Goal: Transaction & Acquisition: Purchase product/service

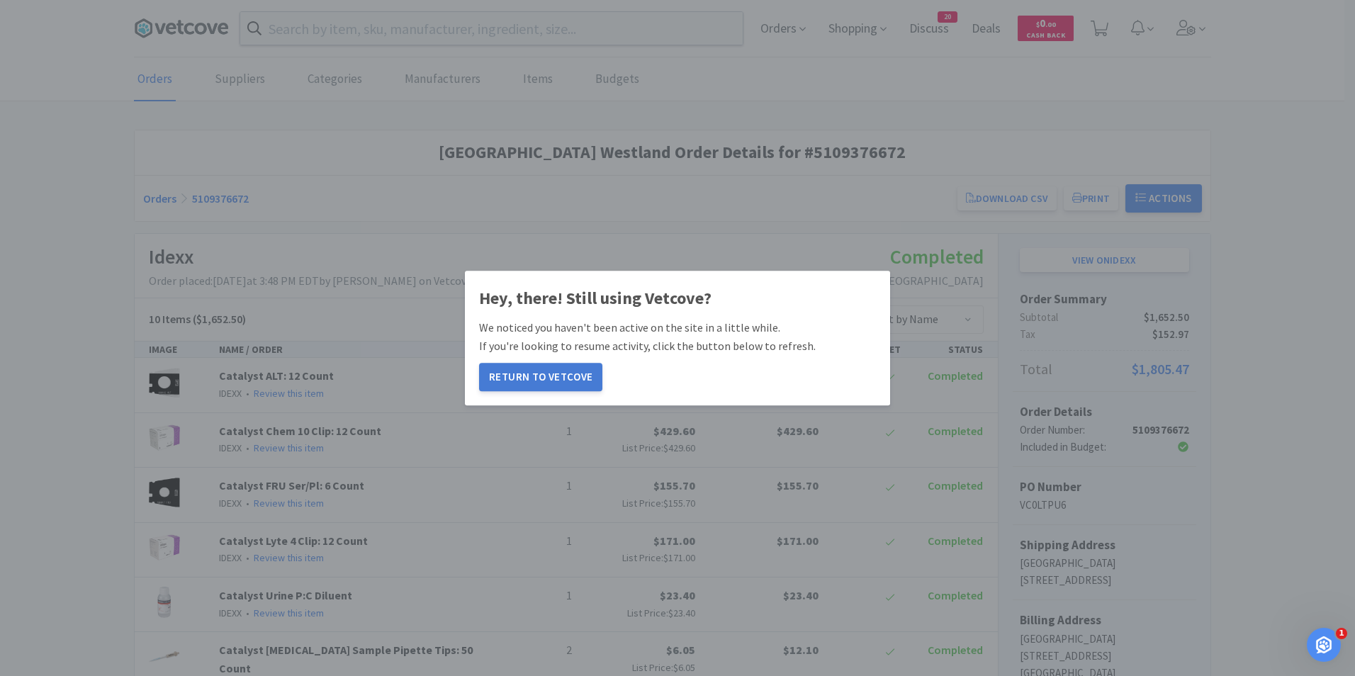
click at [549, 374] on button "Return to Vetcove" at bounding box center [540, 377] width 123 height 28
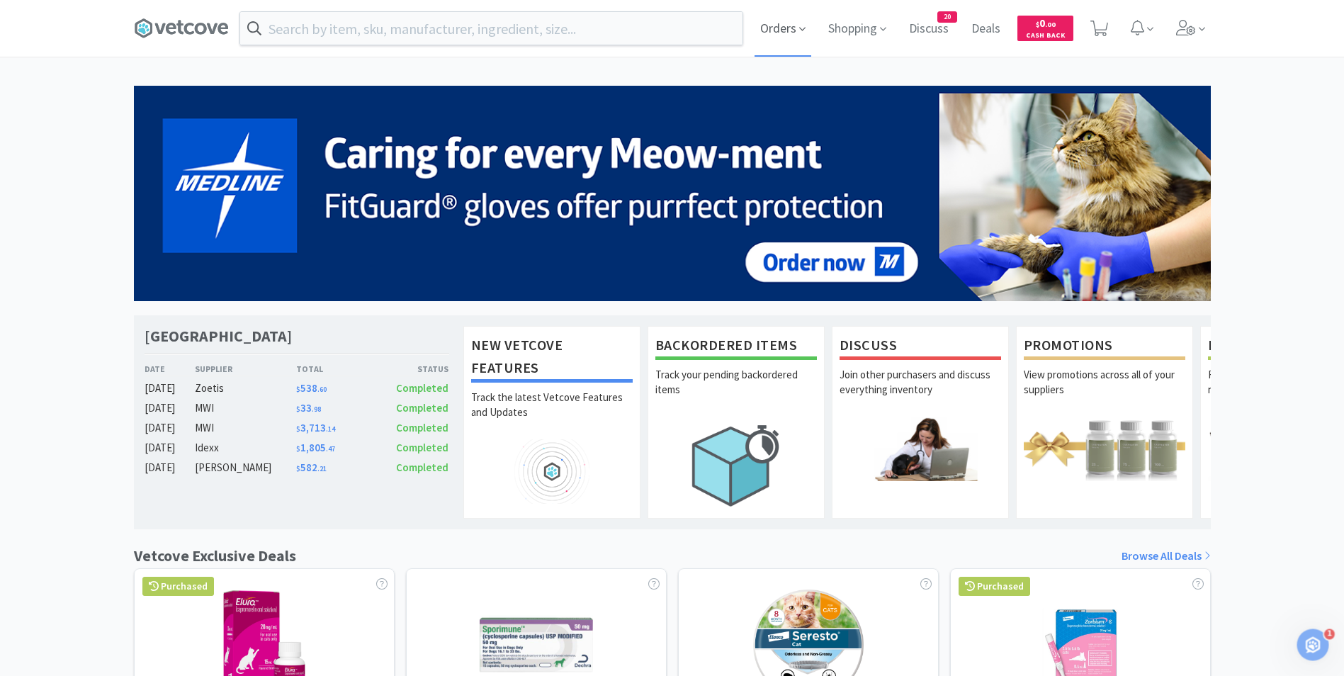
click at [803, 32] on icon at bounding box center [802, 29] width 6 height 13
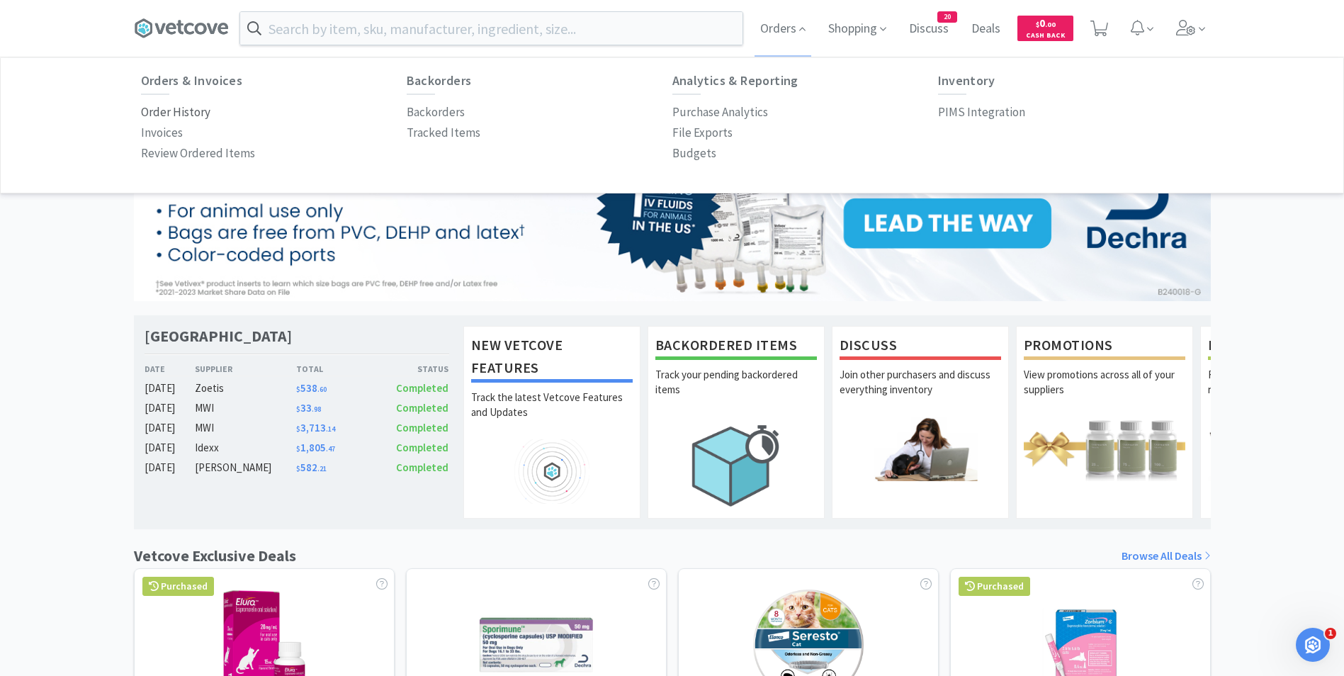
click at [164, 115] on p "Order History" at bounding box center [175, 112] width 69 height 19
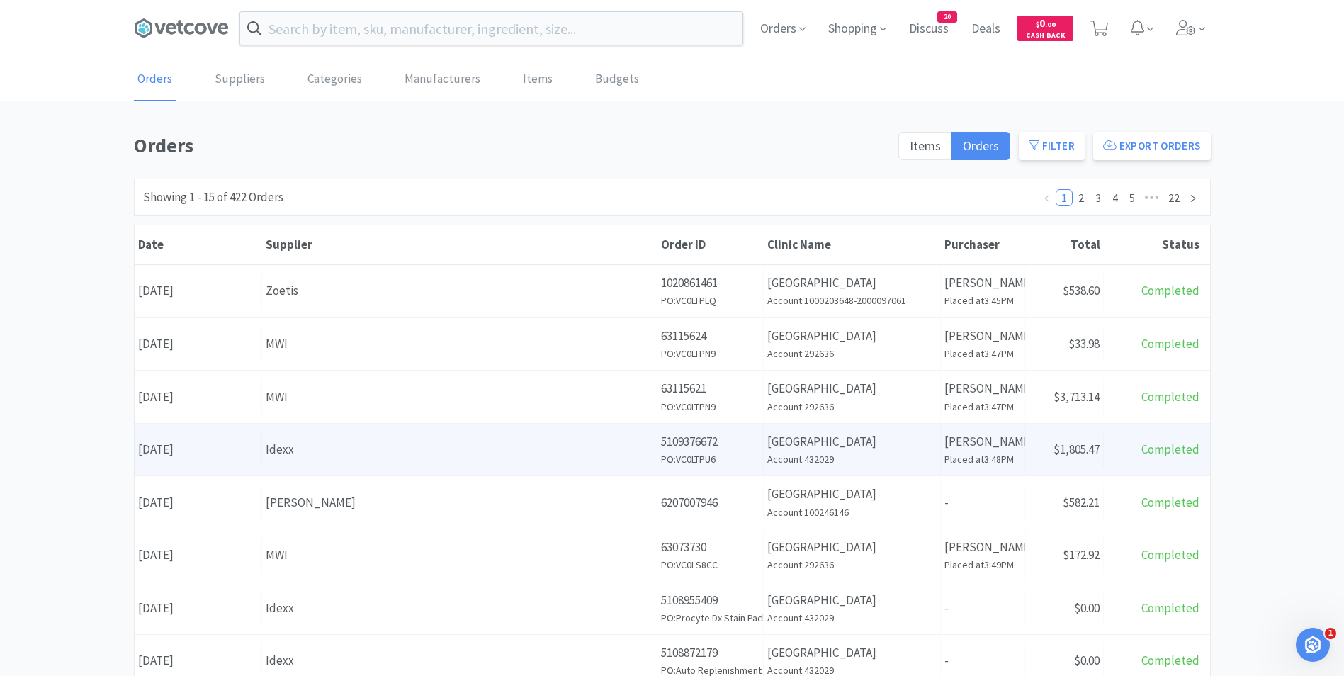
click at [367, 457] on div "Idexx" at bounding box center [460, 449] width 388 height 19
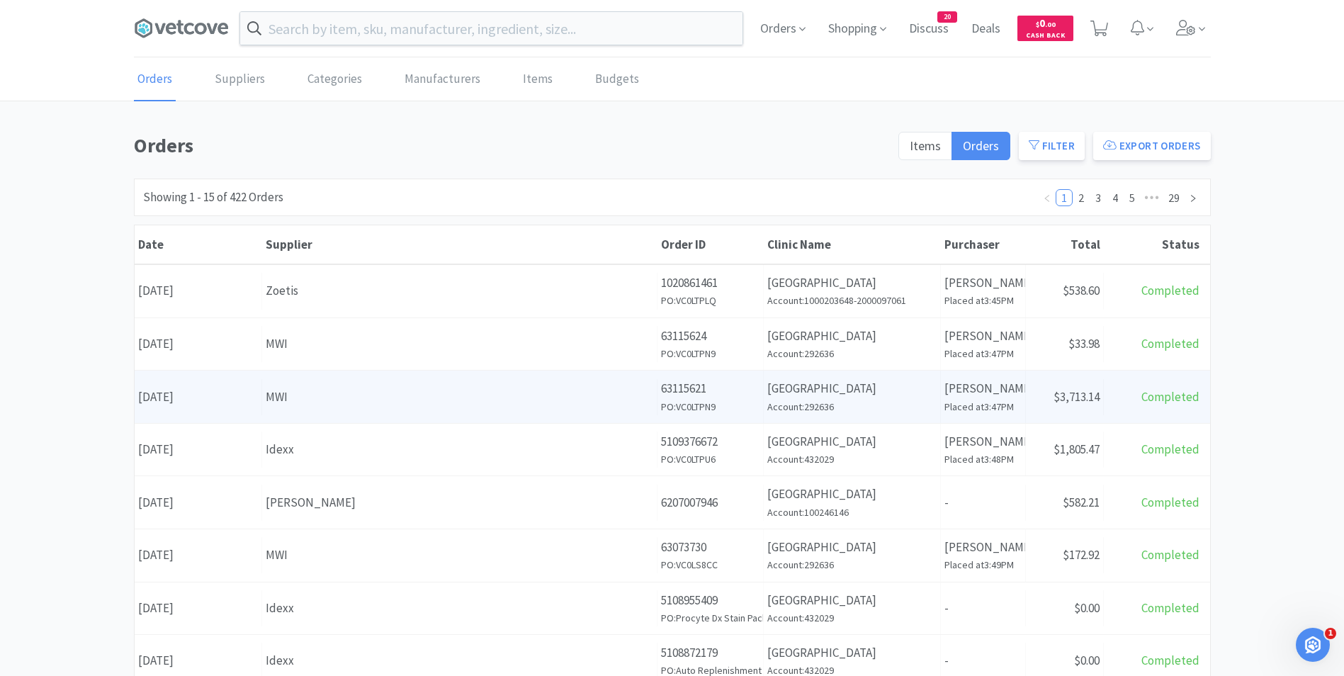
click at [310, 395] on div "MWI" at bounding box center [460, 397] width 388 height 19
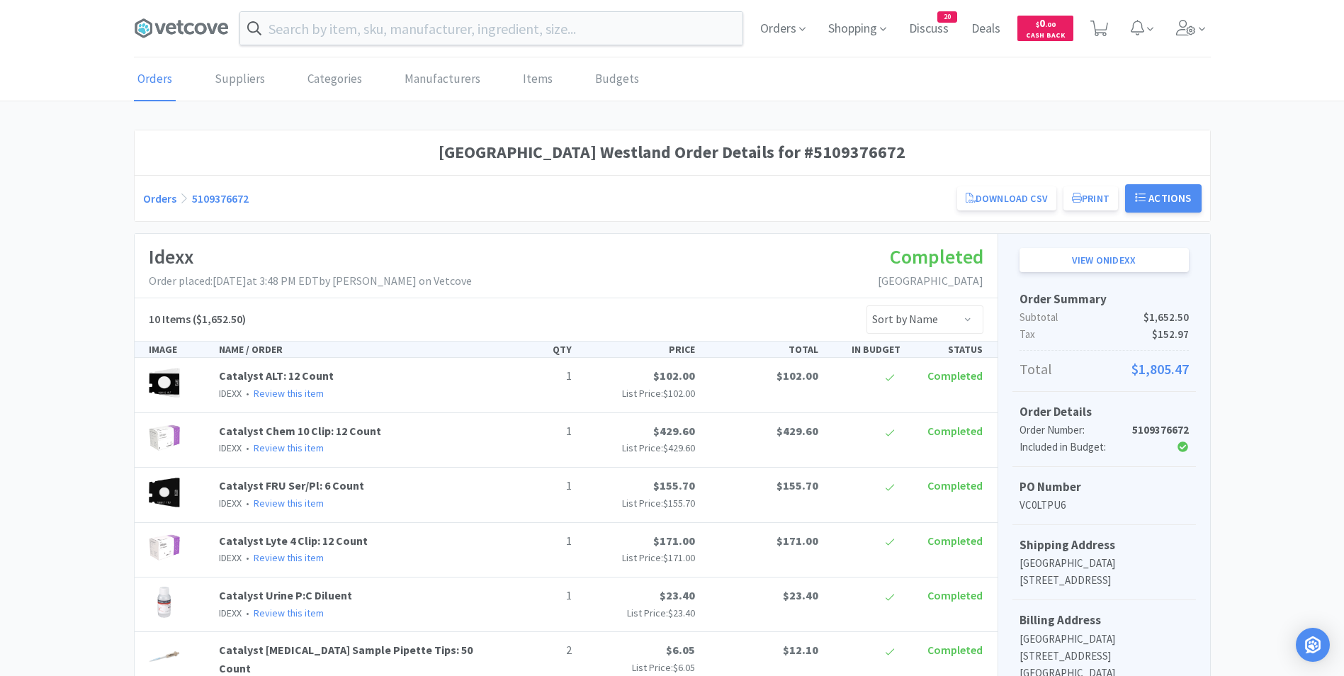
click at [165, 78] on link "Orders" at bounding box center [155, 79] width 42 height 43
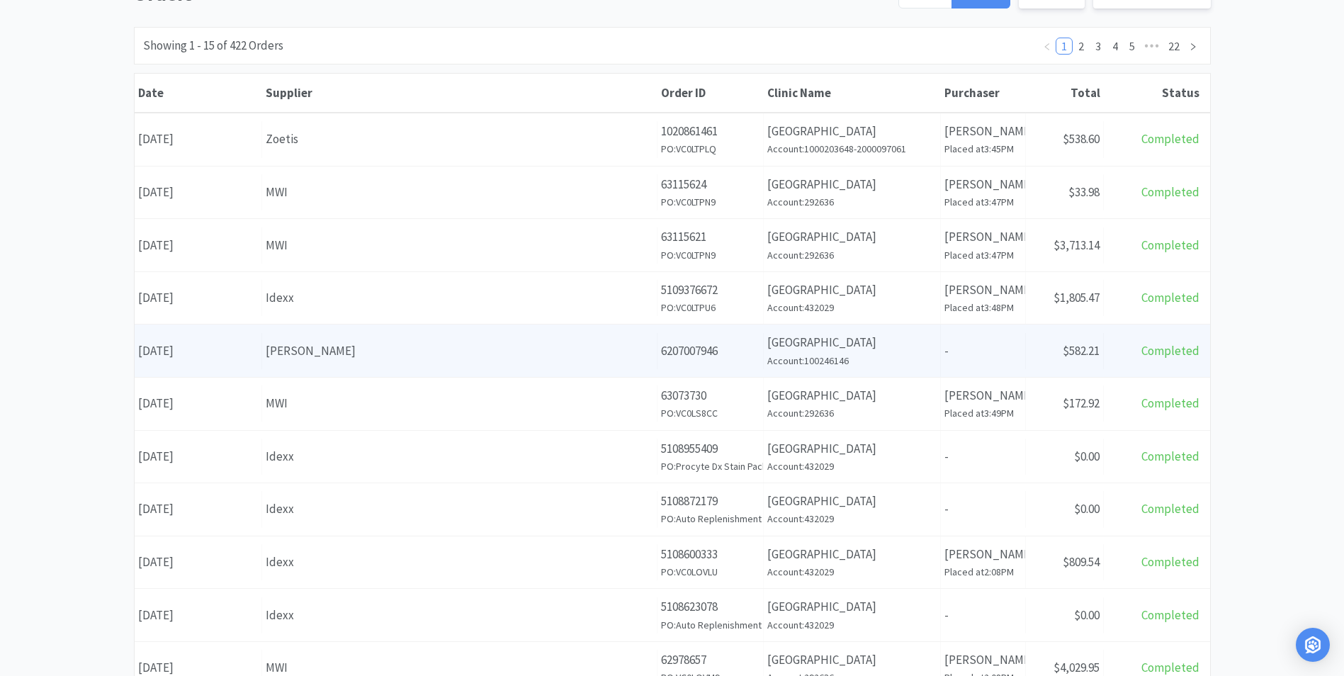
scroll to position [71, 0]
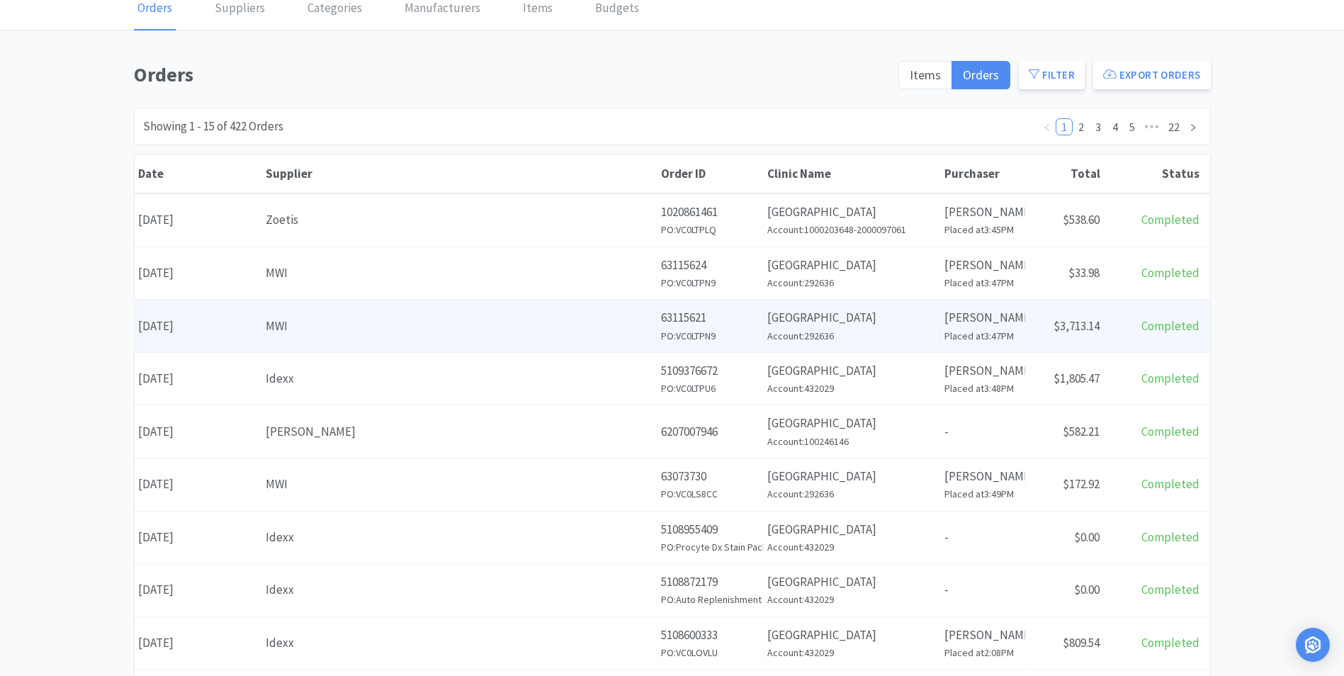
click at [298, 329] on div "MWI" at bounding box center [460, 326] width 388 height 19
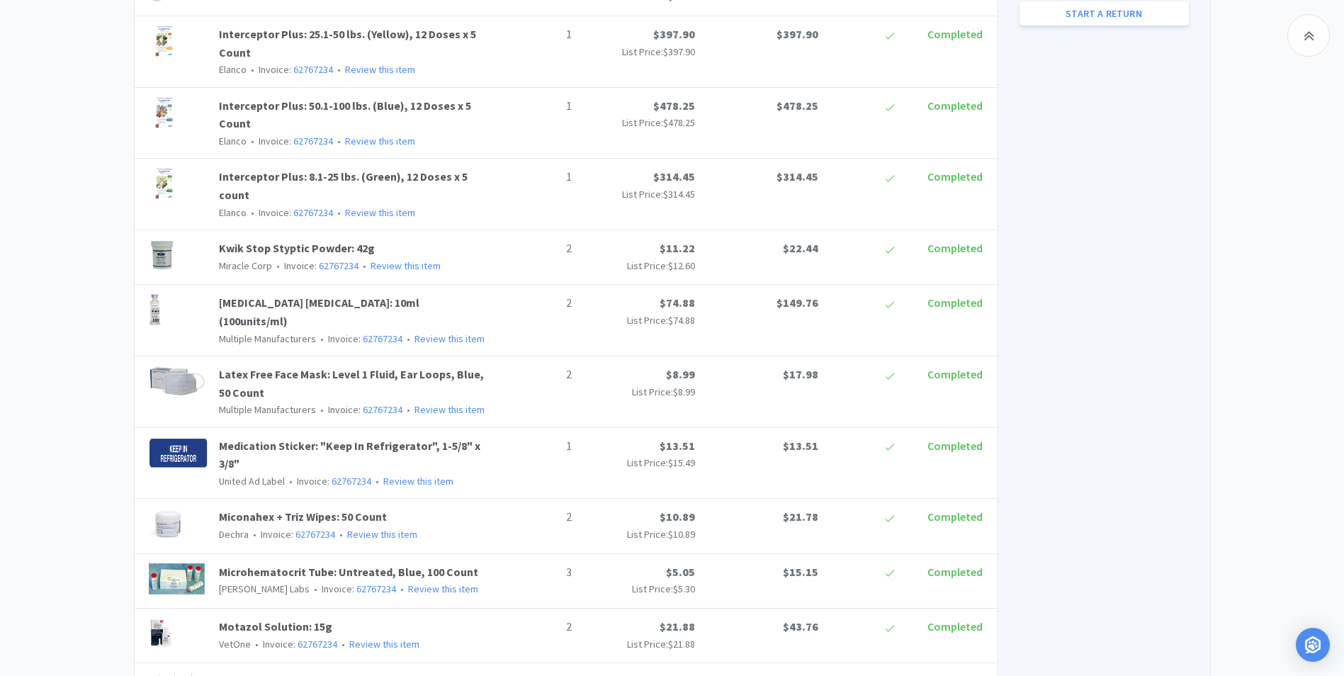
scroll to position [531, 0]
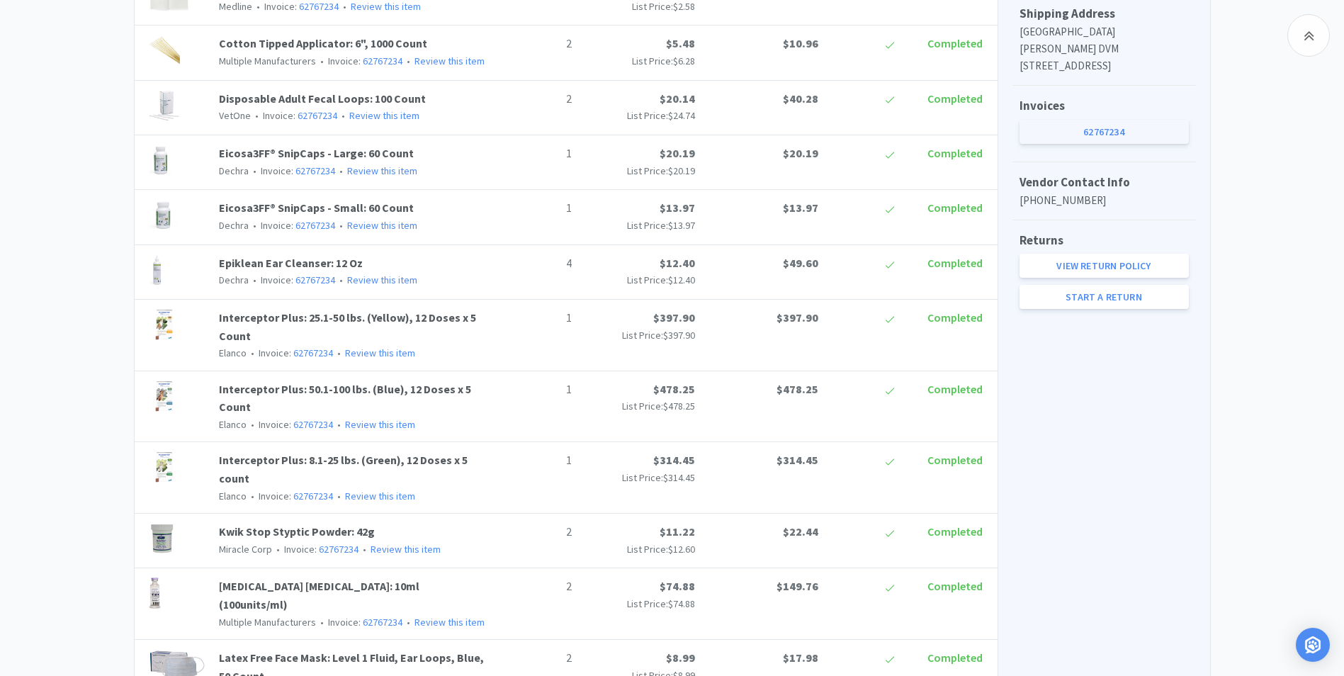
click at [1110, 134] on link "62767234" at bounding box center [1104, 132] width 169 height 24
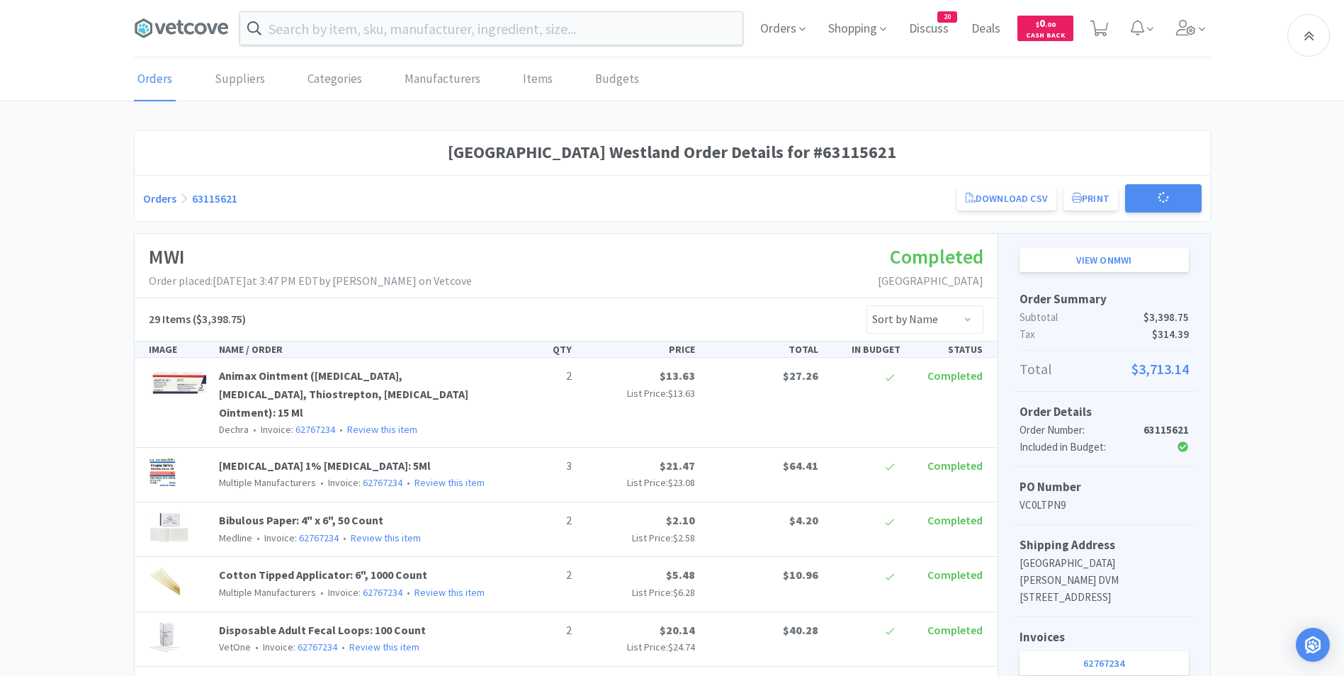
scroll to position [531, 0]
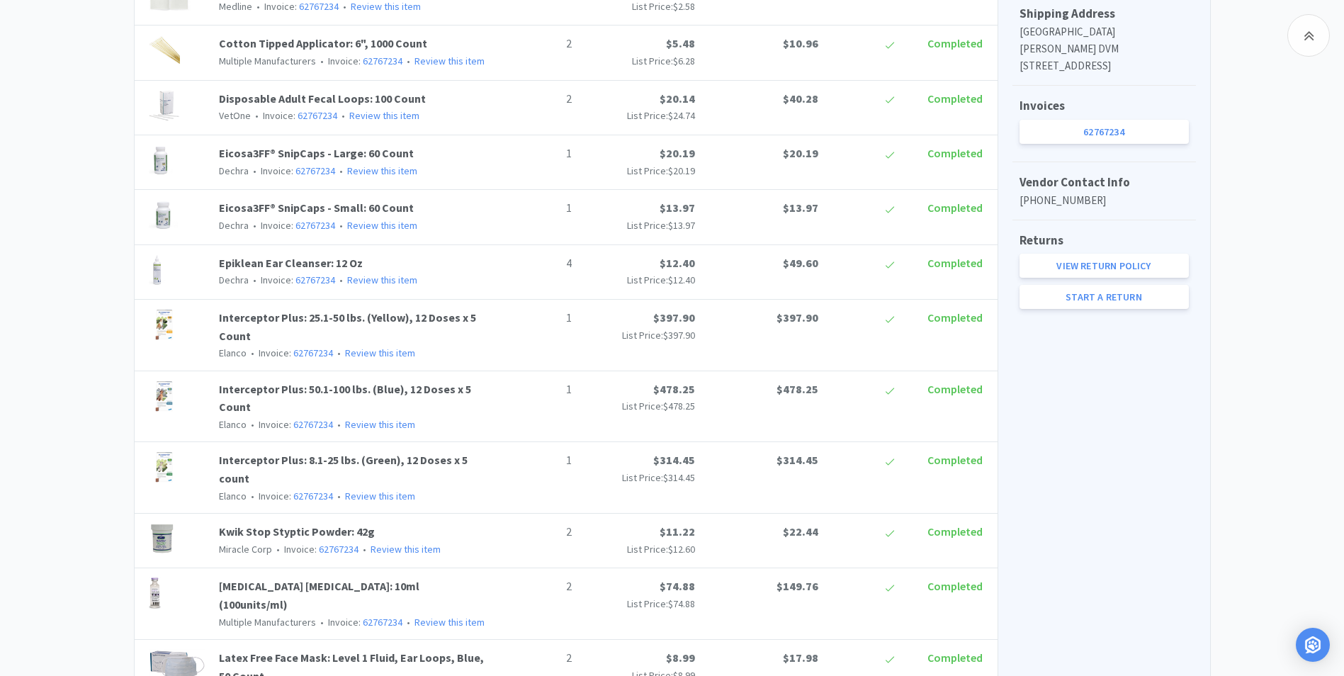
scroll to position [71, 0]
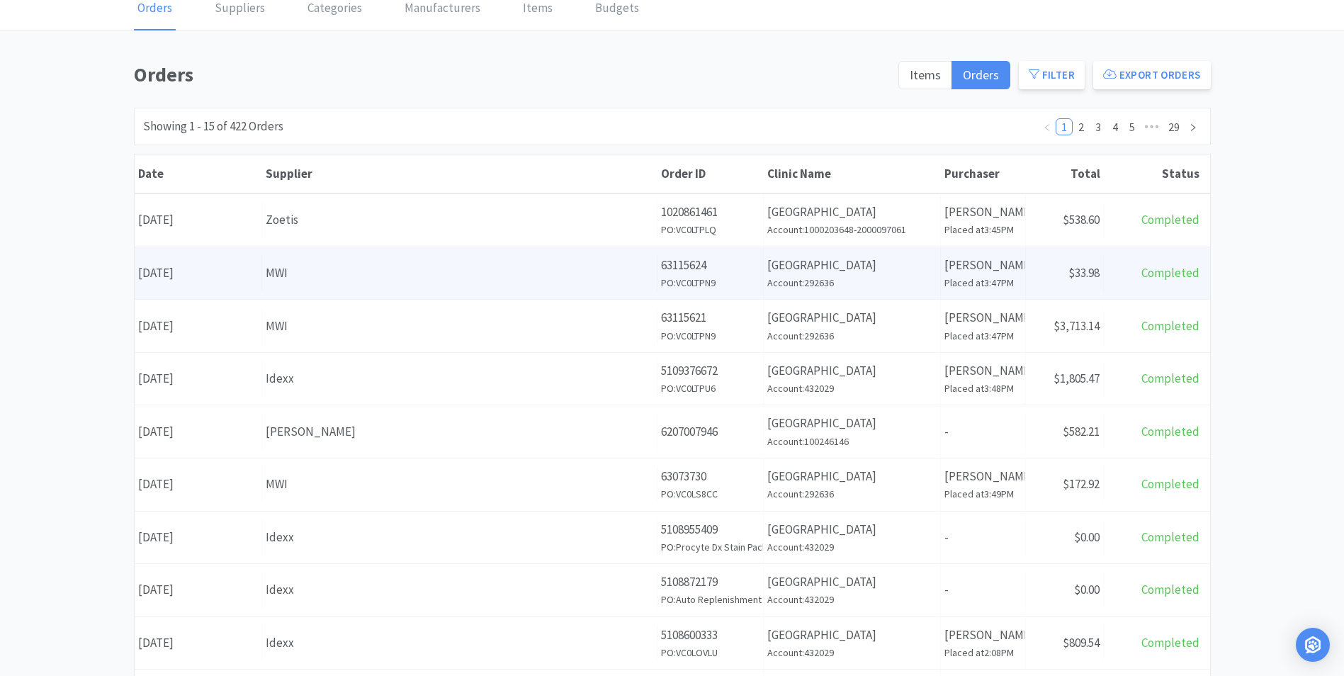
click at [312, 278] on div "MWI" at bounding box center [460, 273] width 388 height 19
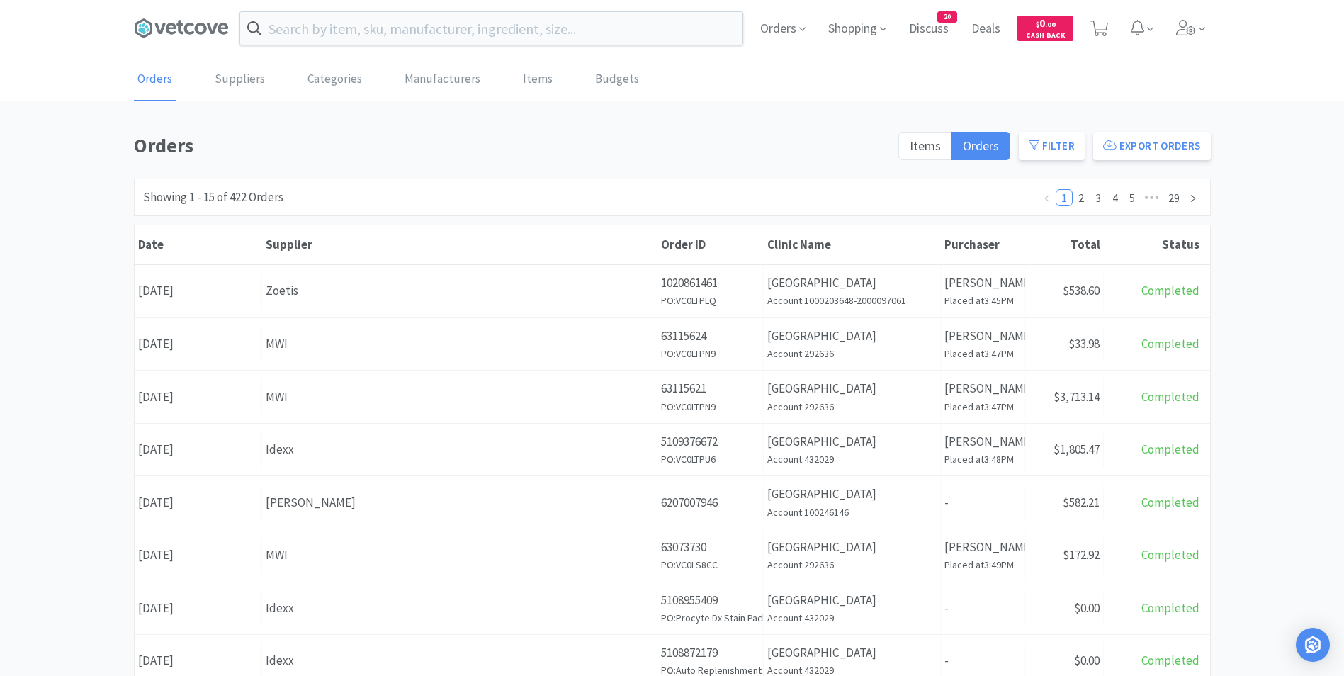
scroll to position [71, 0]
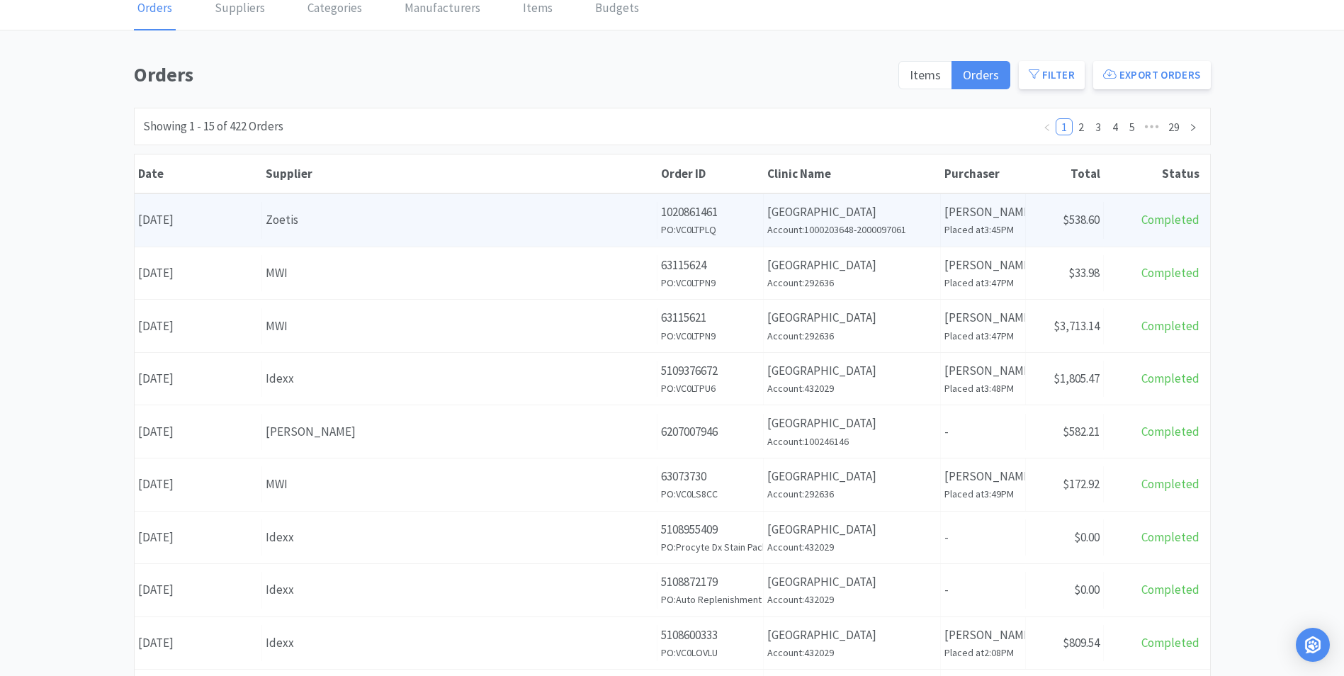
click at [384, 226] on div "Zoetis" at bounding box center [460, 219] width 388 height 19
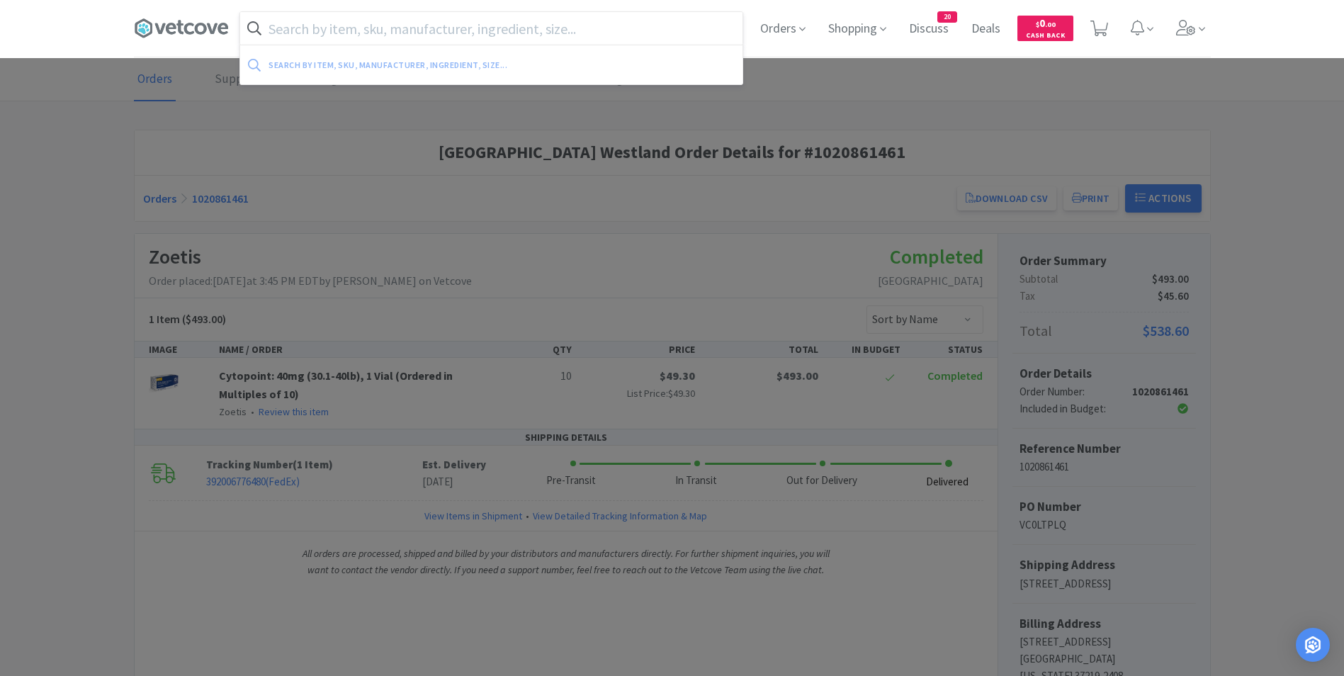
click at [299, 28] on input "text" at bounding box center [491, 28] width 502 height 33
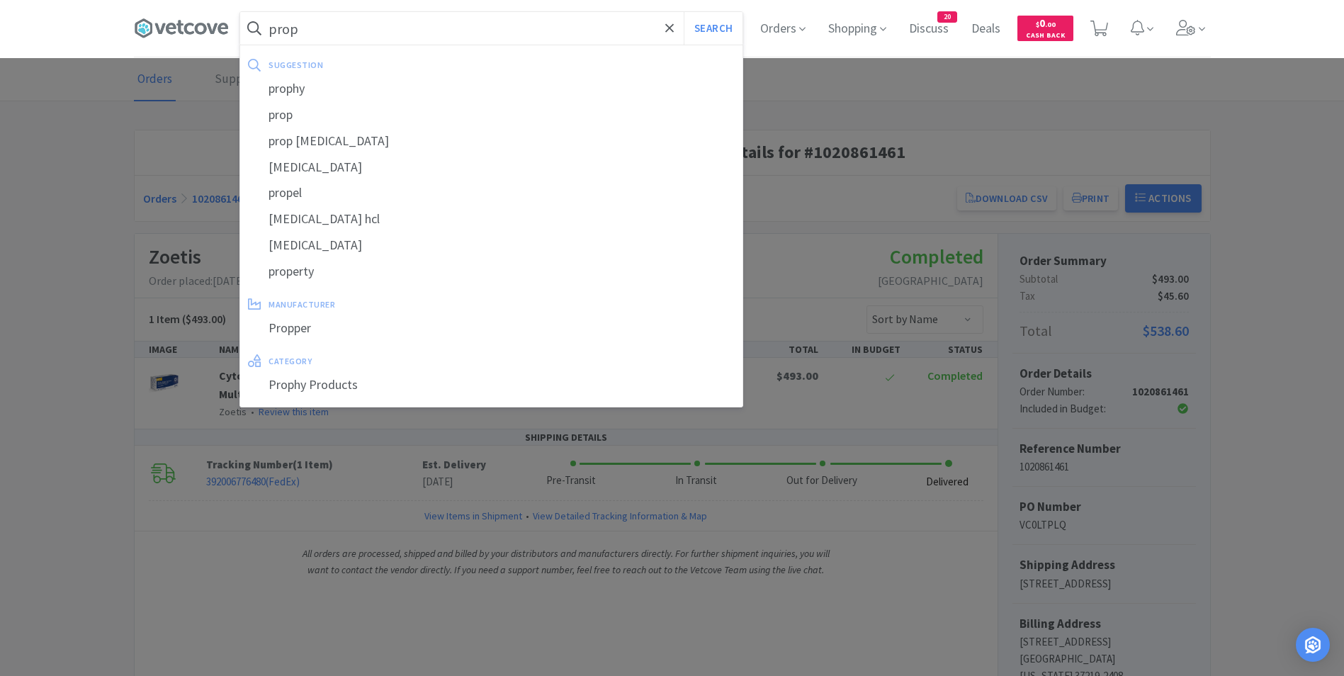
click at [684, 12] on button "Search" at bounding box center [713, 28] width 59 height 33
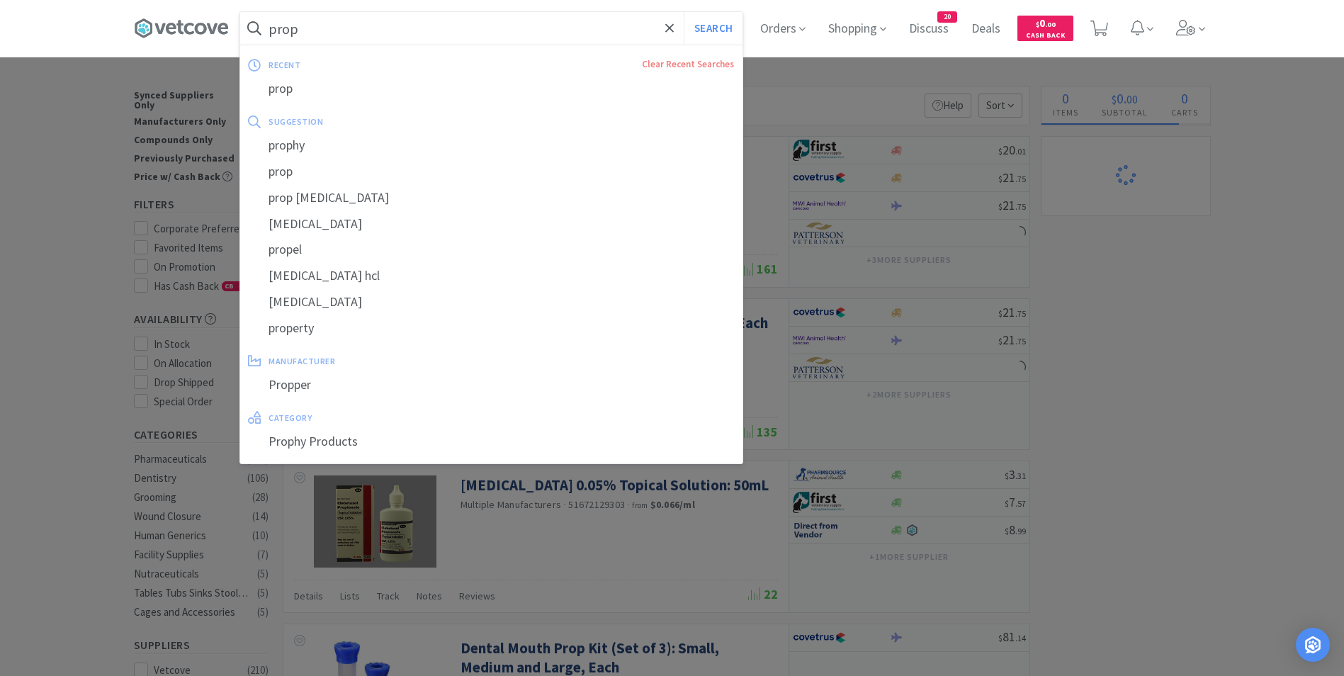
click at [316, 30] on input "prop" at bounding box center [491, 28] width 502 height 33
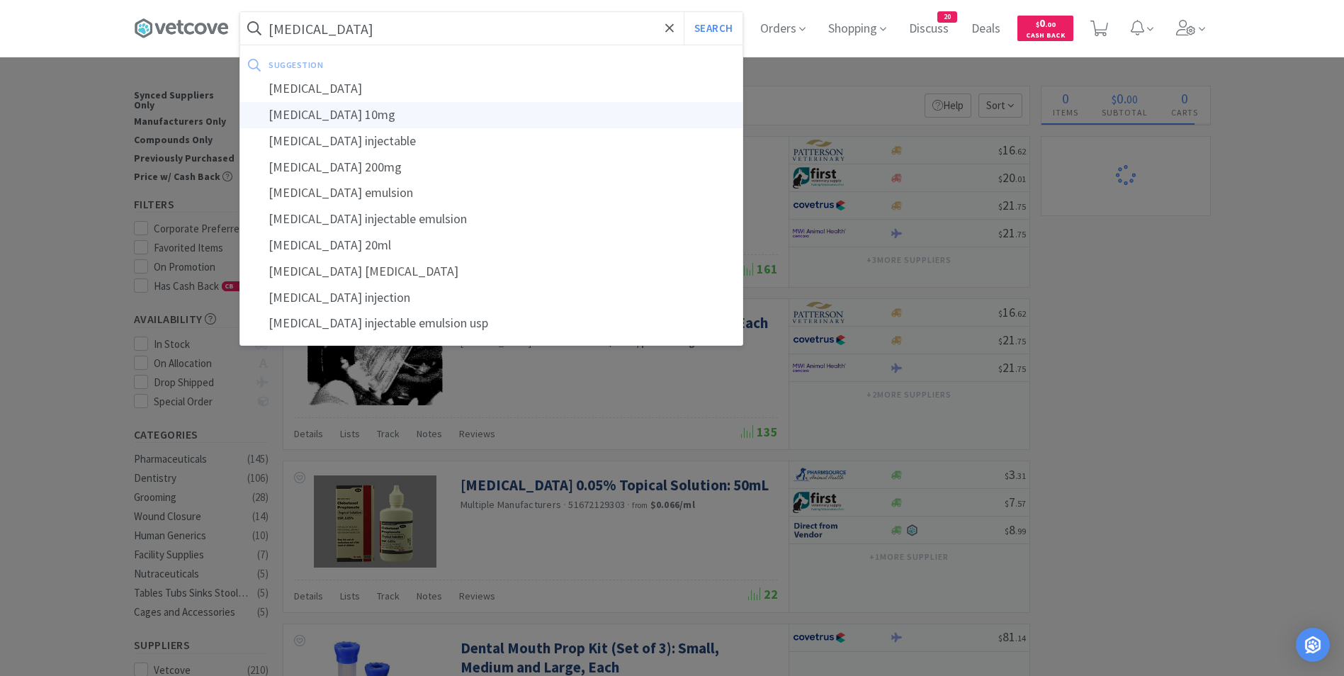
click at [329, 120] on div "propofol 10mg" at bounding box center [491, 115] width 502 height 26
type input "propofol 10mg"
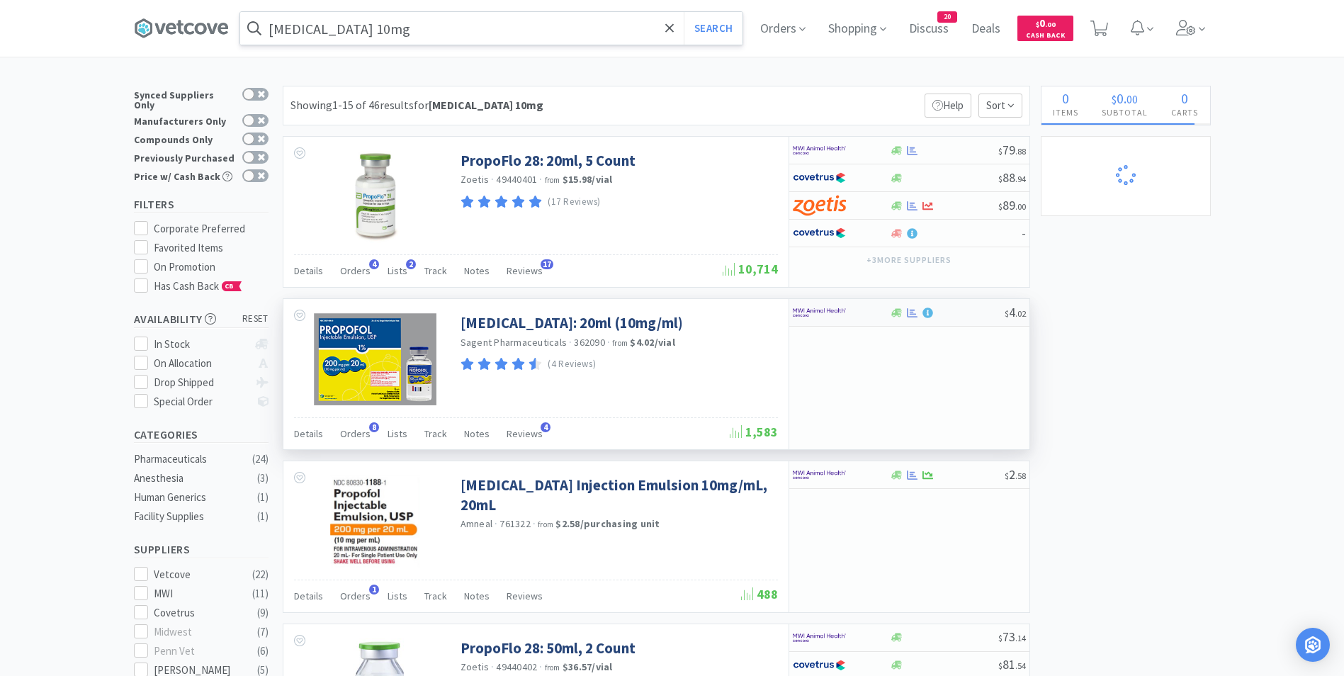
click at [821, 310] on img at bounding box center [819, 312] width 53 height 21
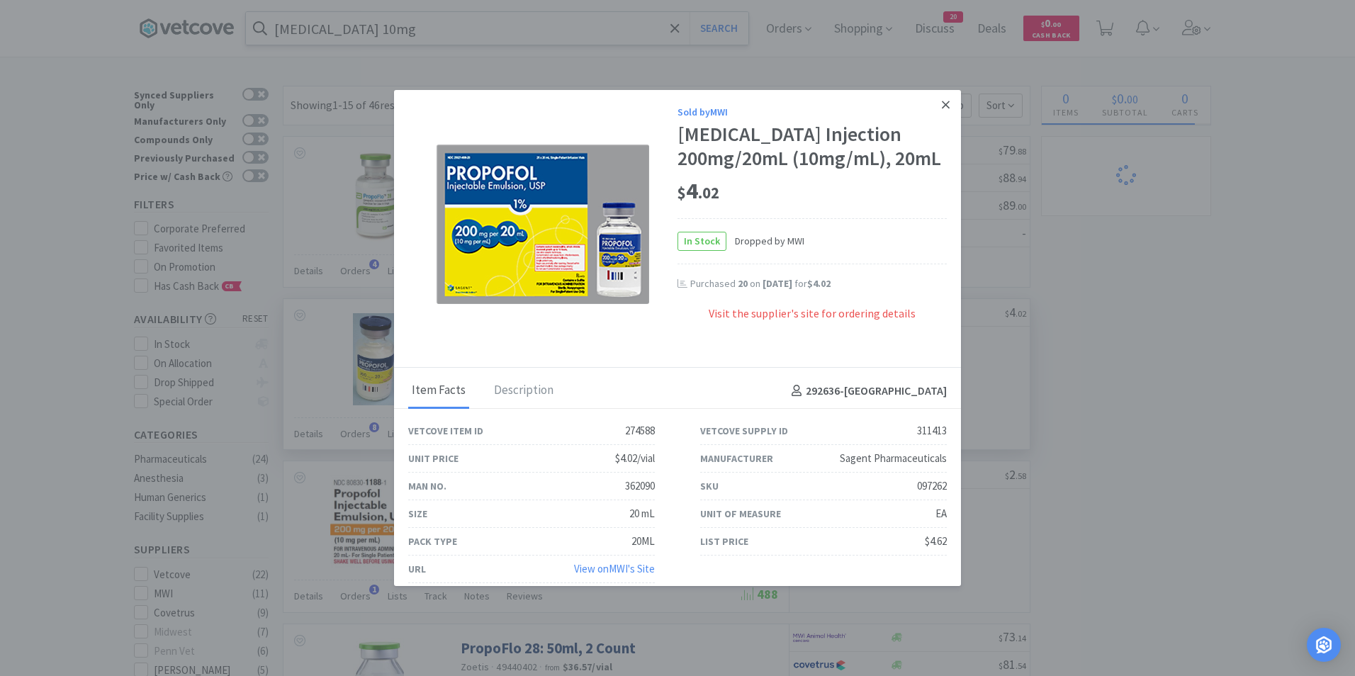
click at [933, 100] on link at bounding box center [945, 105] width 25 height 30
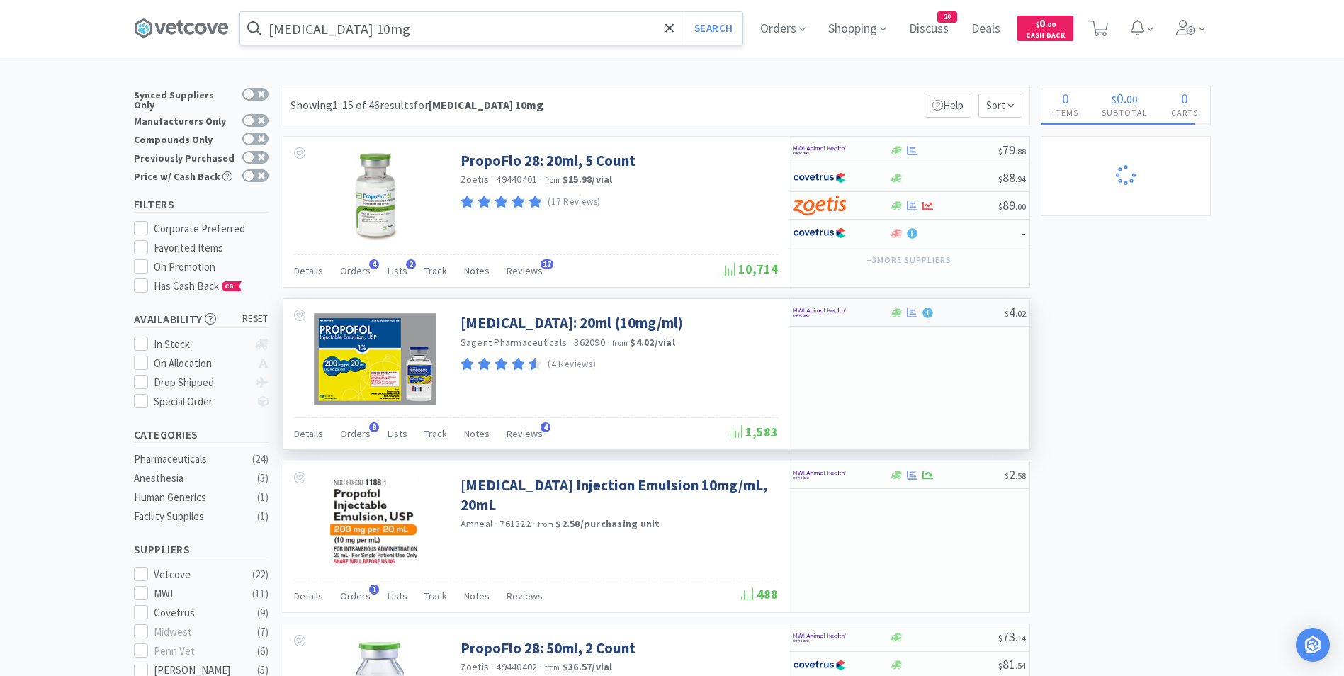
click at [828, 311] on img at bounding box center [819, 312] width 53 height 21
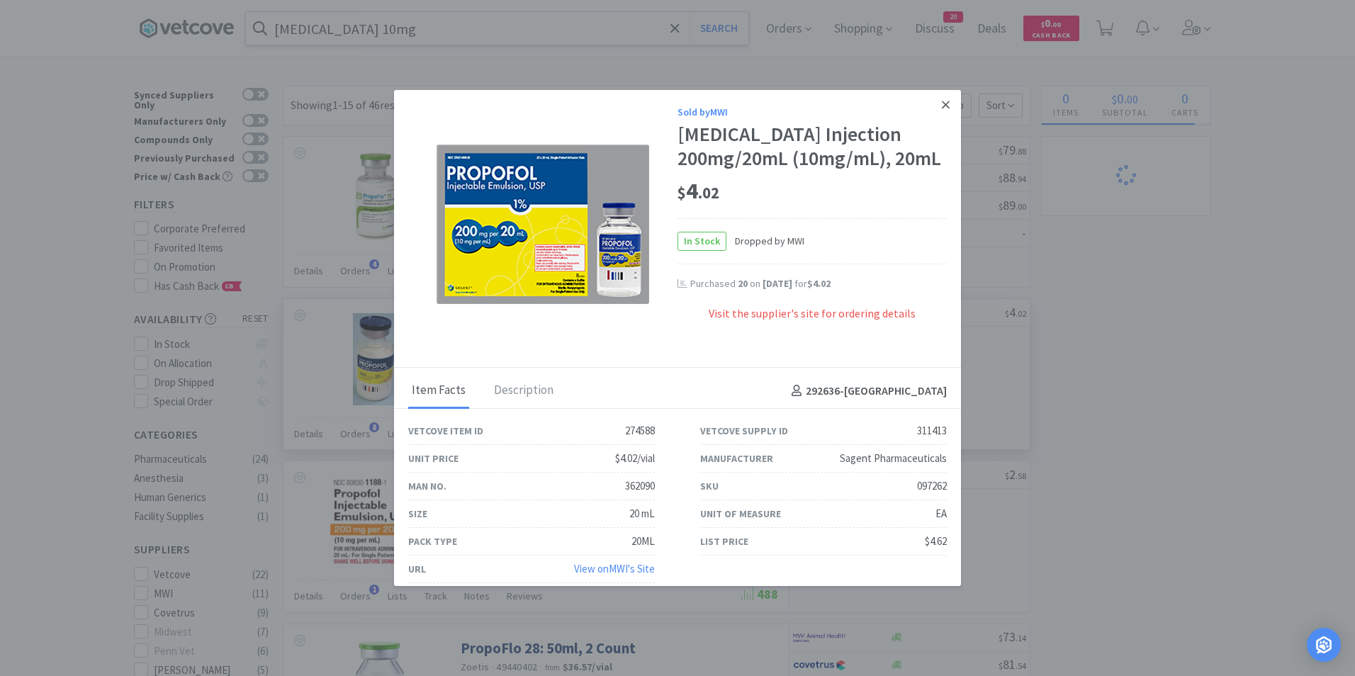
click at [933, 102] on link at bounding box center [945, 105] width 25 height 30
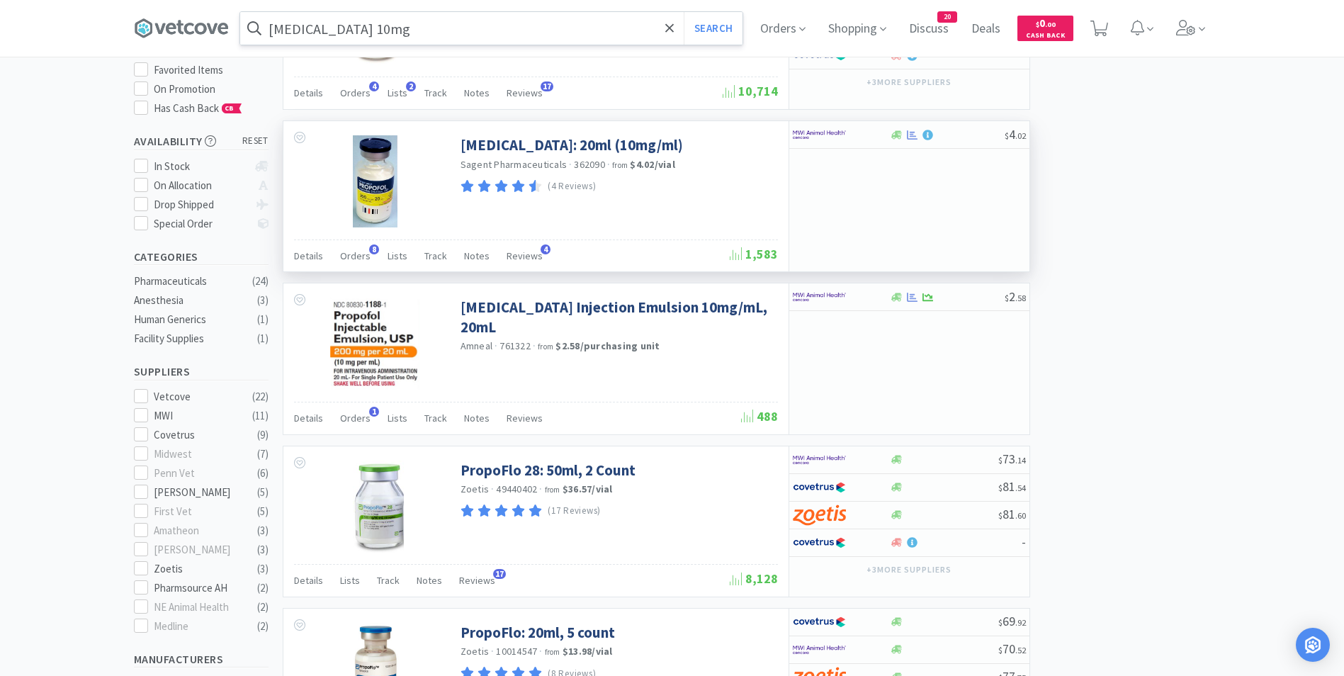
scroll to position [213, 0]
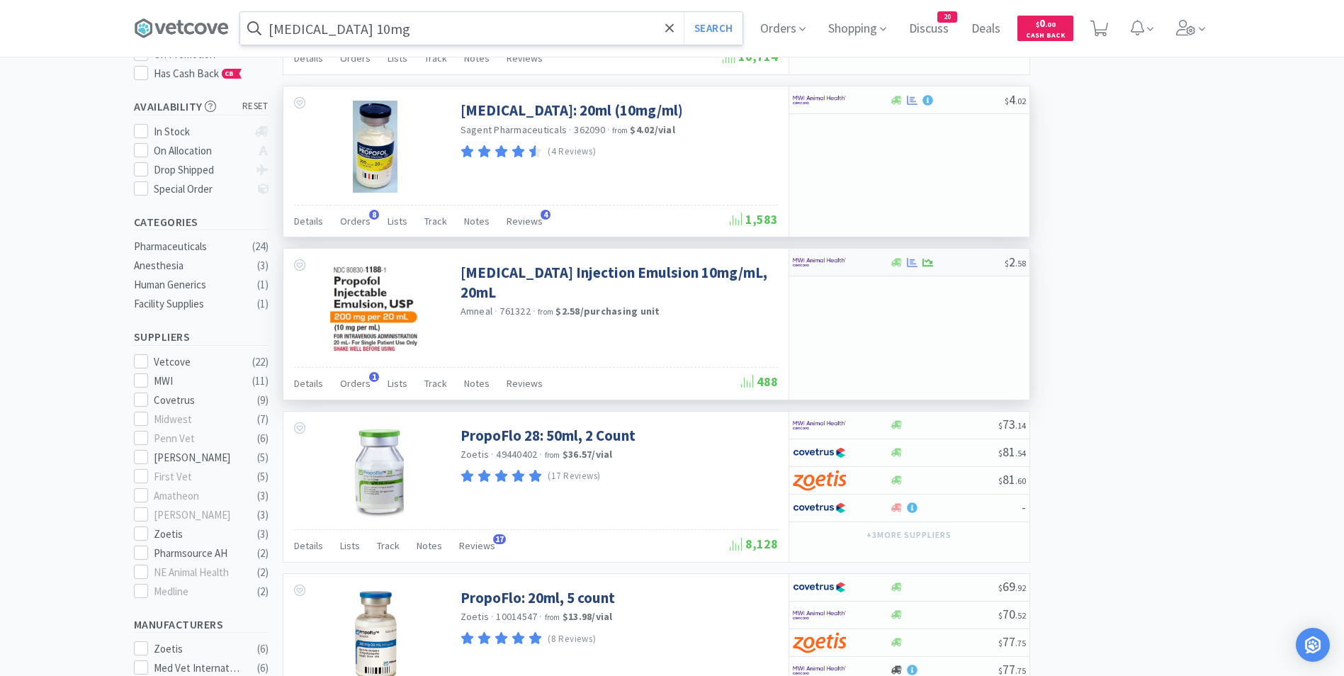
click at [805, 260] on img at bounding box center [819, 262] width 53 height 21
select select "1"
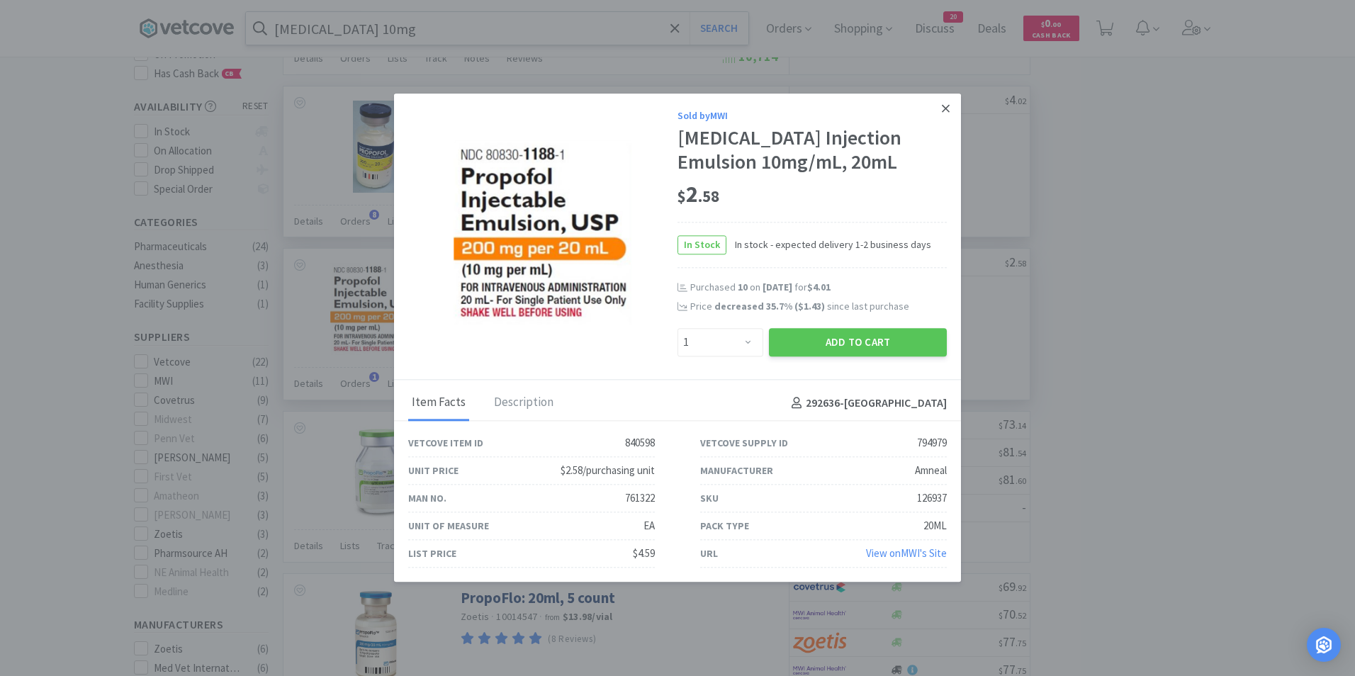
click at [947, 109] on icon at bounding box center [946, 109] width 8 height 8
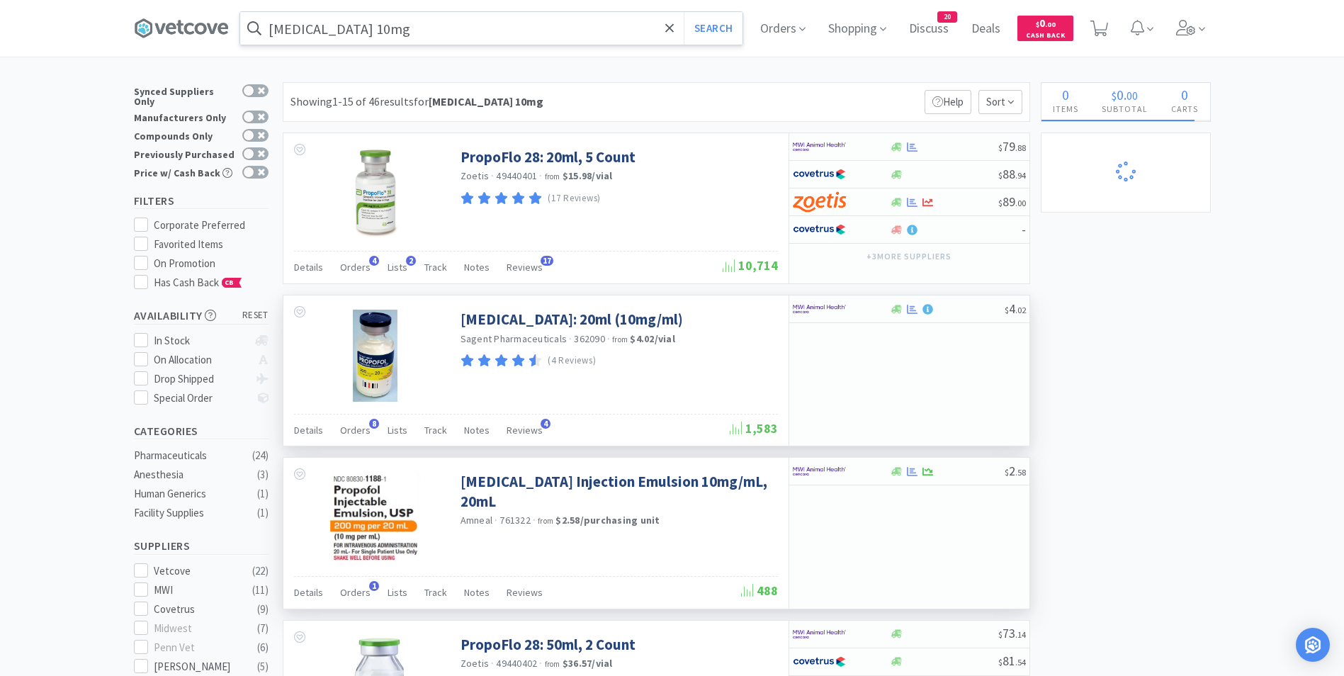
scroll to position [0, 0]
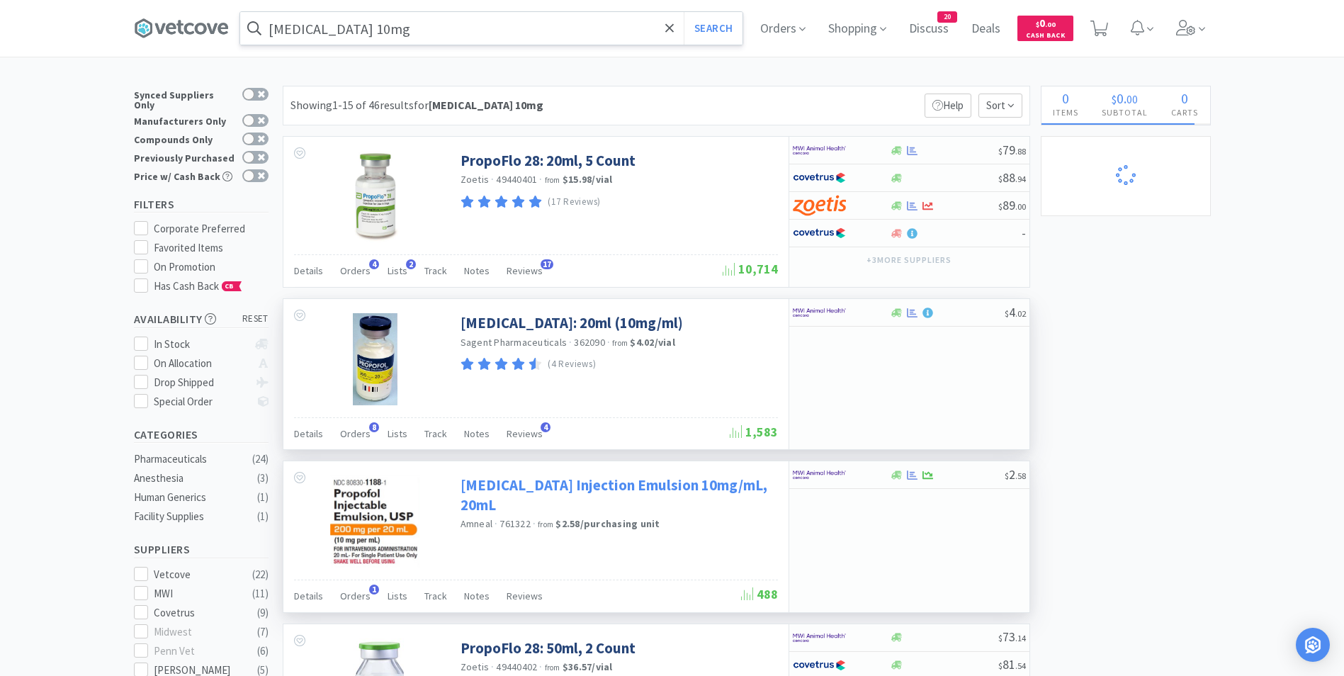
click at [565, 488] on link "[MEDICAL_DATA] Injection Emulsion 10mg/mL, 20mL" at bounding box center [618, 494] width 314 height 39
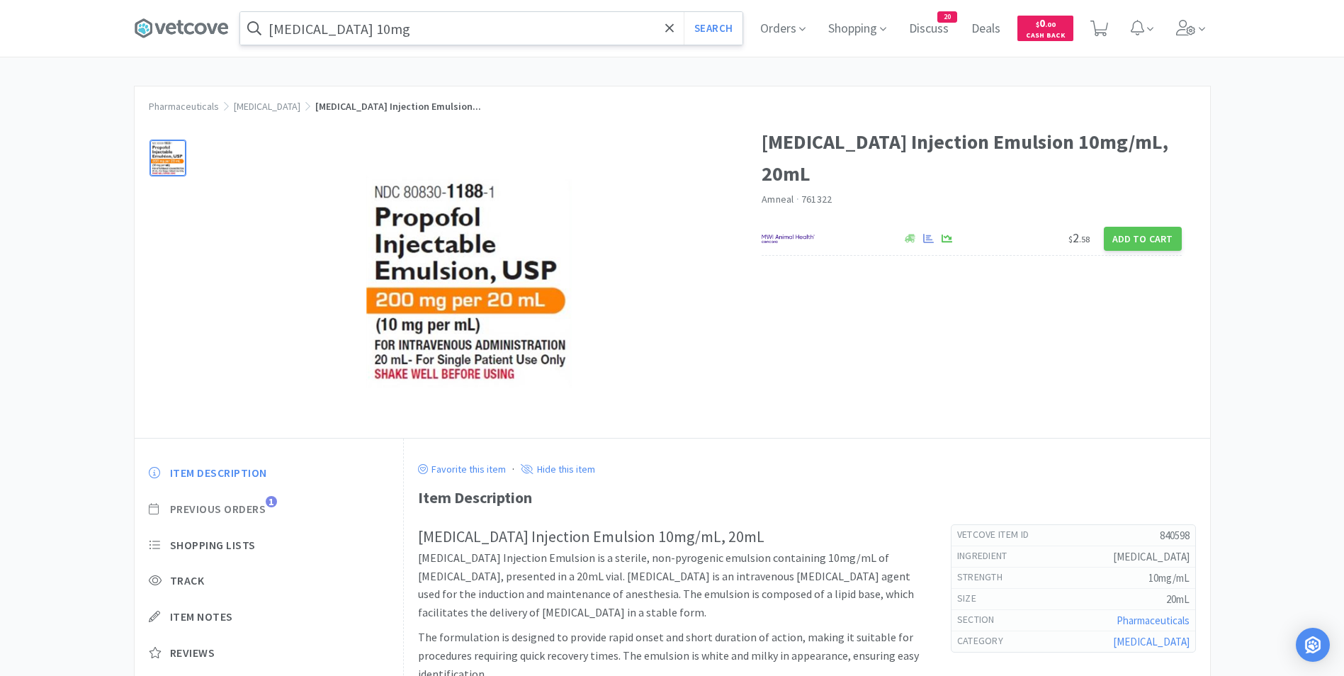
click at [198, 509] on span "Previous Orders" at bounding box center [218, 509] width 96 height 15
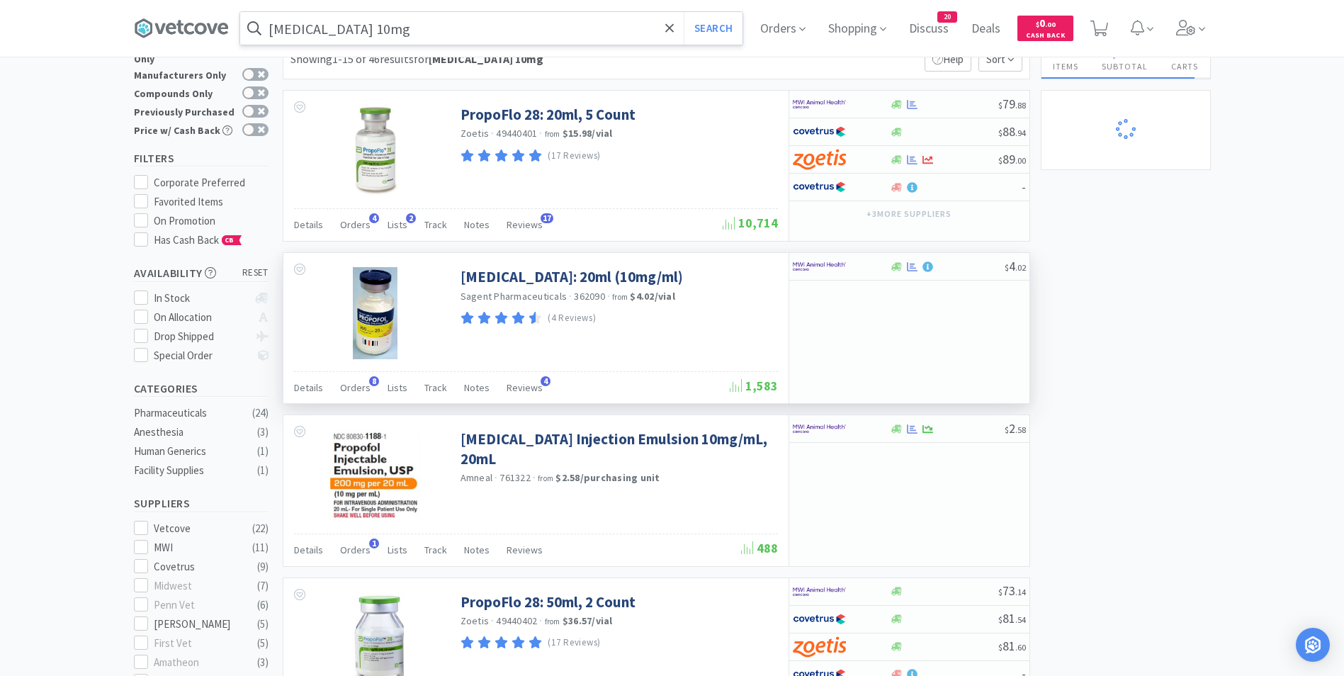
scroll to position [71, 0]
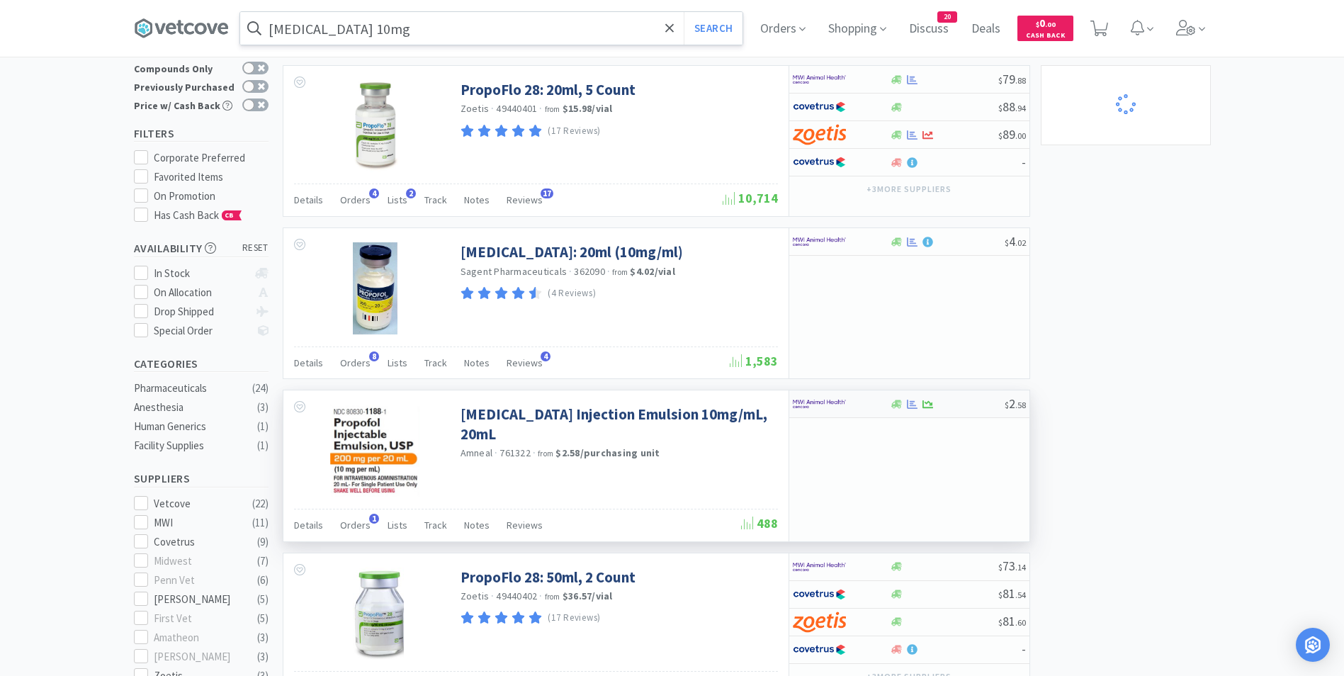
click at [813, 407] on img at bounding box center [819, 403] width 53 height 21
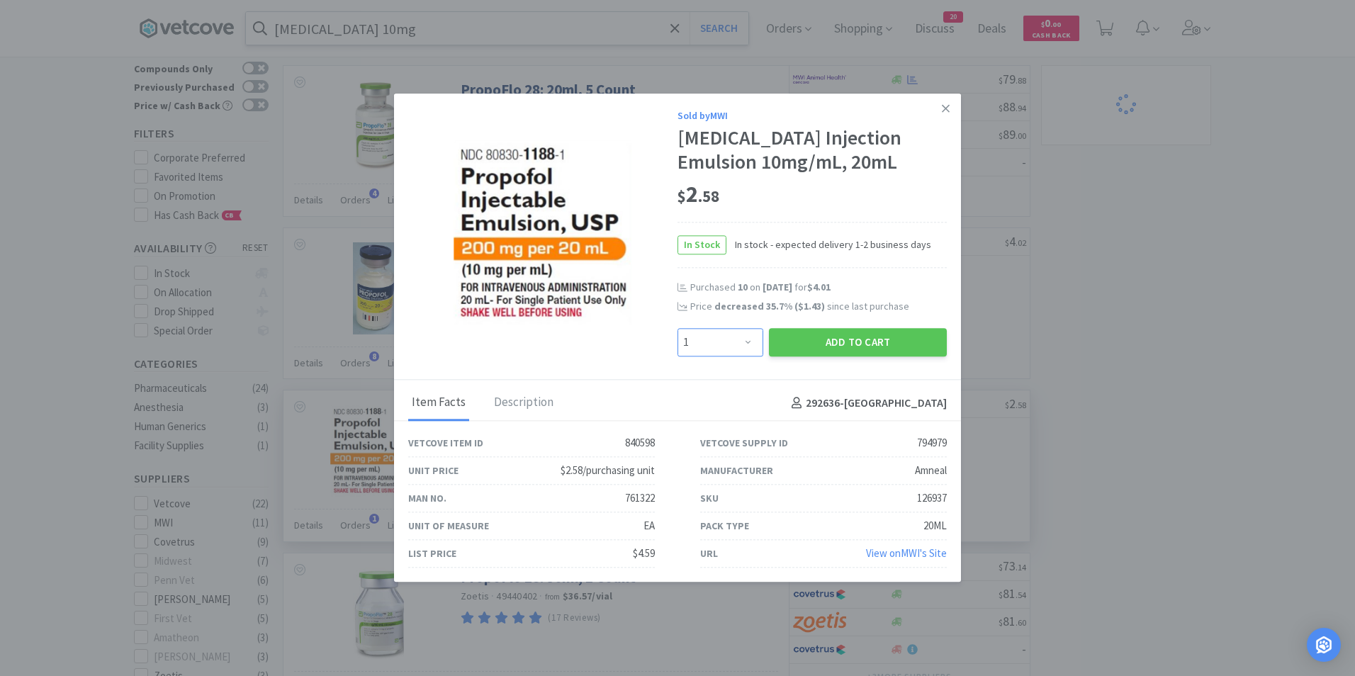
click at [751, 342] on select "Enter Quantity 1 2 3 4 5 6 7 8 9 10 11 12 13 14 15 16 17 18 19 20 Enter Quantity" at bounding box center [720, 342] width 86 height 28
select select "5"
click at [677, 328] on select "Enter Quantity 1 2 3 4 5 6 7 8 9 10 11 12 13 14 15 16 17 18 19 20 Enter Quantity" at bounding box center [720, 342] width 86 height 28
click at [873, 345] on button "Add to Cart" at bounding box center [858, 342] width 178 height 28
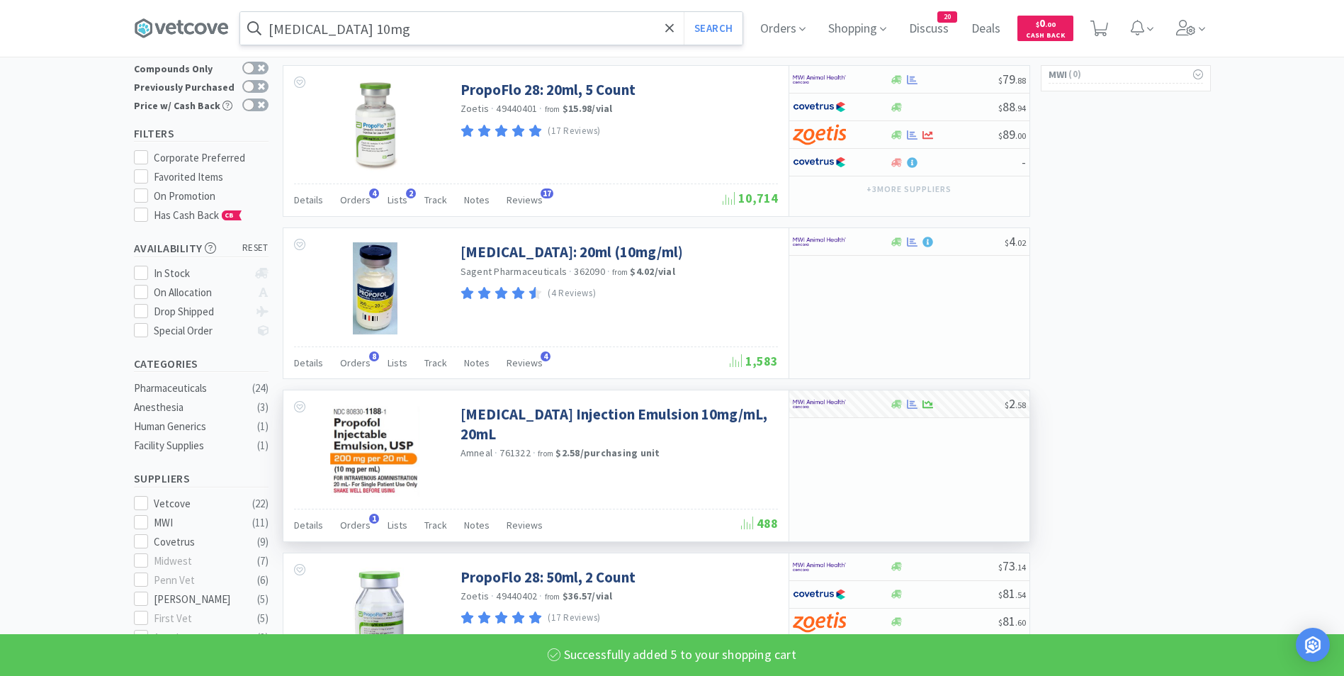
select select "5"
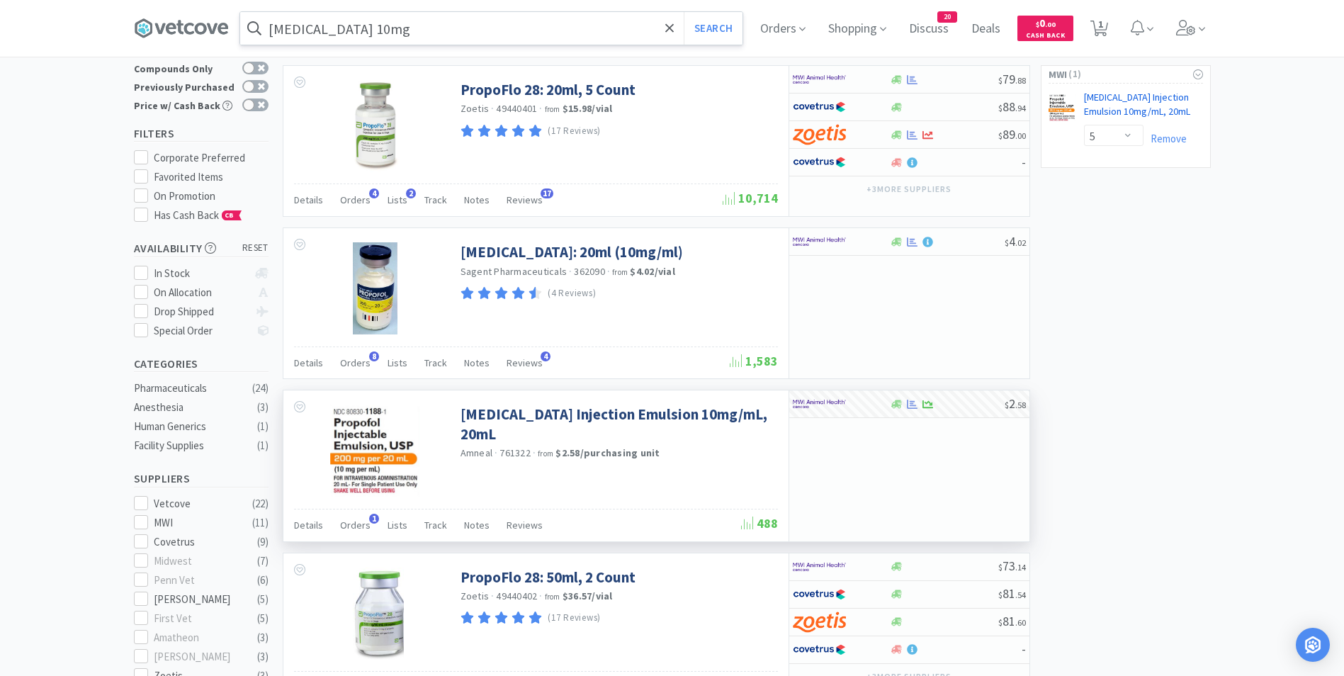
click at [1102, 108] on link "Propofol Injection Emulsion 10mg/mL, 20mL CB" at bounding box center [1143, 107] width 119 height 33
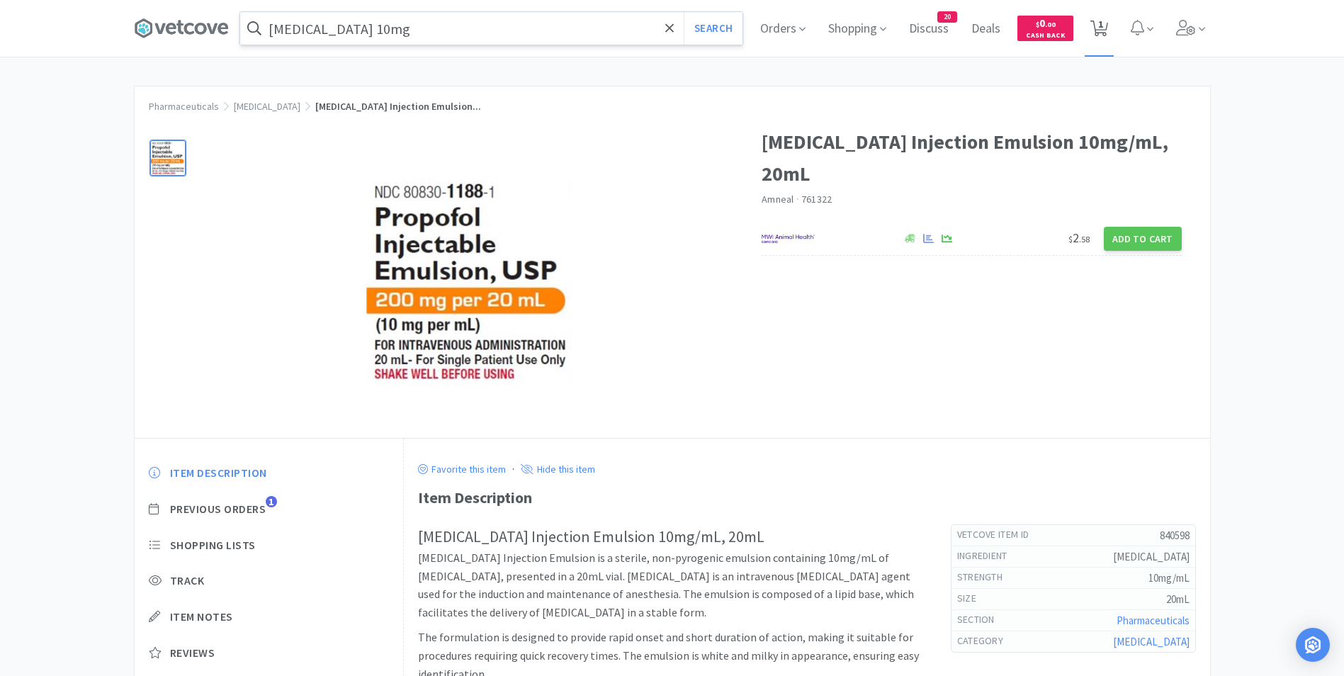
click at [1103, 28] on span "1" at bounding box center [1100, 24] width 5 height 57
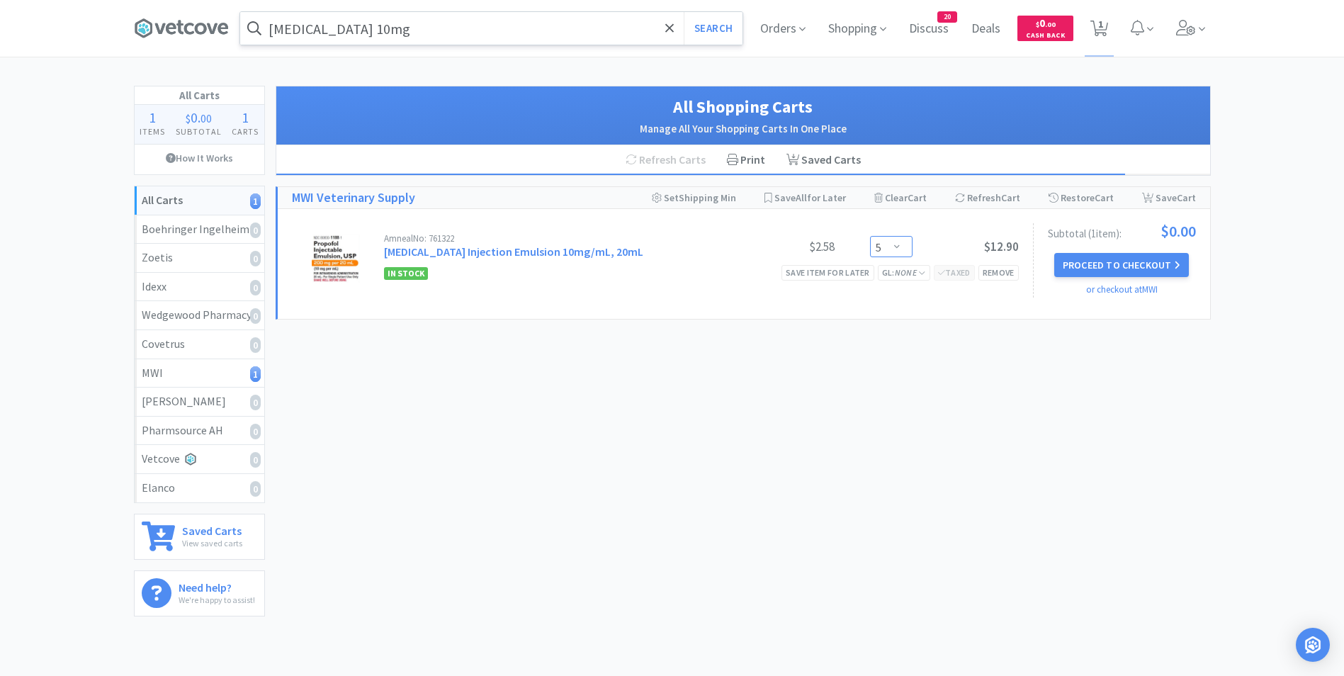
click at [898, 242] on select "Enter Quantity 1 2 3 4 5 6 7 8 9 10 11 12 13 14 15 16 17 18 19 20 Enter Quantity" at bounding box center [891, 246] width 43 height 21
click at [870, 236] on select "Enter Quantity 1 2 3 4 5 6 7 8 9 10 11 12 13 14 15 16 17 18 19 20 Enter Quantity" at bounding box center [891, 246] width 43 height 21
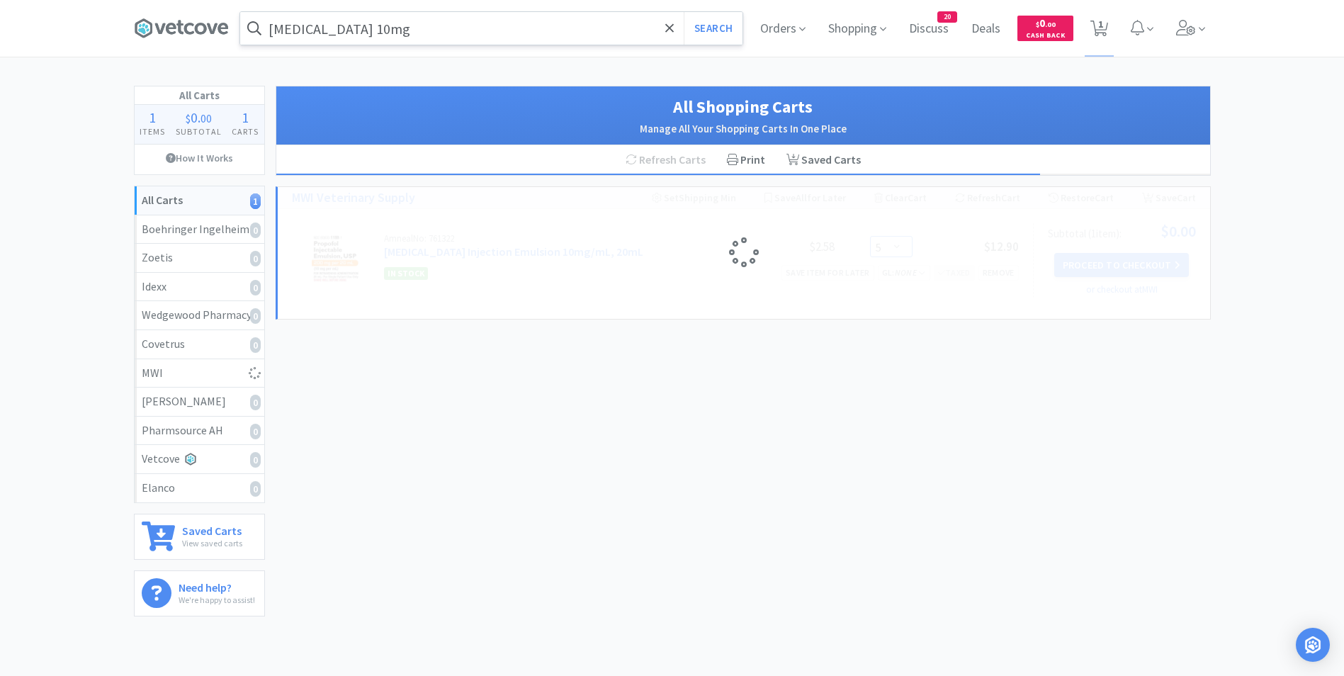
select select "10"
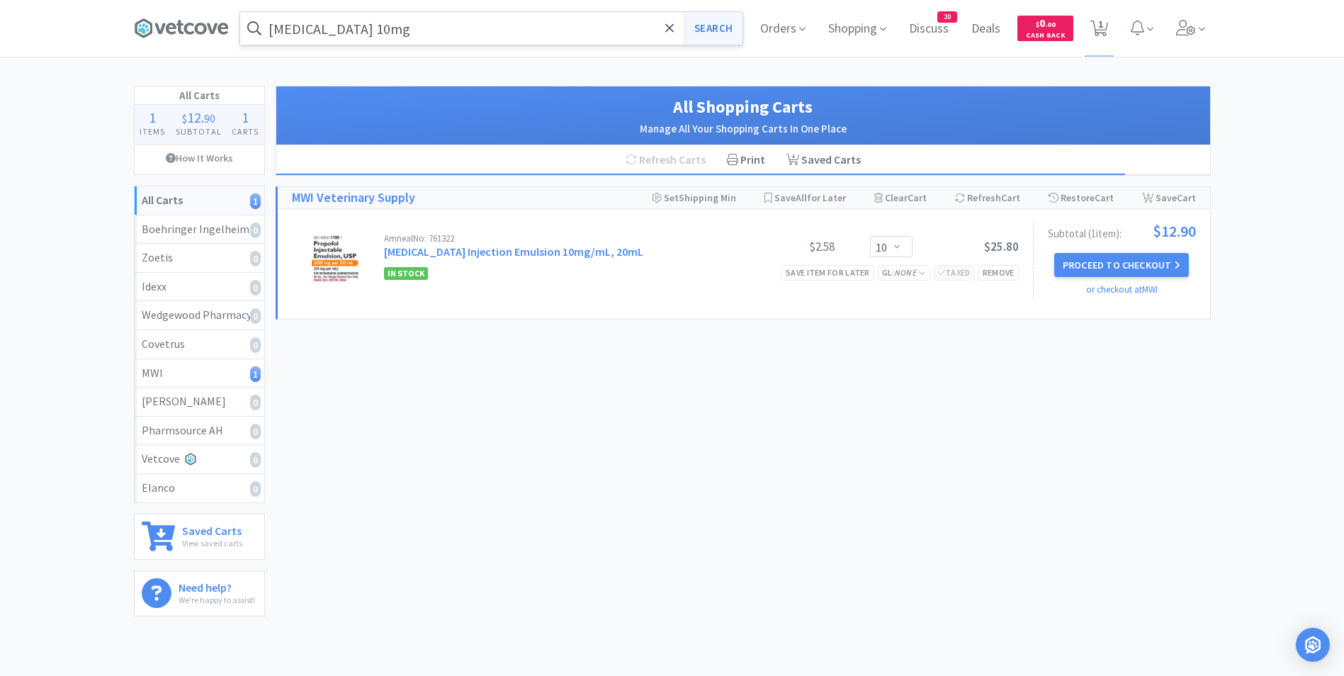
click at [704, 26] on button "Search" at bounding box center [713, 28] width 59 height 33
select select "10"
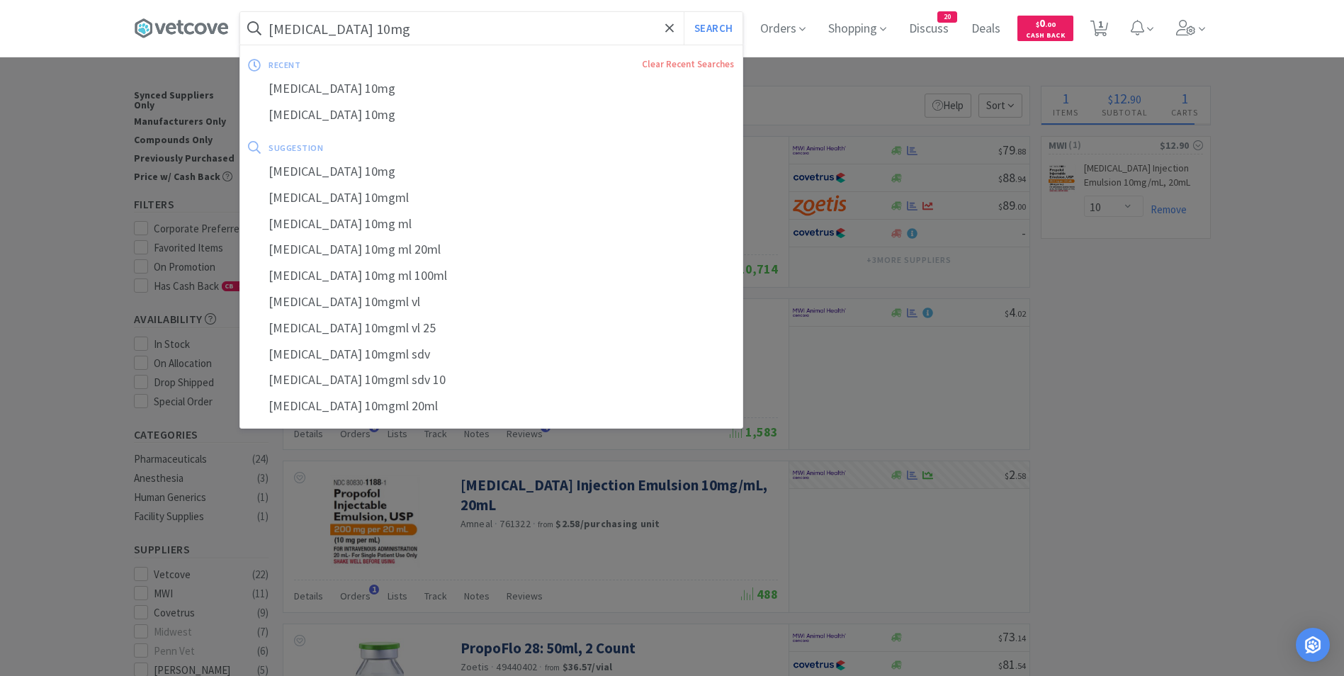
click at [410, 20] on input "propofol 10mg" at bounding box center [491, 28] width 502 height 33
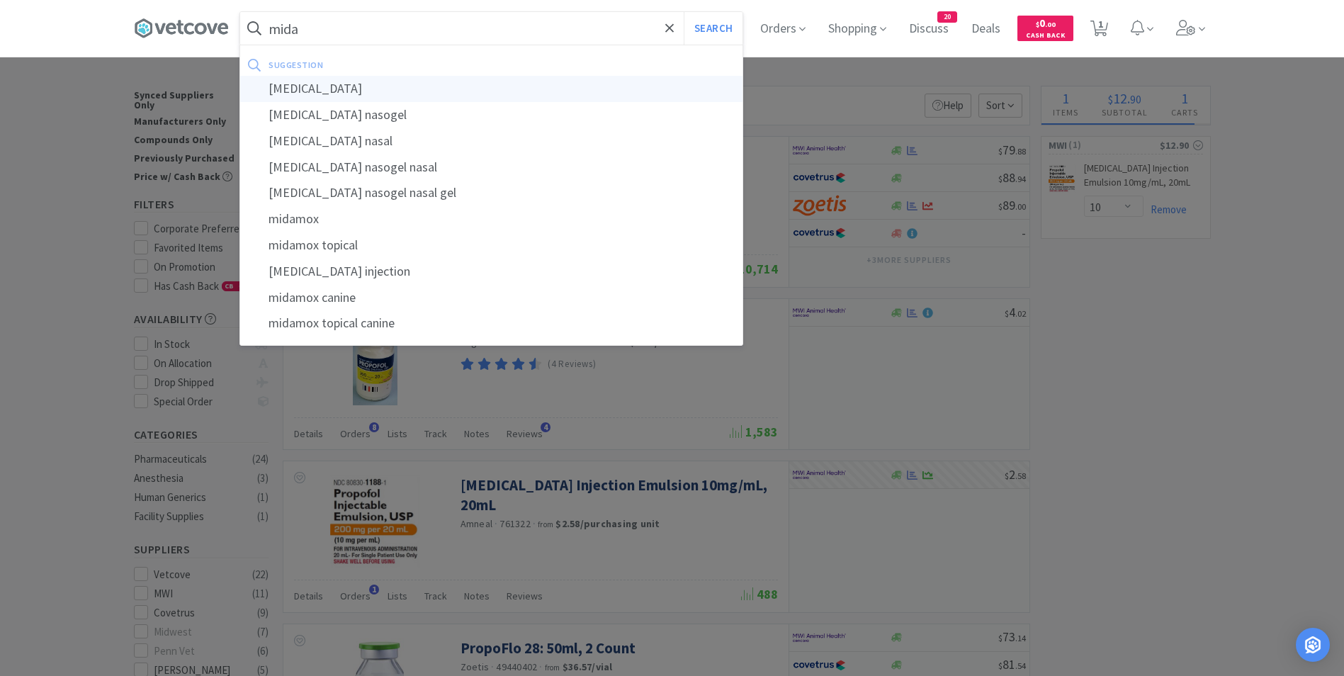
click at [366, 84] on div "midazolam" at bounding box center [491, 89] width 502 height 26
type input "midazolam"
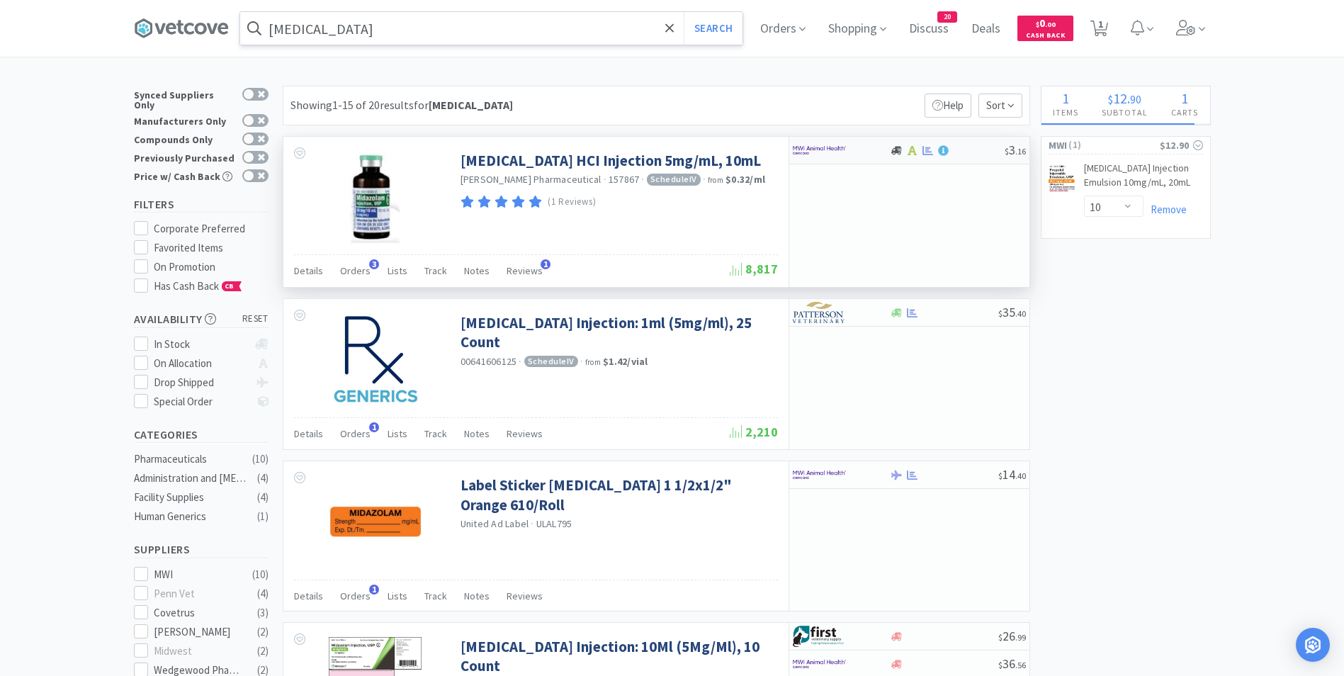
click at [820, 145] on img at bounding box center [819, 150] width 53 height 21
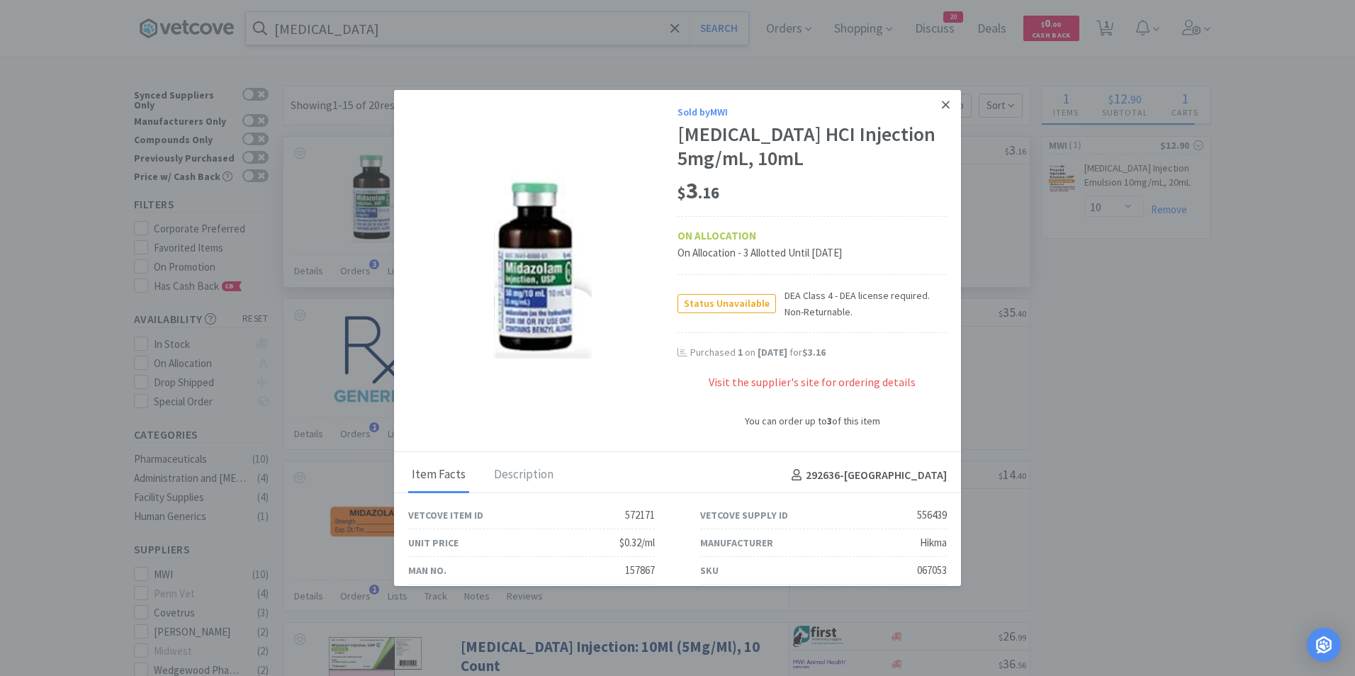
click at [942, 103] on icon at bounding box center [946, 105] width 8 height 8
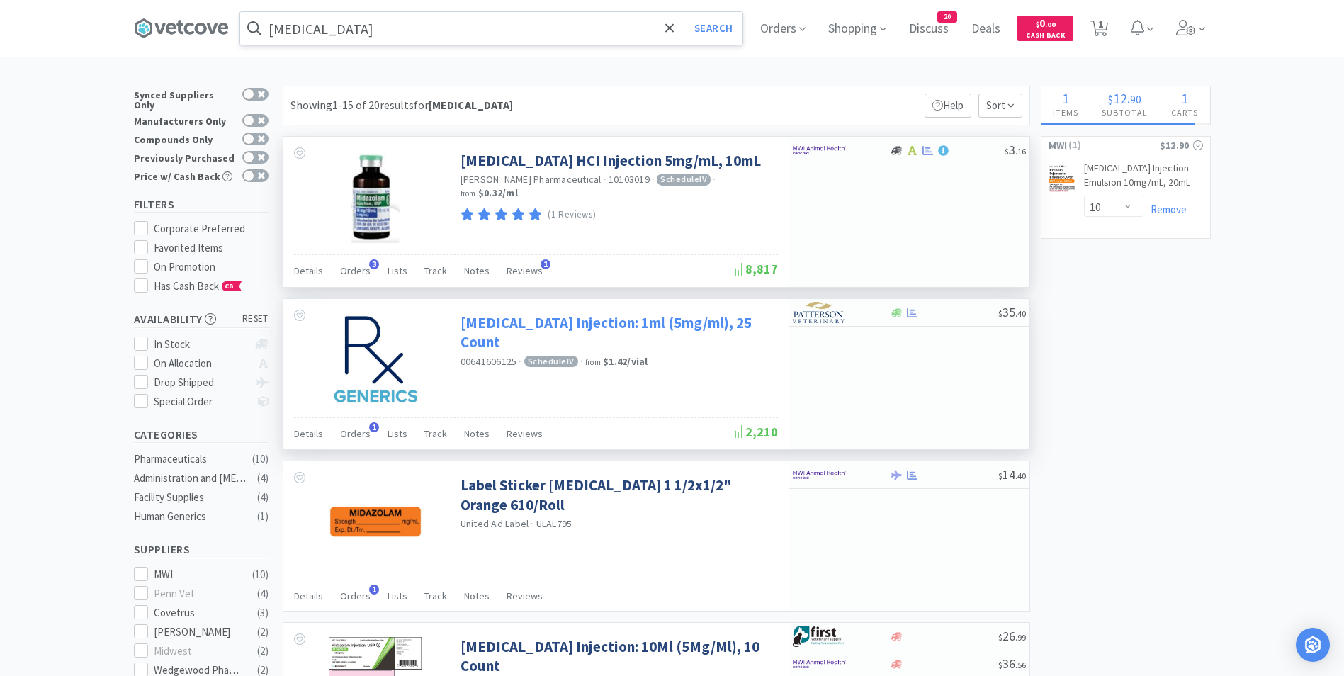
click at [569, 325] on link "Midazolam Injection: 1ml (5mg/ml), 25 Count" at bounding box center [618, 332] width 314 height 39
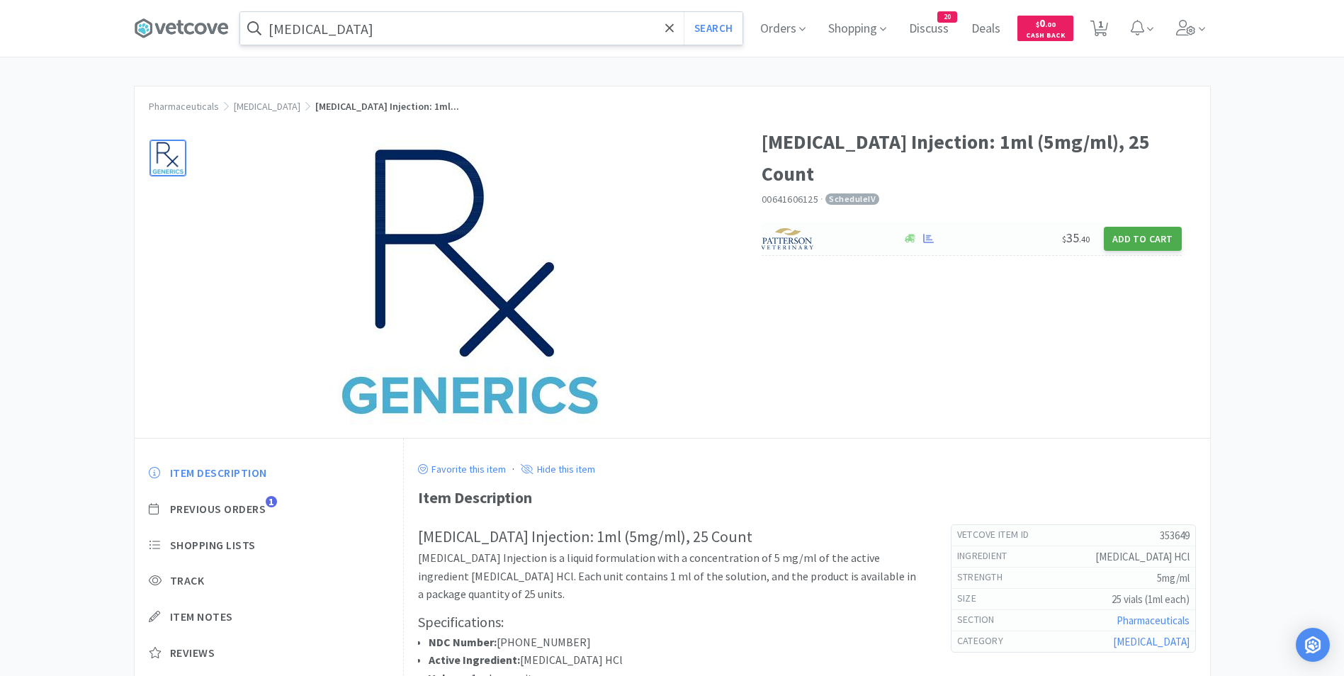
click at [1151, 227] on button "Add to Cart" at bounding box center [1143, 239] width 78 height 24
select select "1"
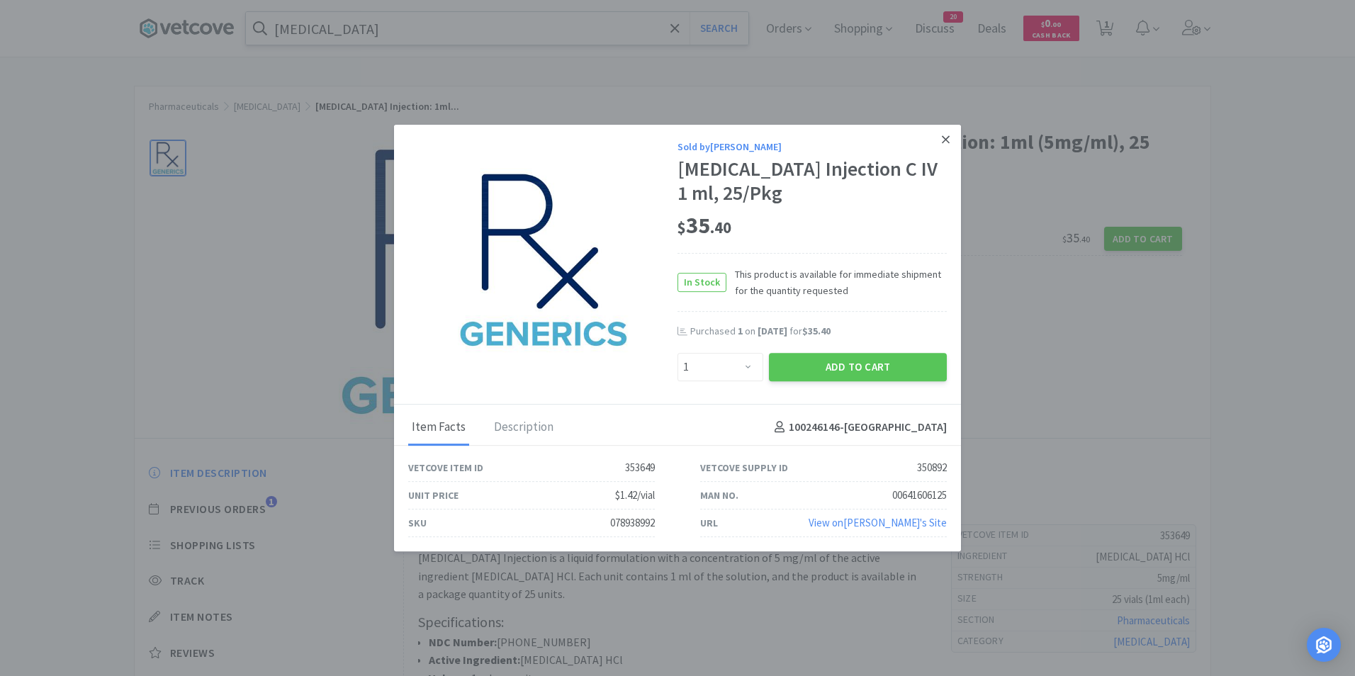
click at [945, 138] on icon at bounding box center [946, 140] width 8 height 8
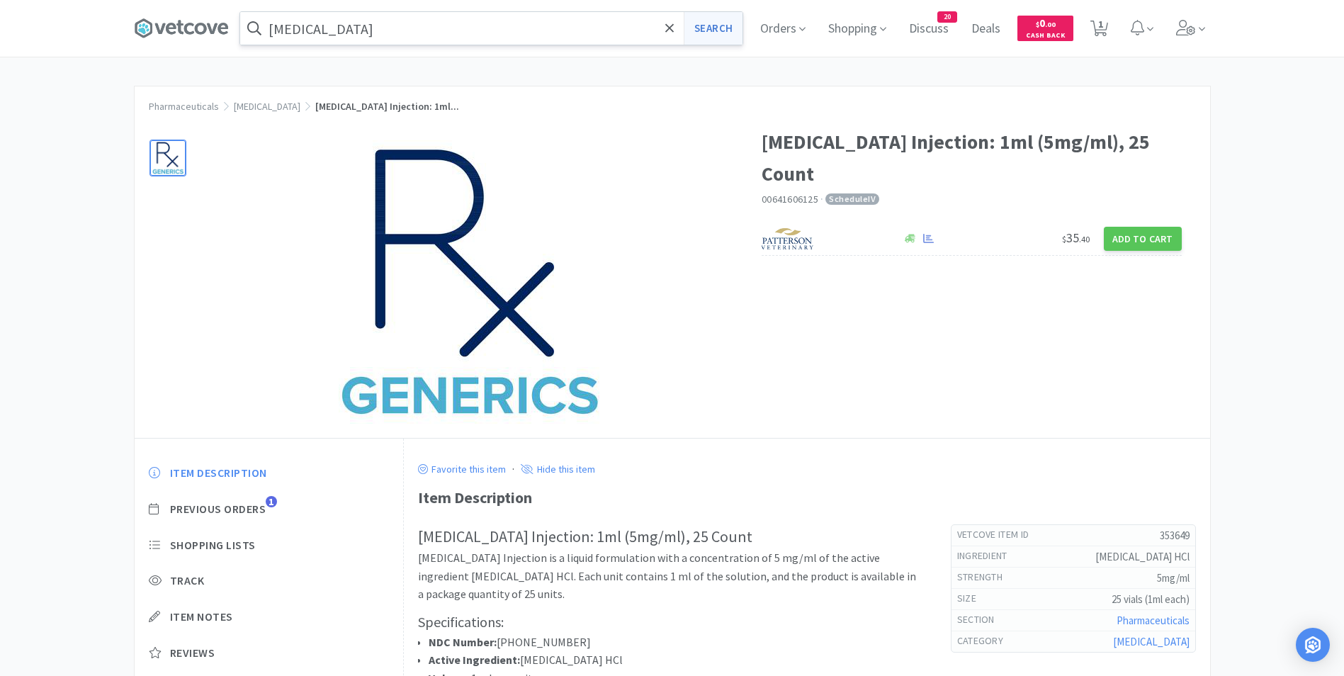
click at [708, 33] on button "Search" at bounding box center [713, 28] width 59 height 33
select select "10"
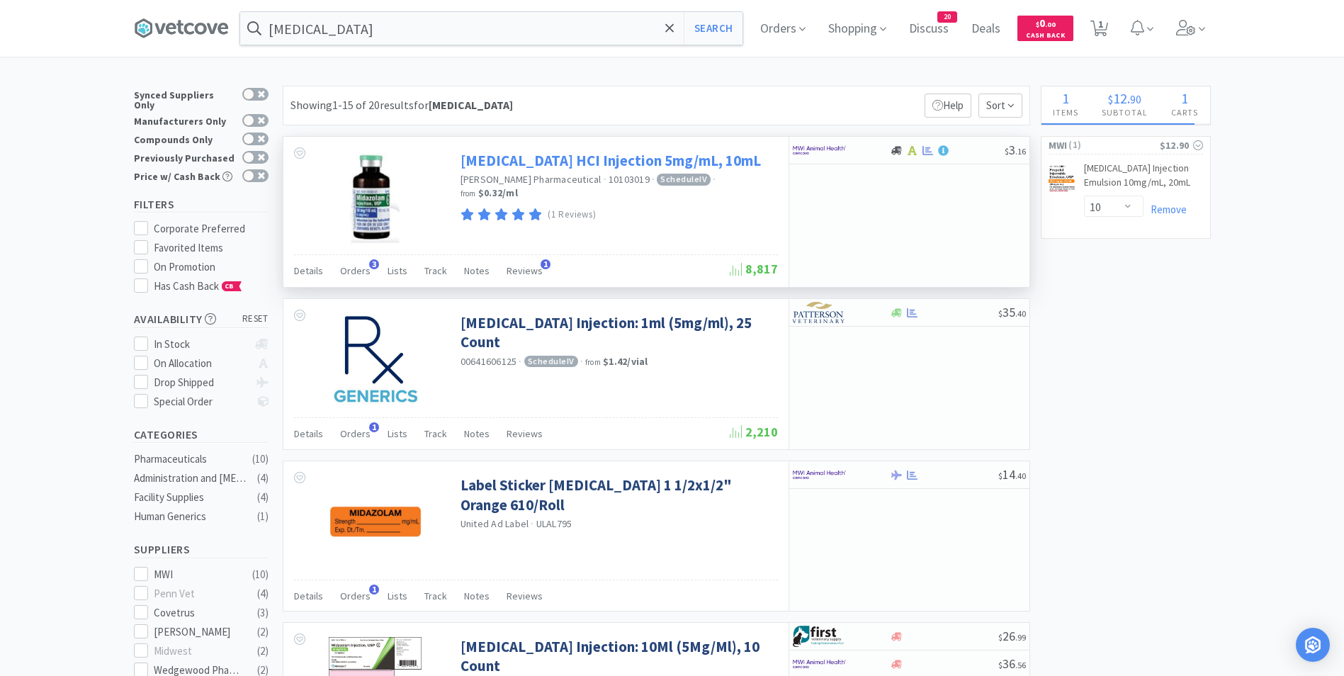
click at [553, 157] on link "Midazolam HCI Injection 5mg/mL, 10mL" at bounding box center [611, 160] width 300 height 19
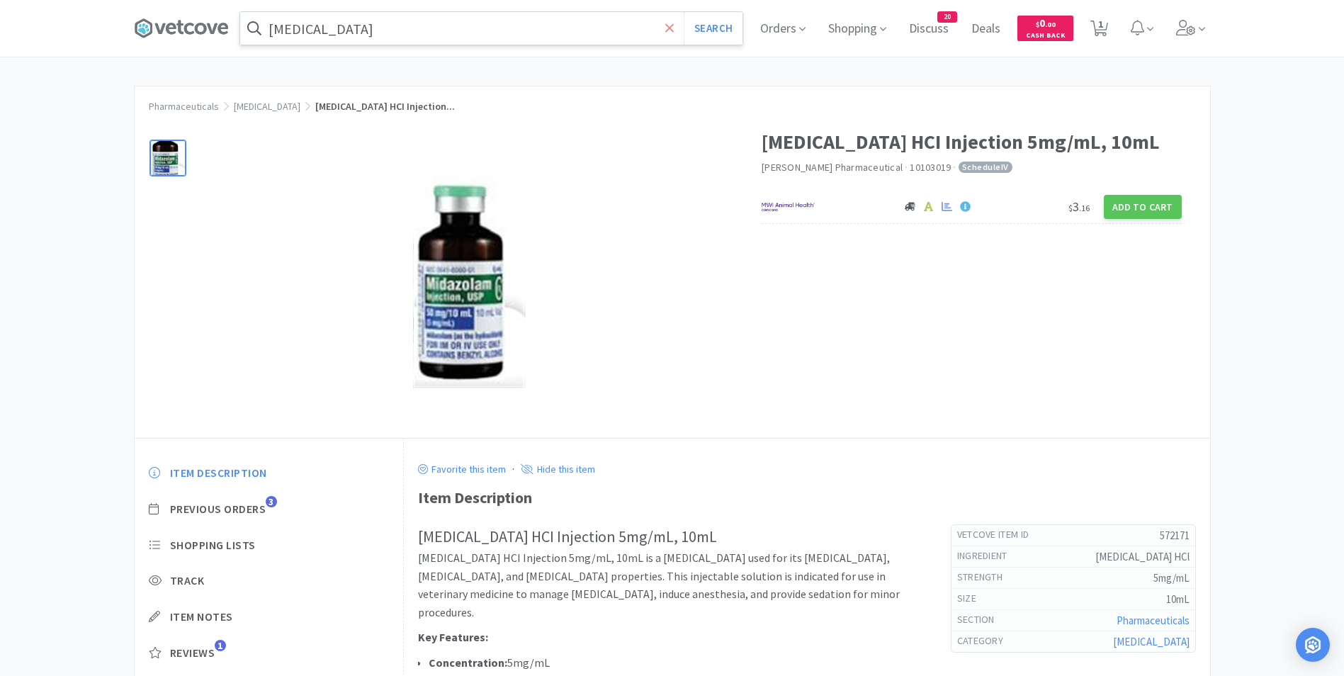
click at [678, 30] on span at bounding box center [670, 28] width 16 height 30
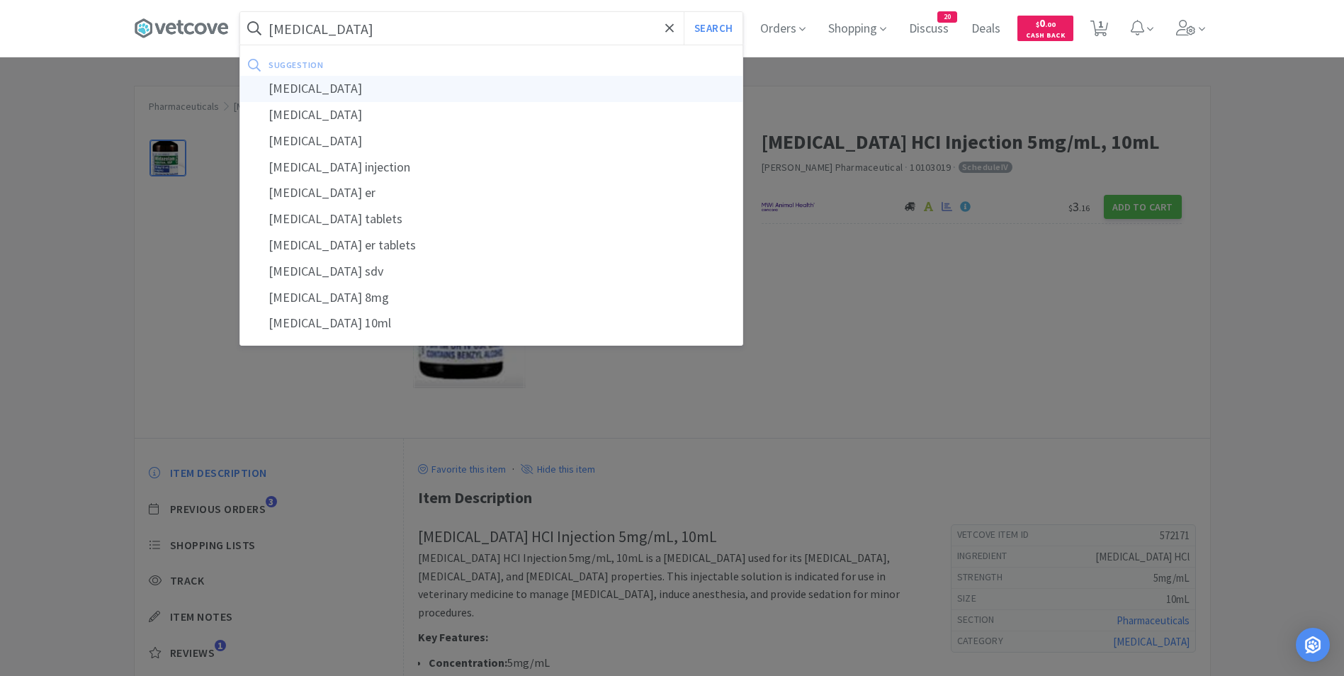
type input "morphine"
click at [439, 82] on div "morphine" at bounding box center [491, 89] width 502 height 26
select select "10"
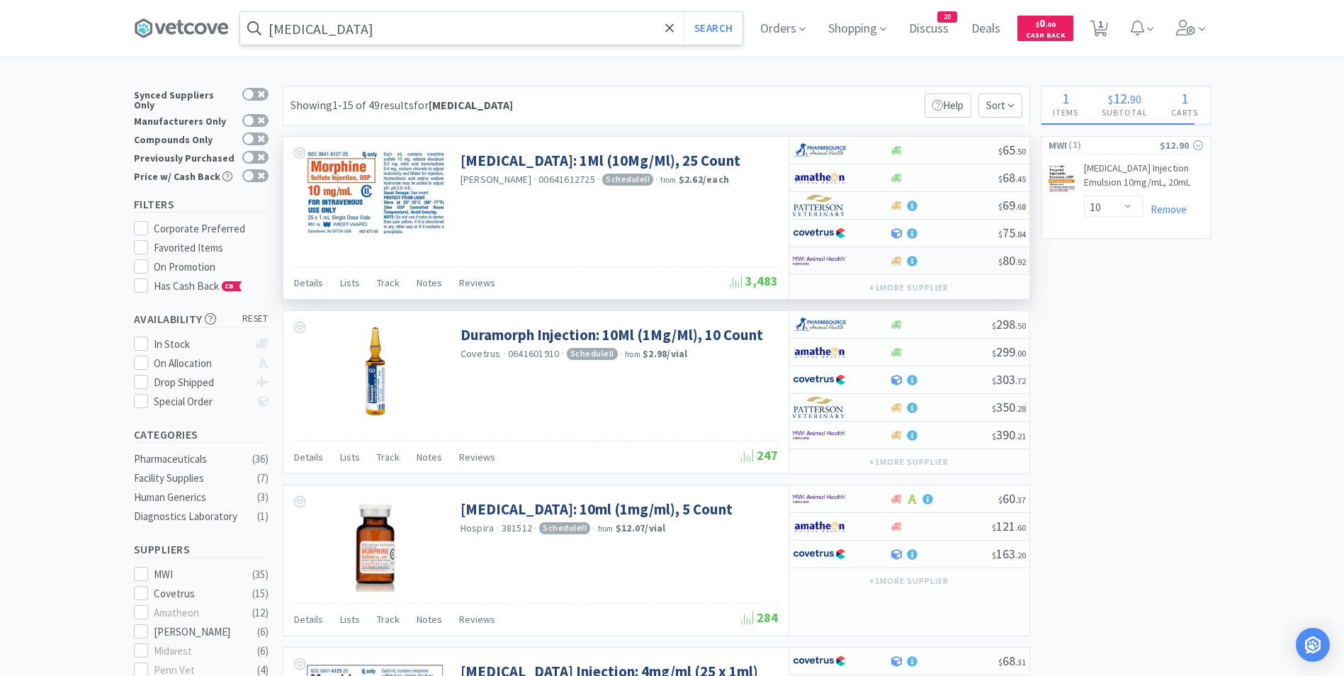
click at [823, 265] on img at bounding box center [819, 260] width 53 height 21
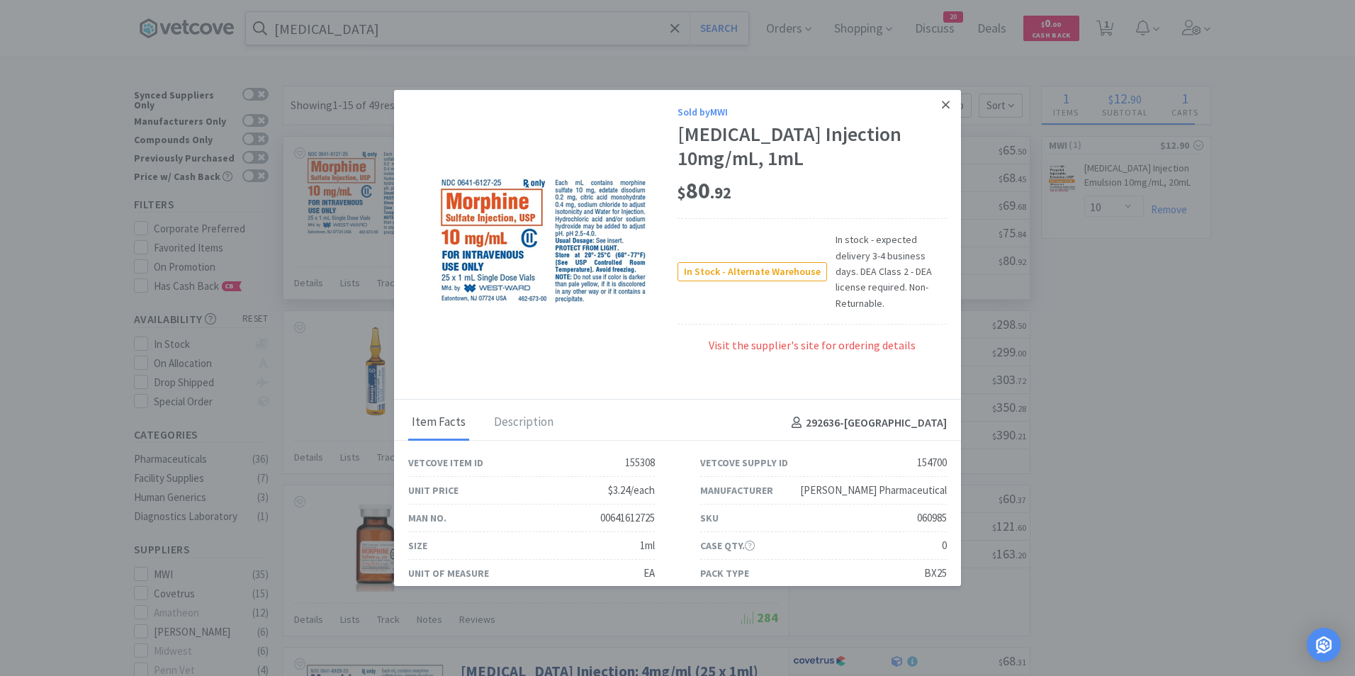
click at [942, 104] on icon at bounding box center [946, 104] width 8 height 13
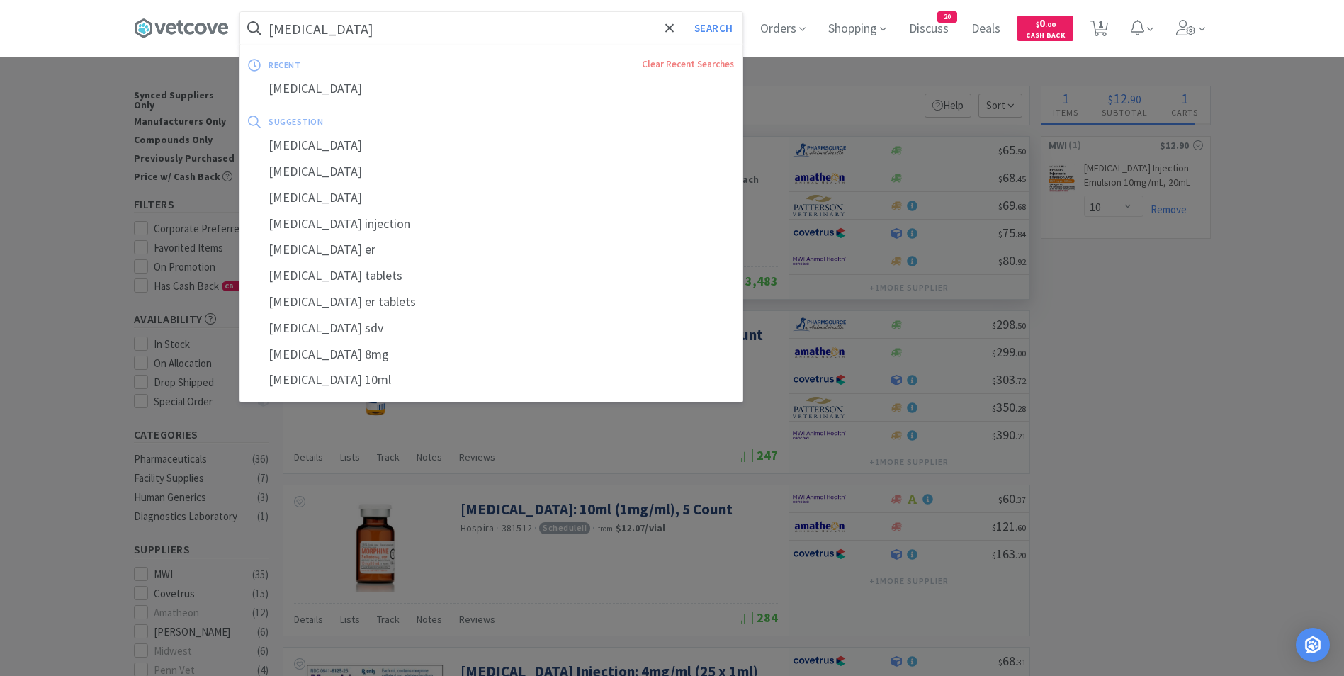
click at [395, 31] on input "morphine" at bounding box center [491, 28] width 502 height 33
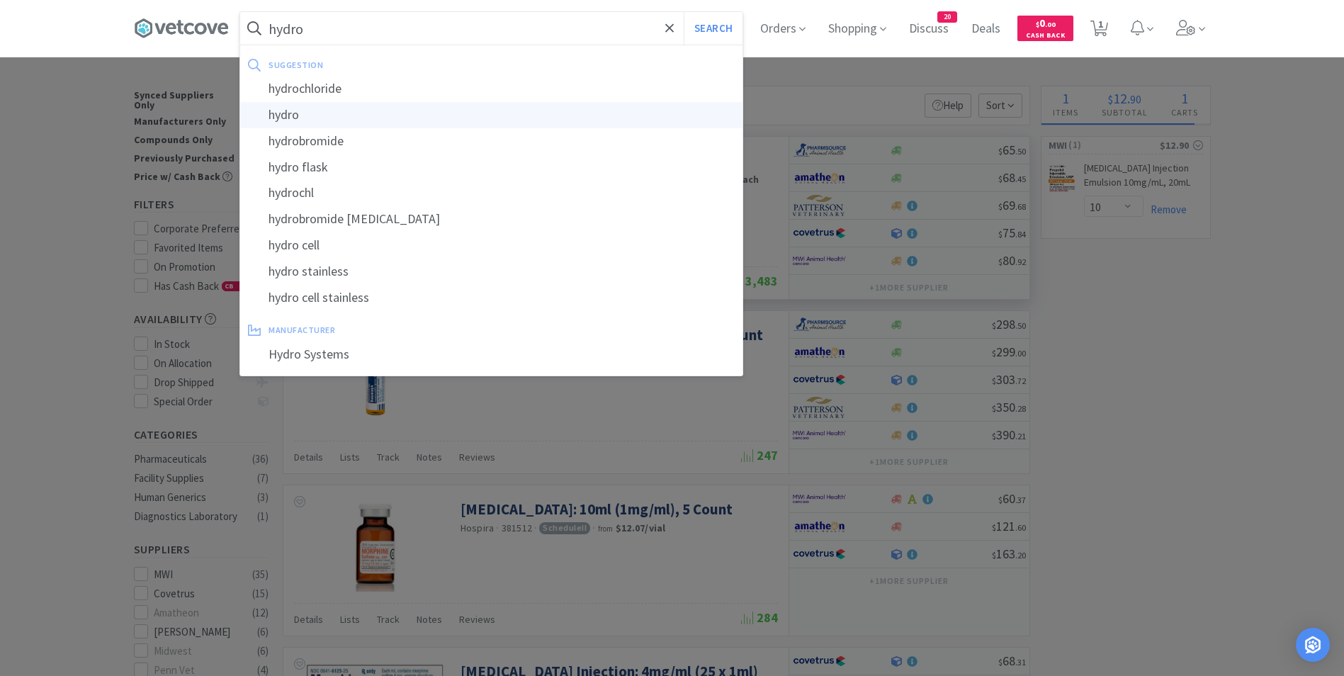
click at [398, 106] on div "hydro" at bounding box center [491, 115] width 502 height 26
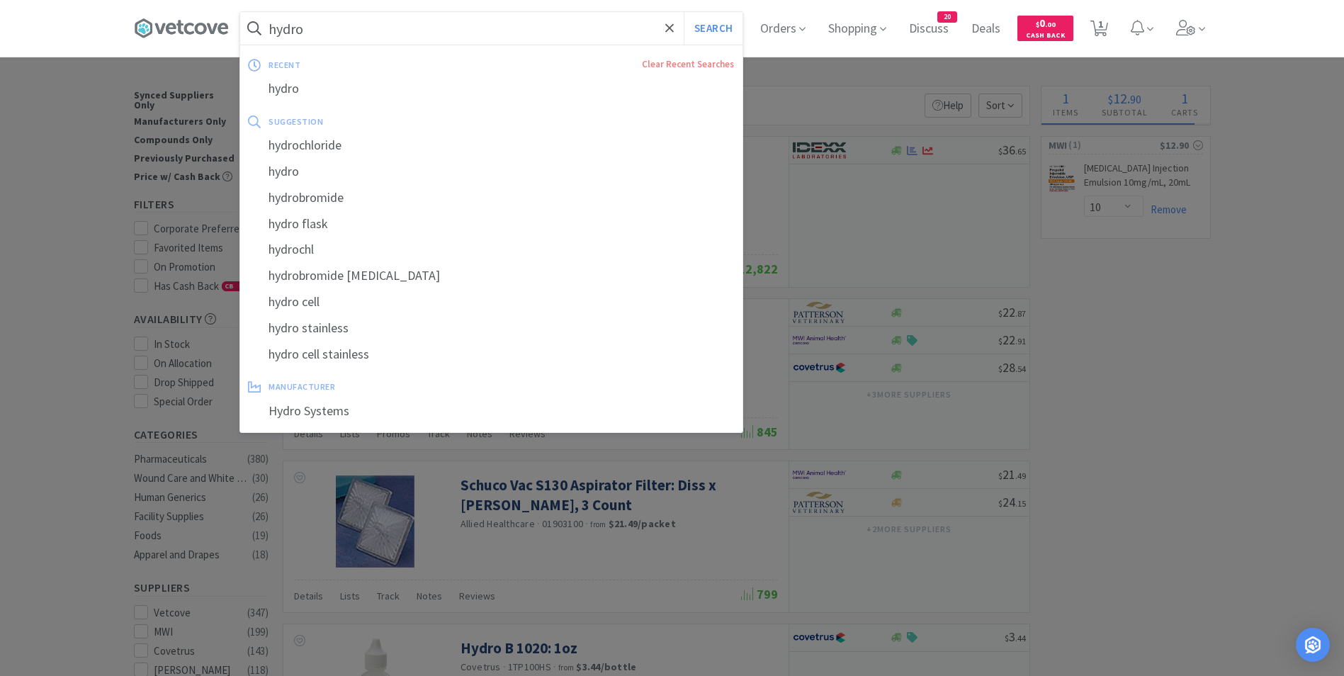
click at [376, 29] on input "hydro" at bounding box center [491, 28] width 502 height 33
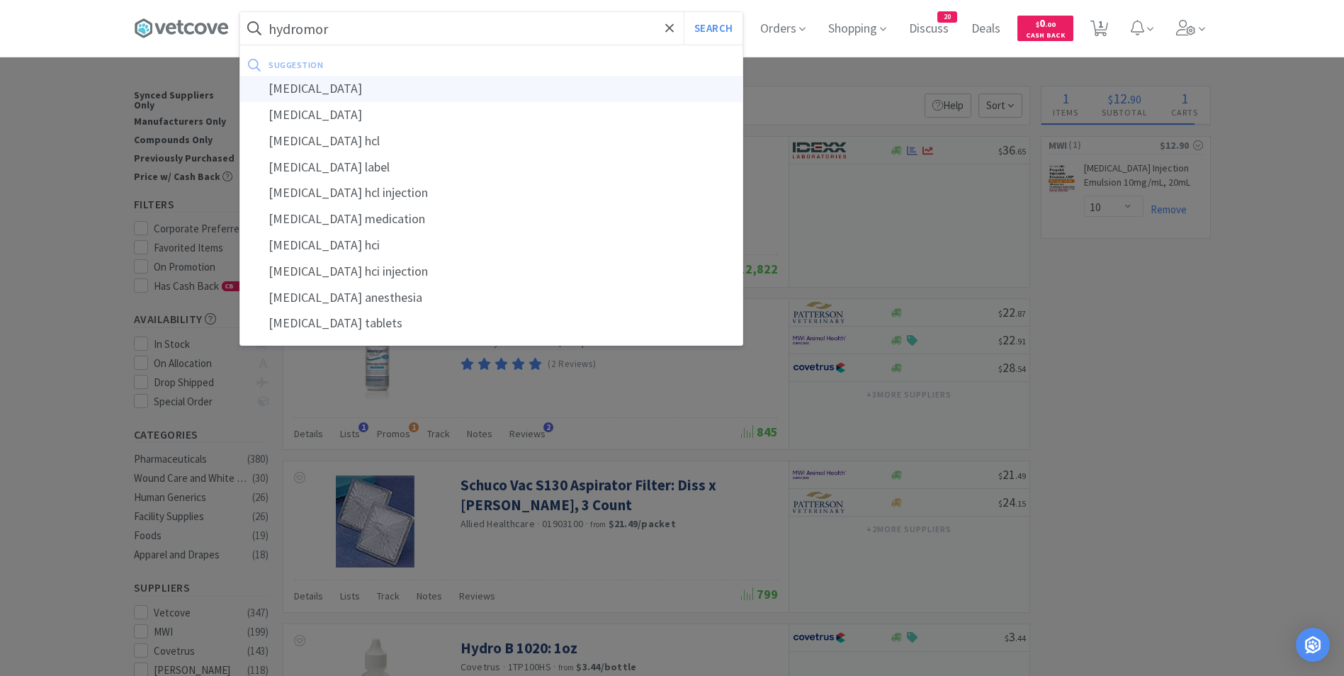
click at [350, 92] on div "hydromorphone" at bounding box center [491, 89] width 502 height 26
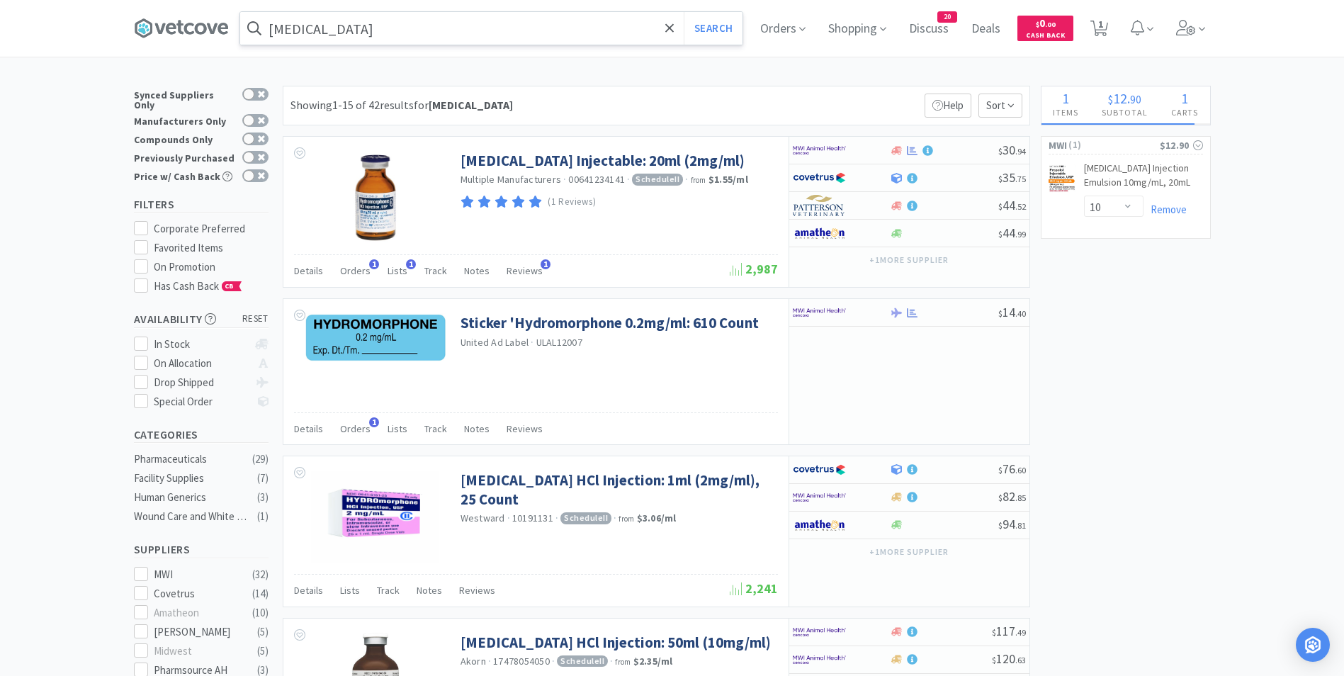
click at [419, 35] on input "hydromorphone" at bounding box center [491, 28] width 502 height 33
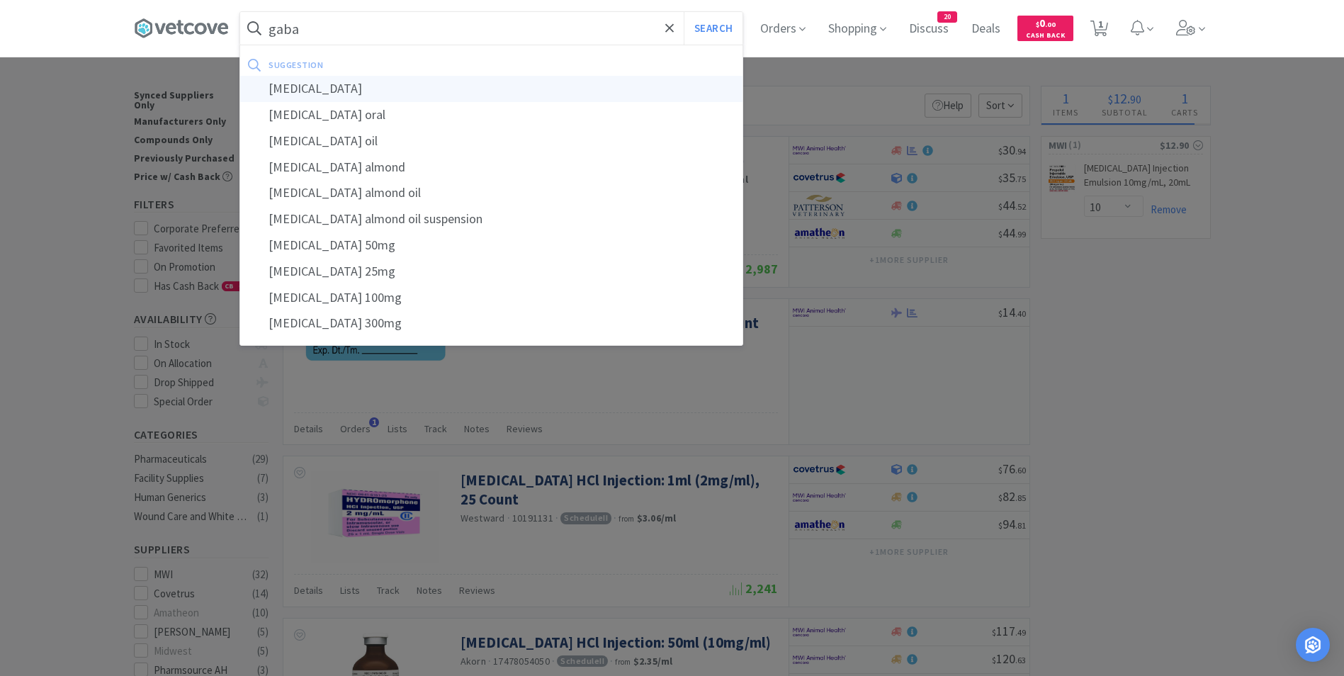
click at [339, 81] on div "gabapentin" at bounding box center [491, 89] width 502 height 26
type input "gabapentin"
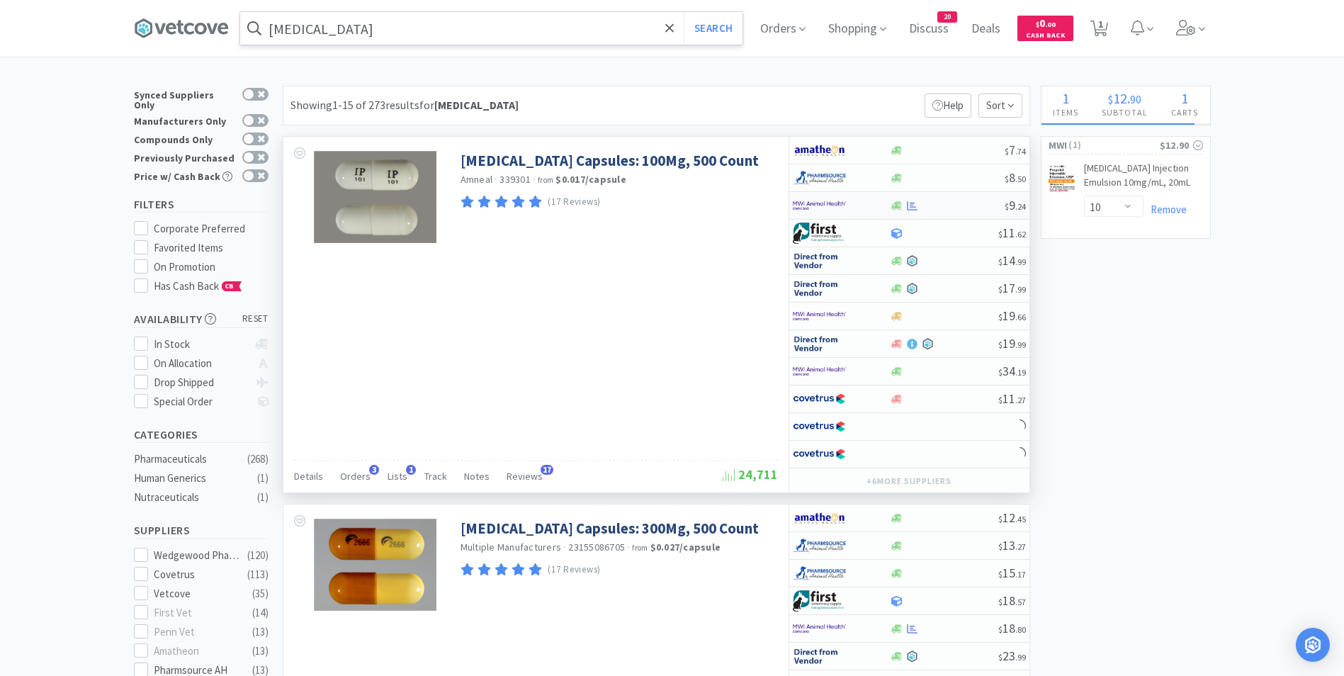
click at [819, 206] on img at bounding box center [819, 205] width 53 height 21
select select "1"
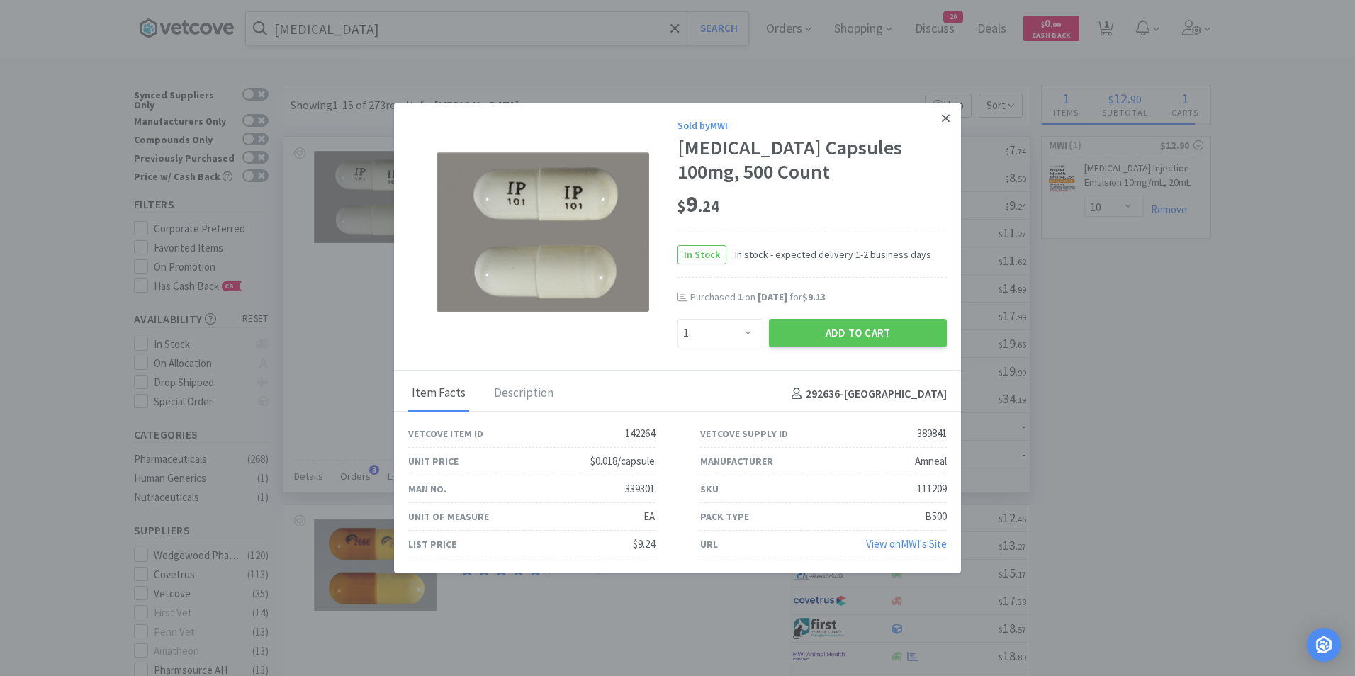
click at [946, 113] on icon at bounding box center [946, 118] width 8 height 13
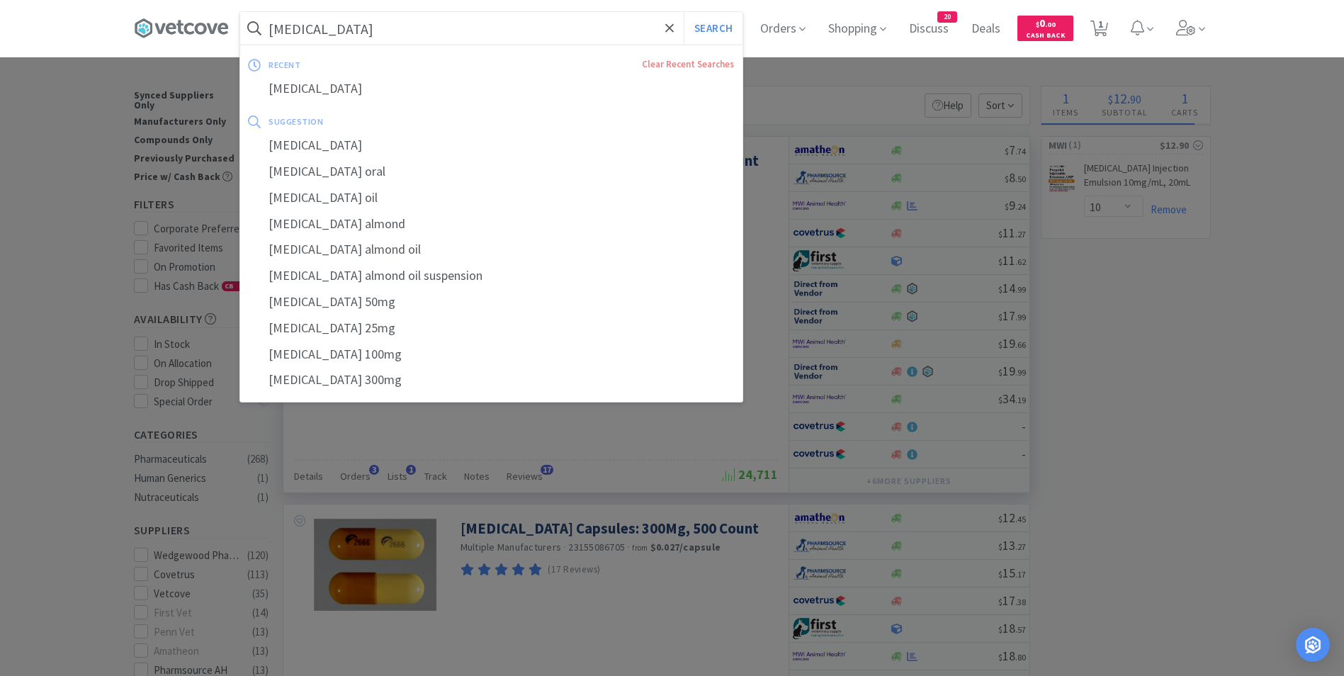
click at [389, 32] on input "gabapentin" at bounding box center [491, 28] width 502 height 33
click at [387, 86] on div "gabapentin" at bounding box center [491, 89] width 502 height 26
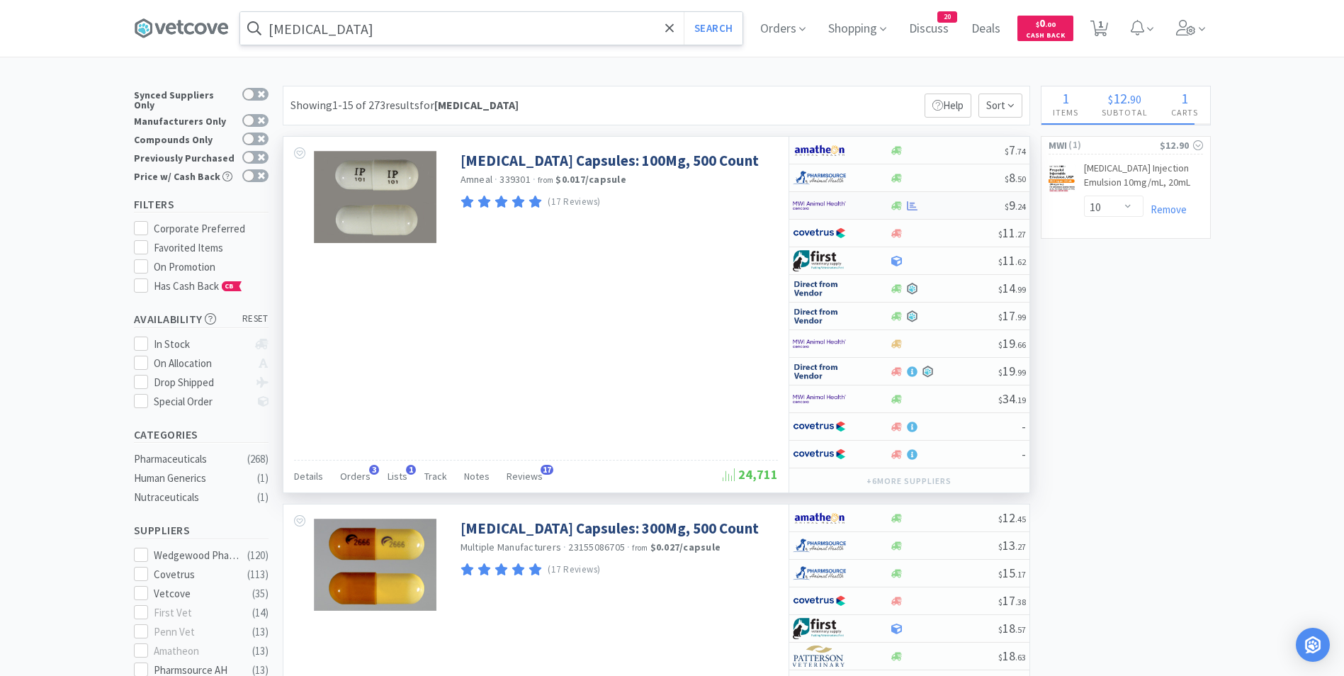
click at [855, 201] on div at bounding box center [832, 205] width 78 height 24
select select "1"
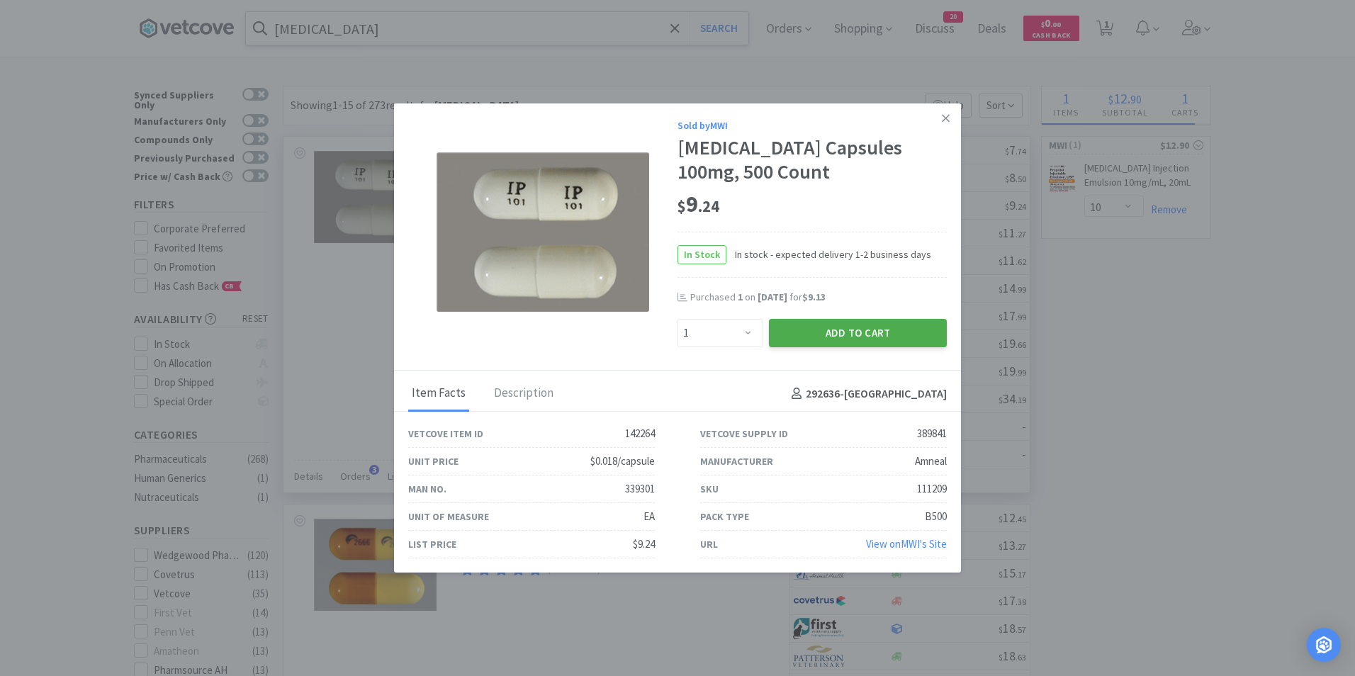
click at [825, 337] on button "Add to Cart" at bounding box center [858, 333] width 178 height 28
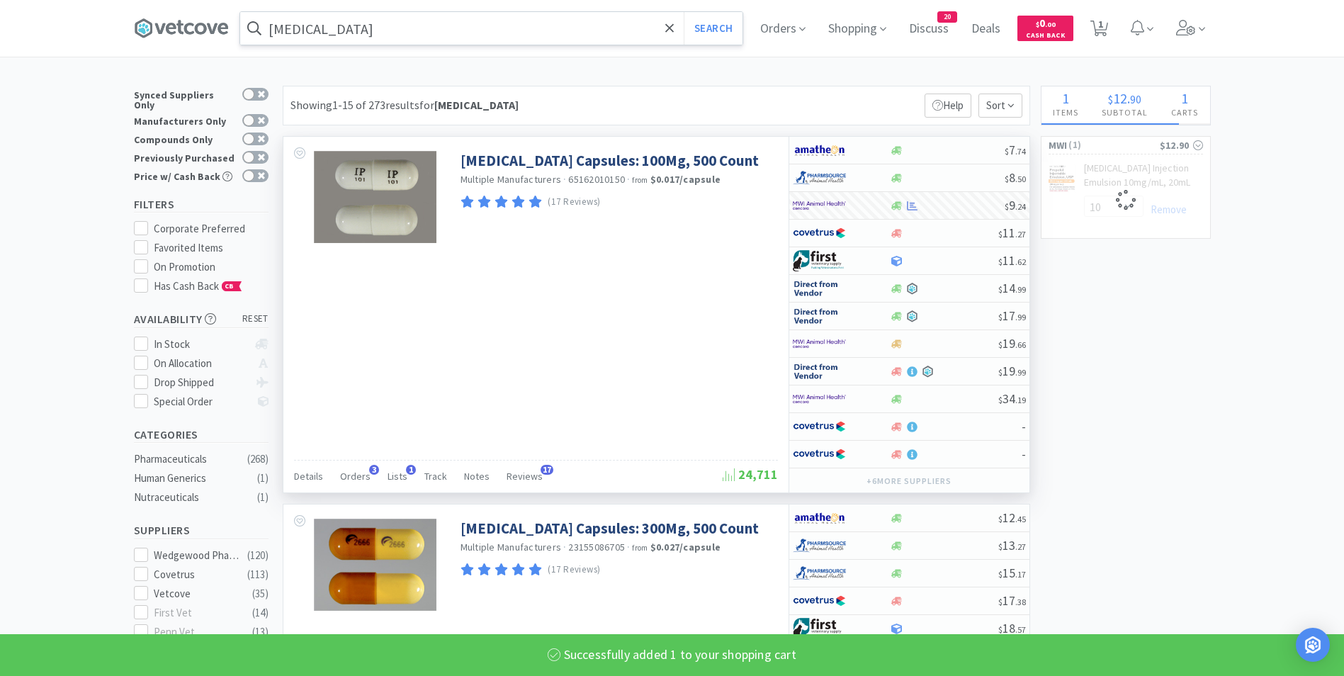
select select "1"
select select "10"
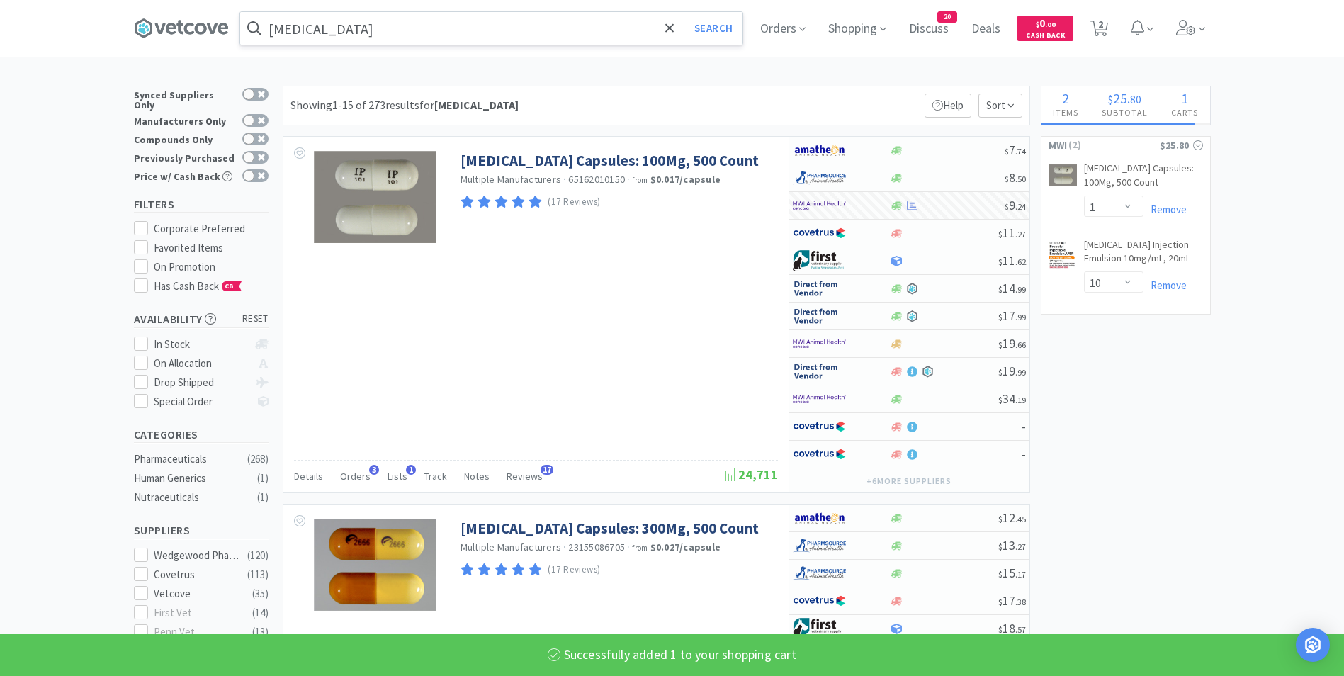
click at [394, 29] on input "gabapentin" at bounding box center [491, 28] width 502 height 33
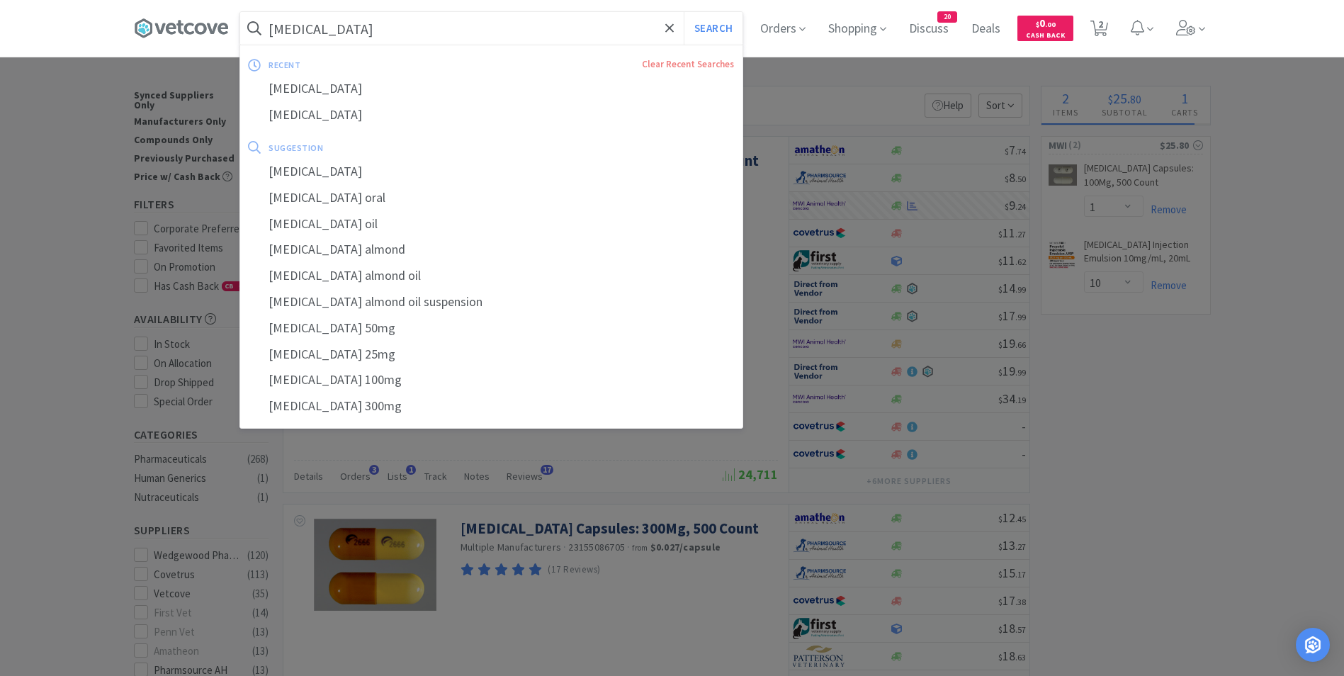
click at [395, 29] on input "gabapentin" at bounding box center [491, 28] width 502 height 33
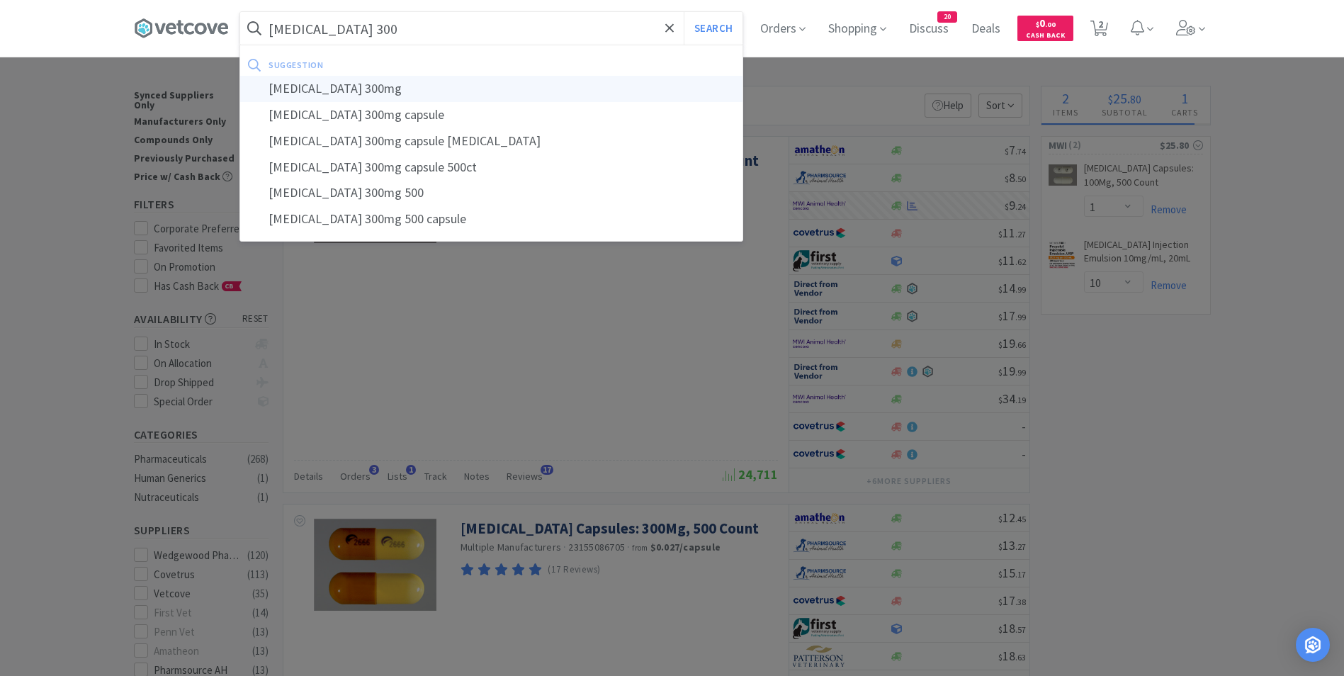
click at [373, 94] on div "gabapentin 300mg" at bounding box center [491, 89] width 502 height 26
type input "gabapentin 300mg"
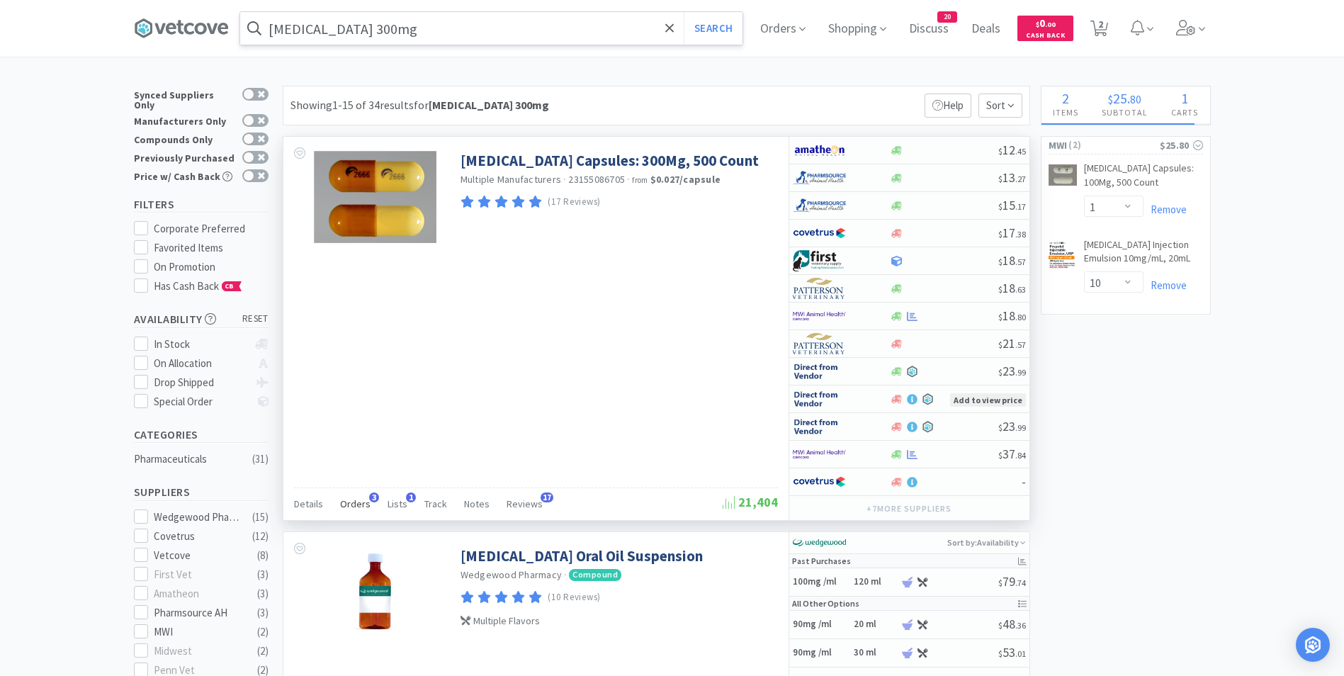
click at [354, 500] on span "Orders" at bounding box center [355, 503] width 30 height 13
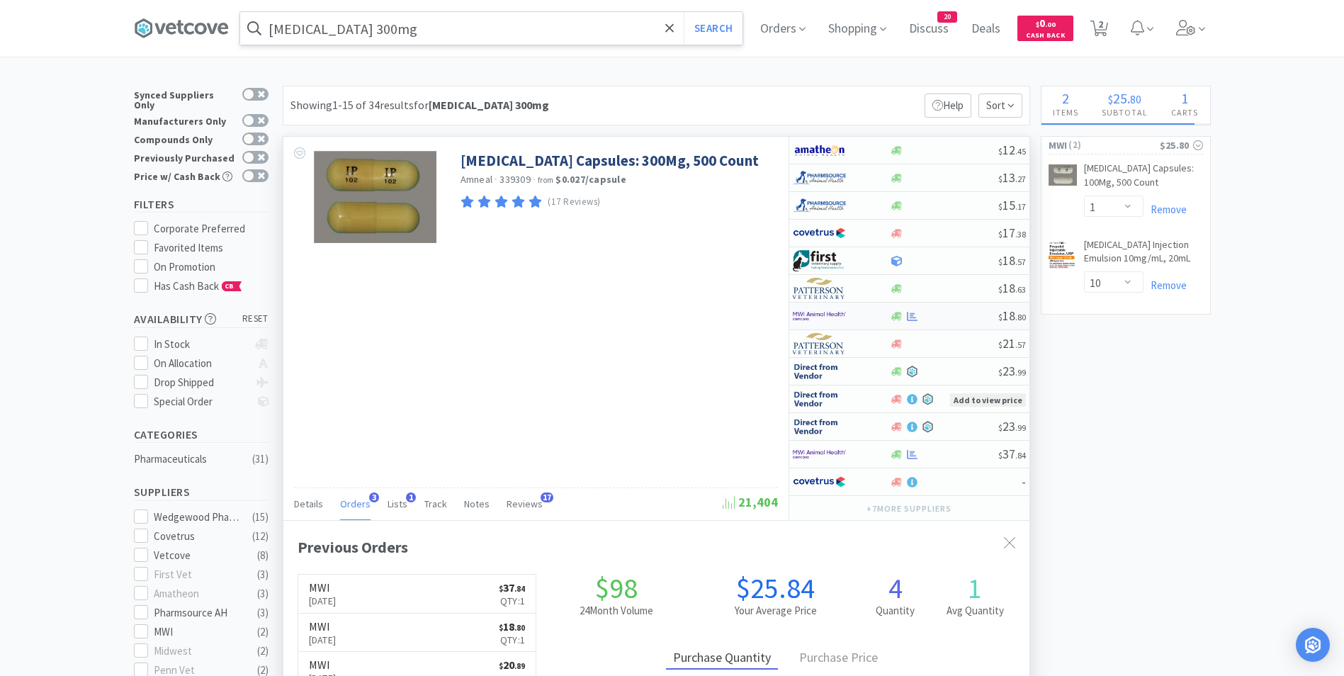
click at [849, 314] on div at bounding box center [832, 316] width 78 height 24
select select "1"
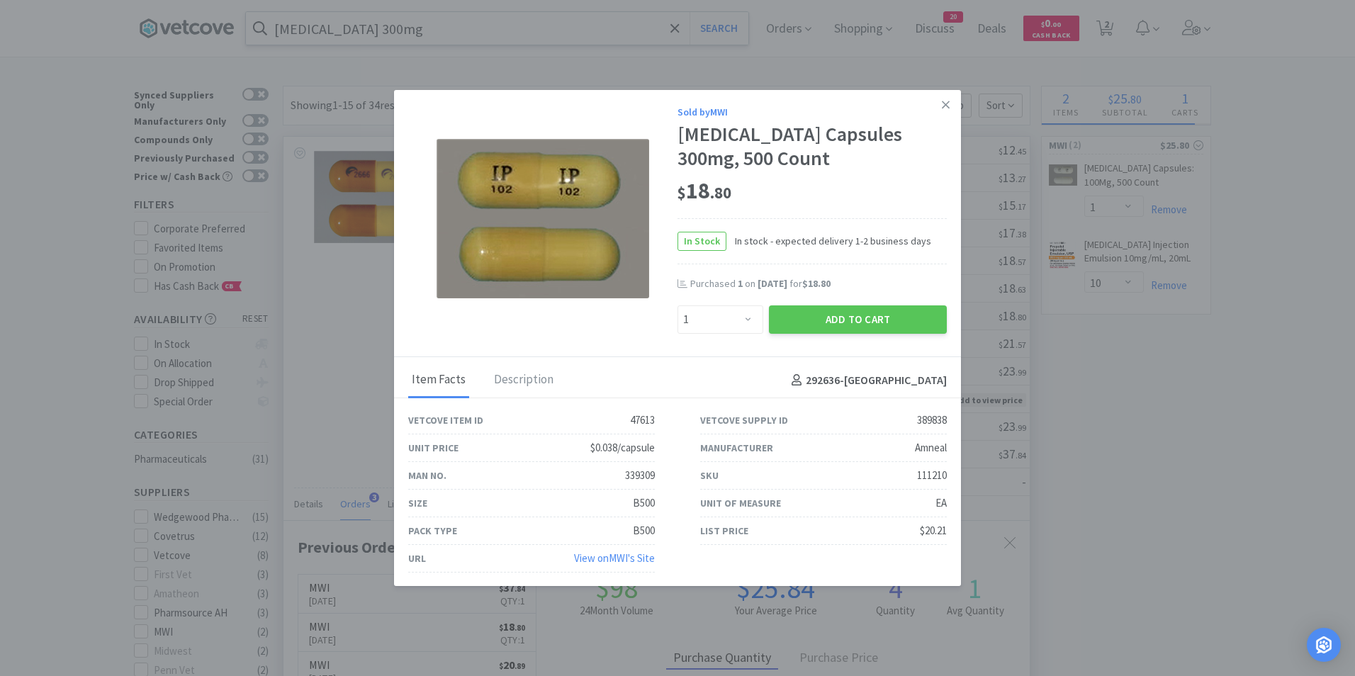
click at [849, 314] on button "Add to Cart" at bounding box center [858, 319] width 178 height 28
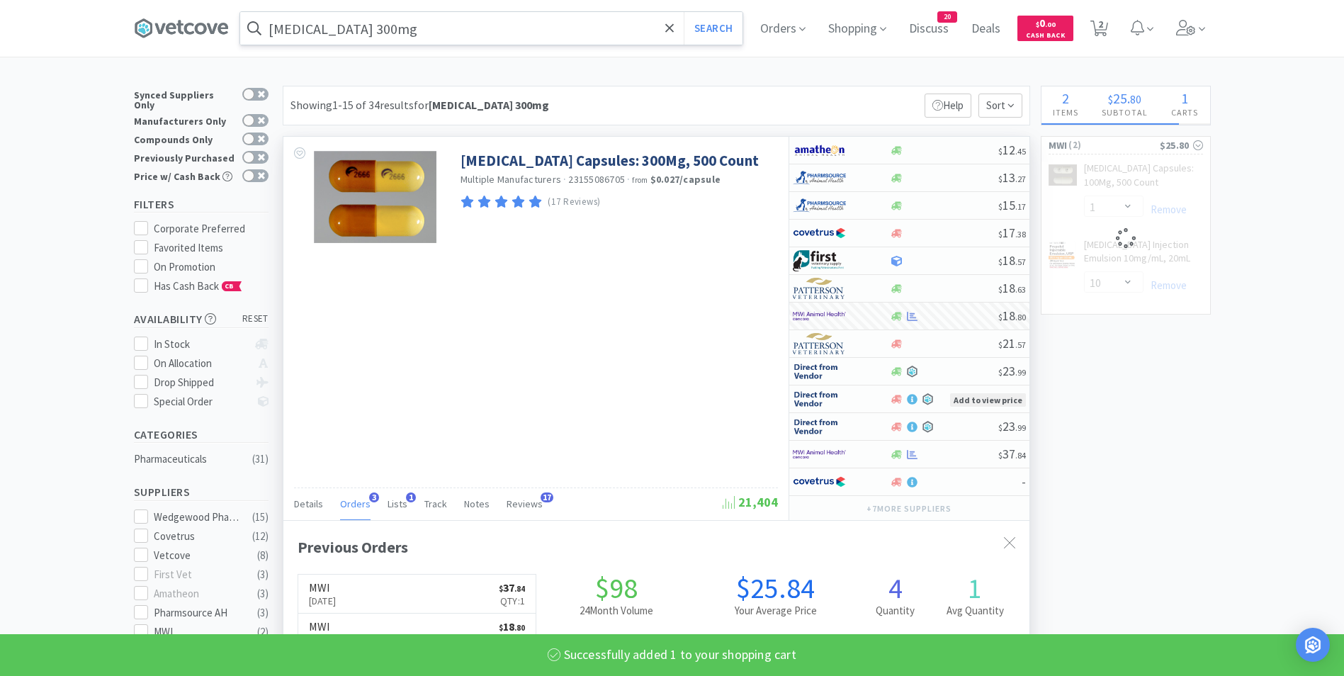
select select "1"
select select "10"
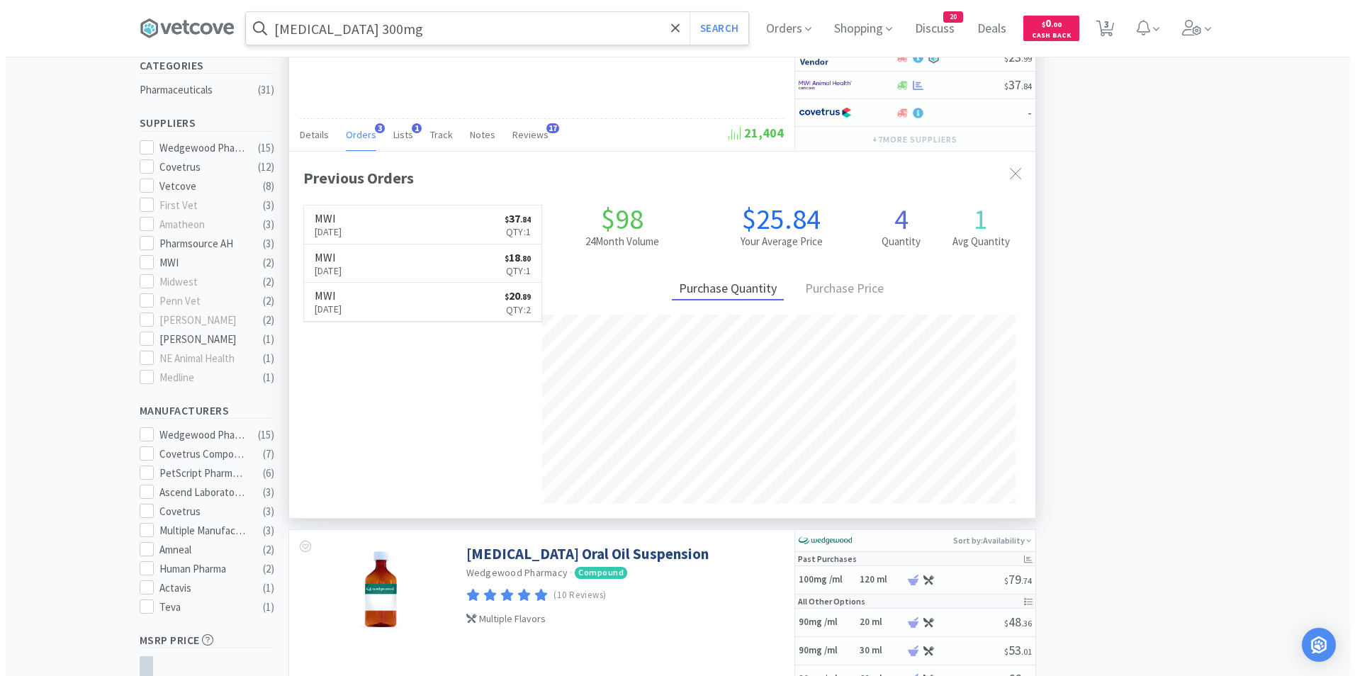
scroll to position [638, 0]
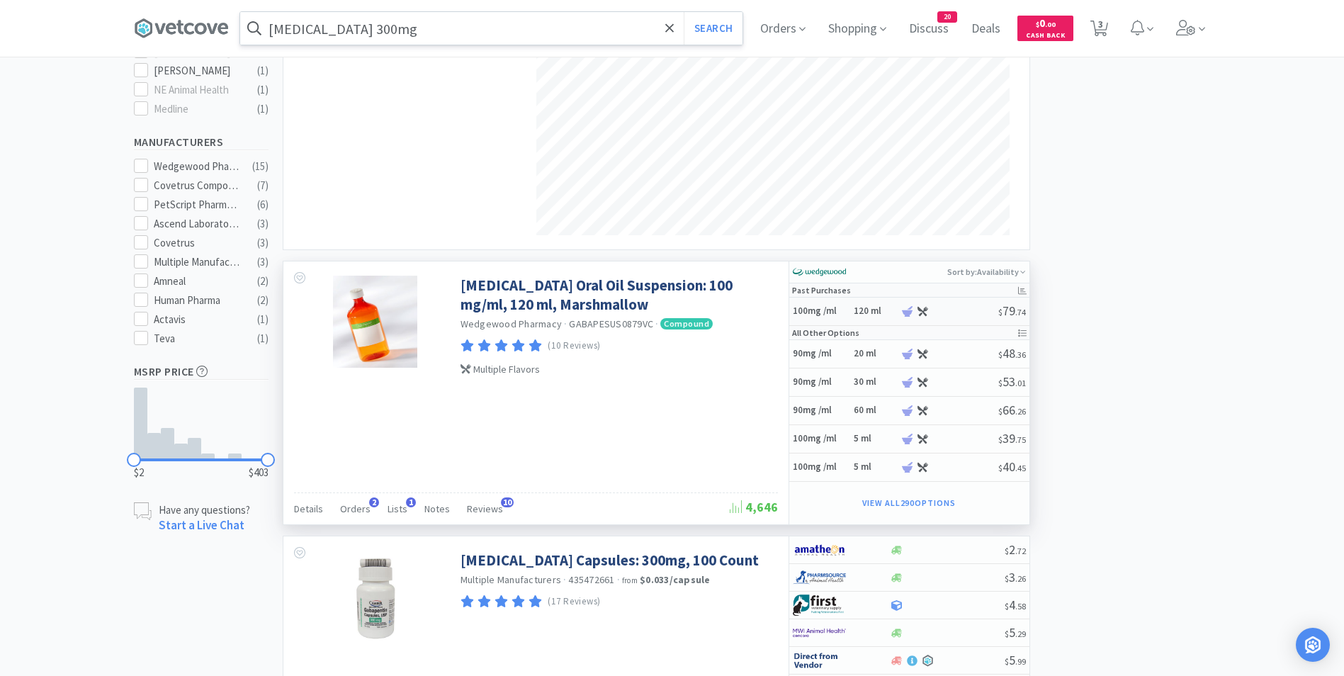
click at [865, 317] on h6 "120 ml" at bounding box center [875, 311] width 43 height 12
select select "43"
select select "1"
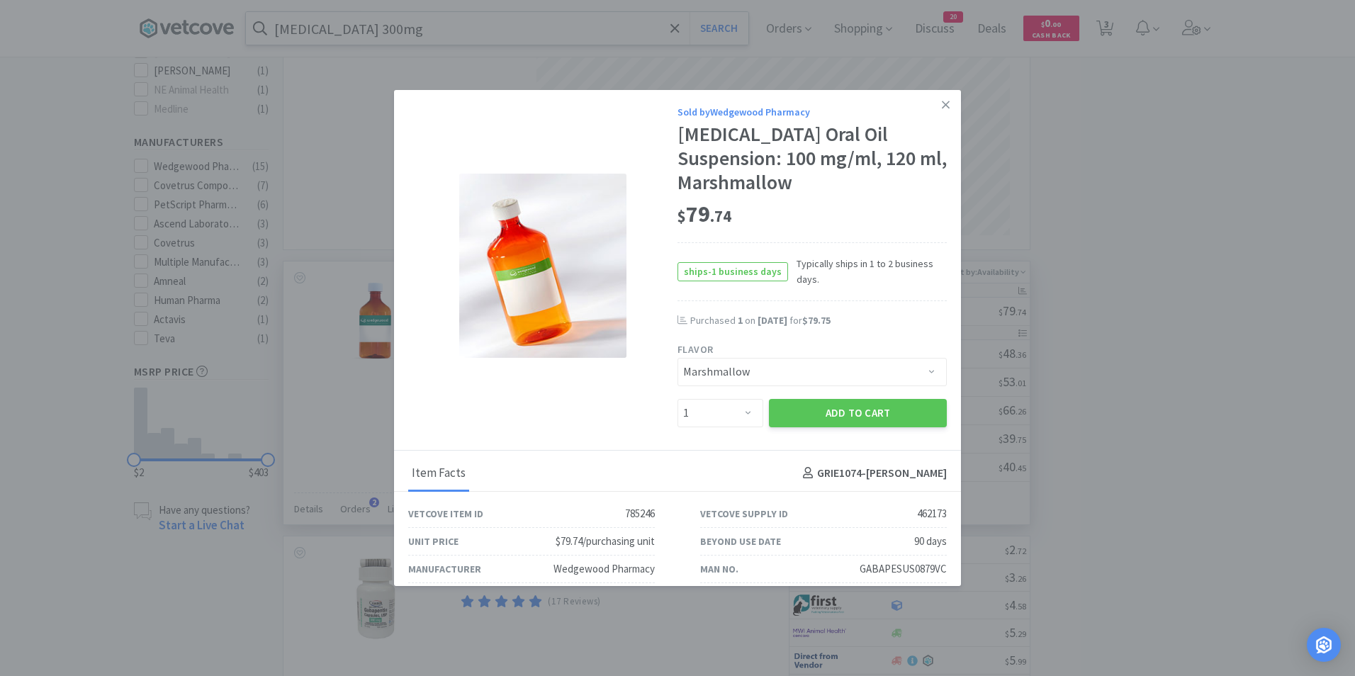
scroll to position [67, 0]
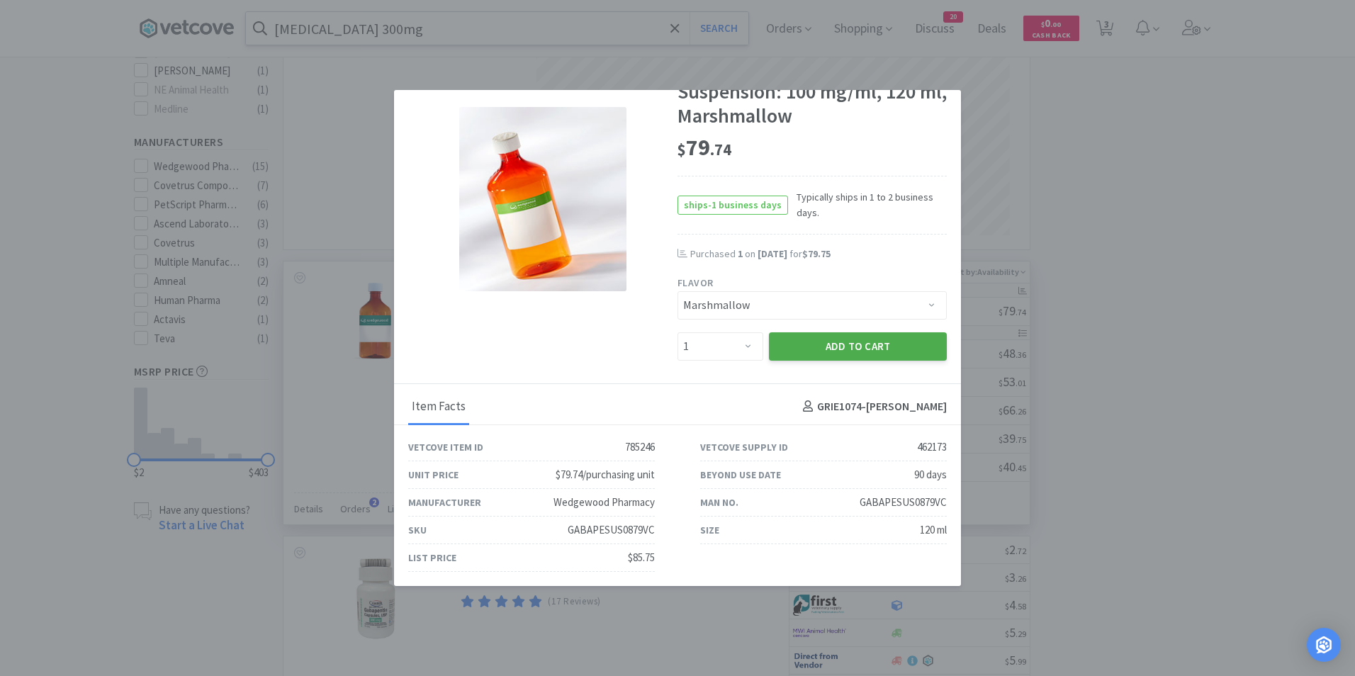
click at [887, 344] on button "Add to Cart" at bounding box center [858, 346] width 178 height 28
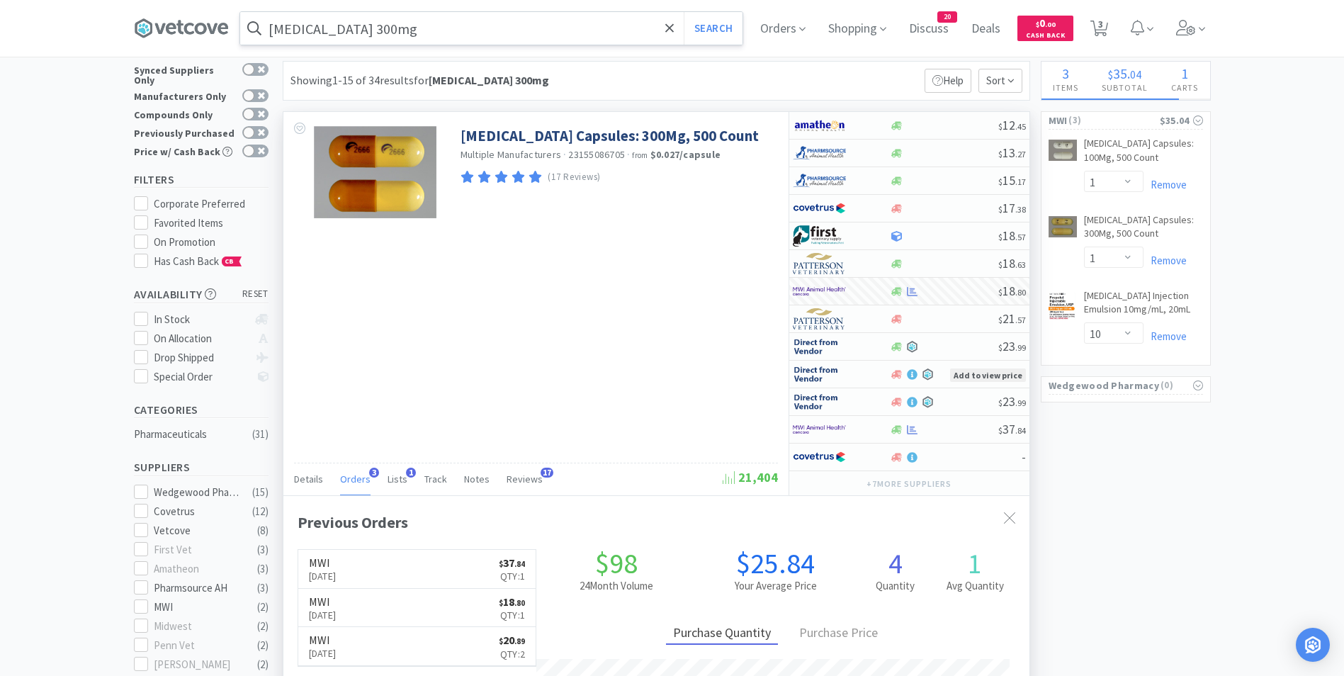
scroll to position [0, 0]
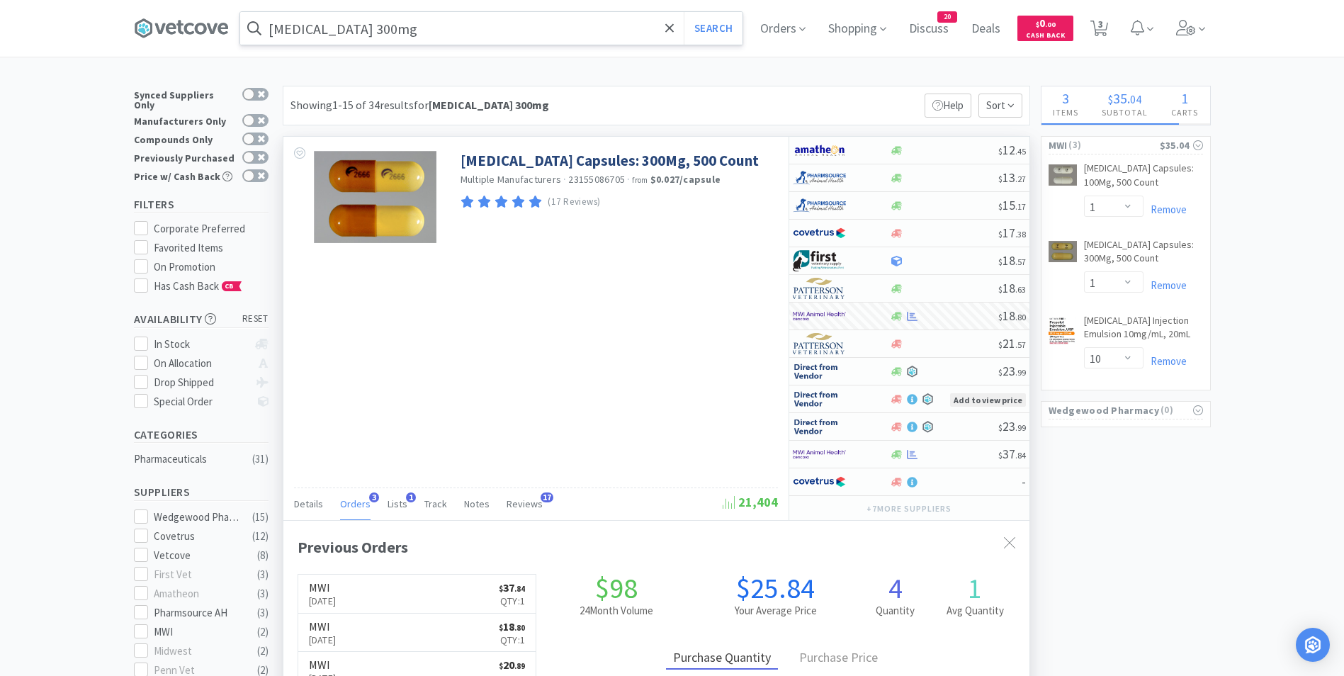
select select "1"
click at [1103, 27] on span "4" at bounding box center [1100, 24] width 5 height 57
select select "1"
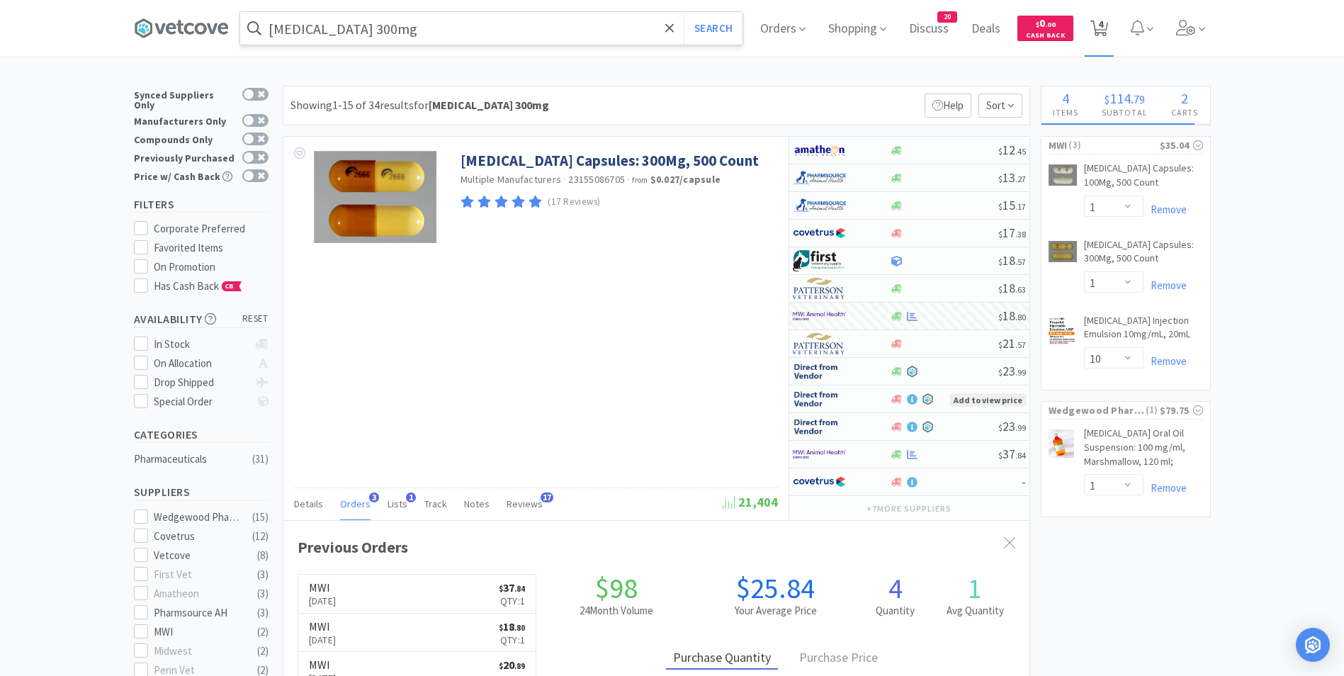
select select "10"
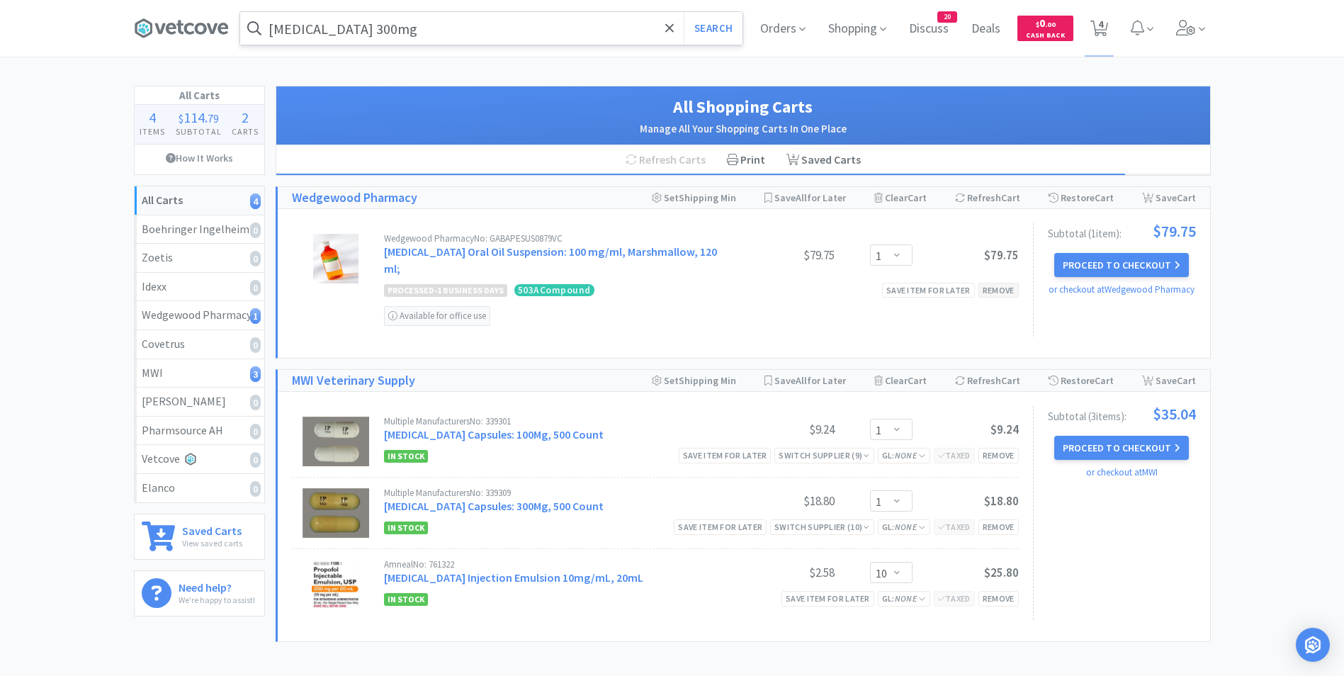
click at [1005, 283] on div "Remove" at bounding box center [999, 290] width 40 height 15
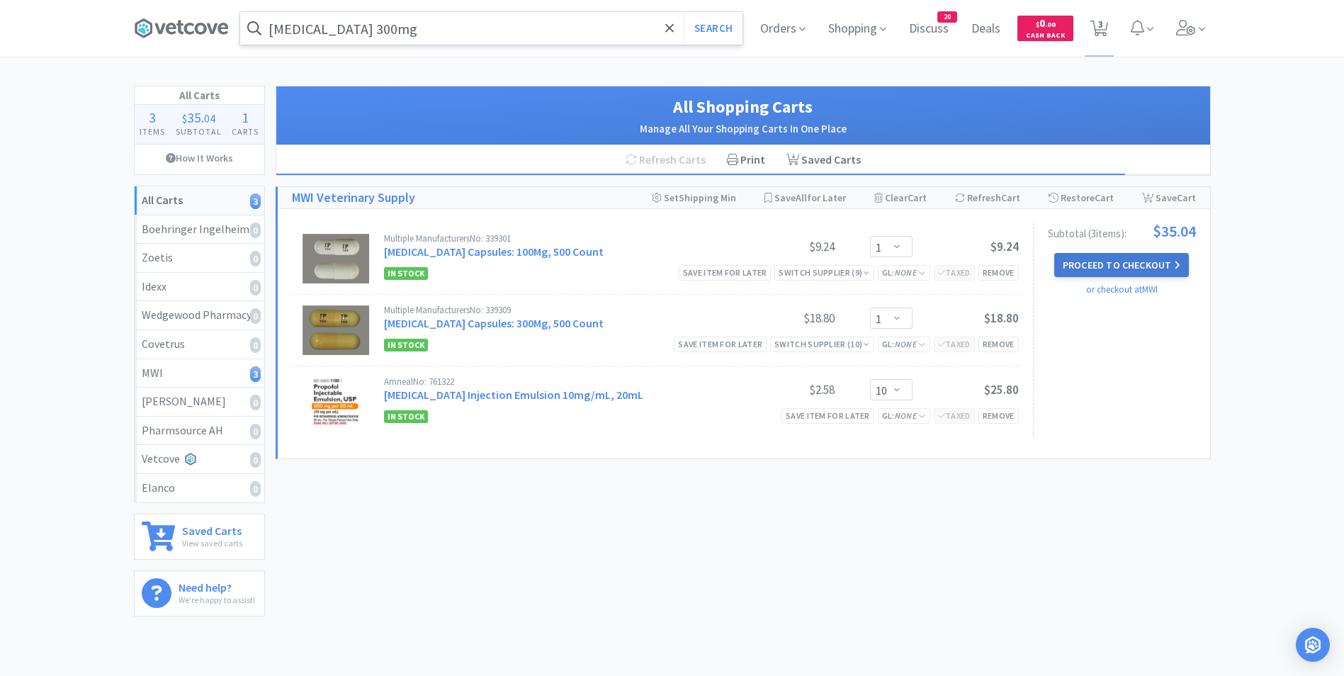
click at [1137, 267] on button "Proceed to Checkout" at bounding box center [1121, 265] width 135 height 24
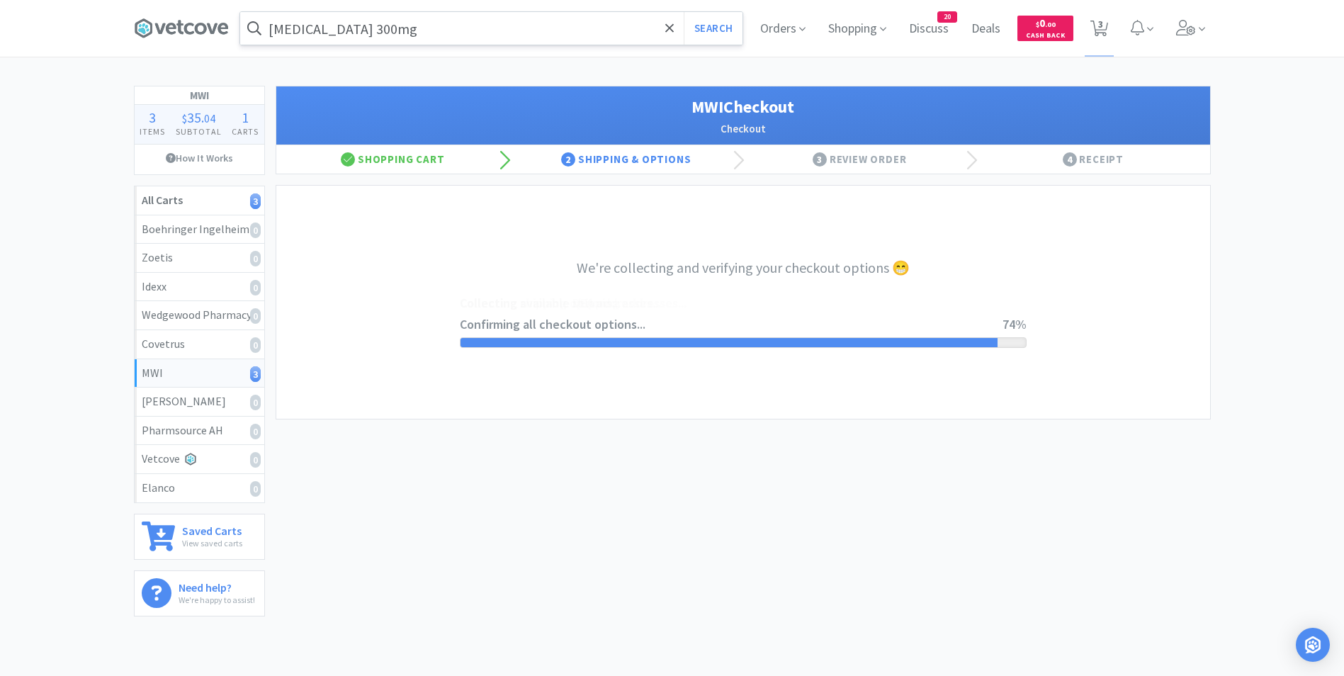
select select "STD_"
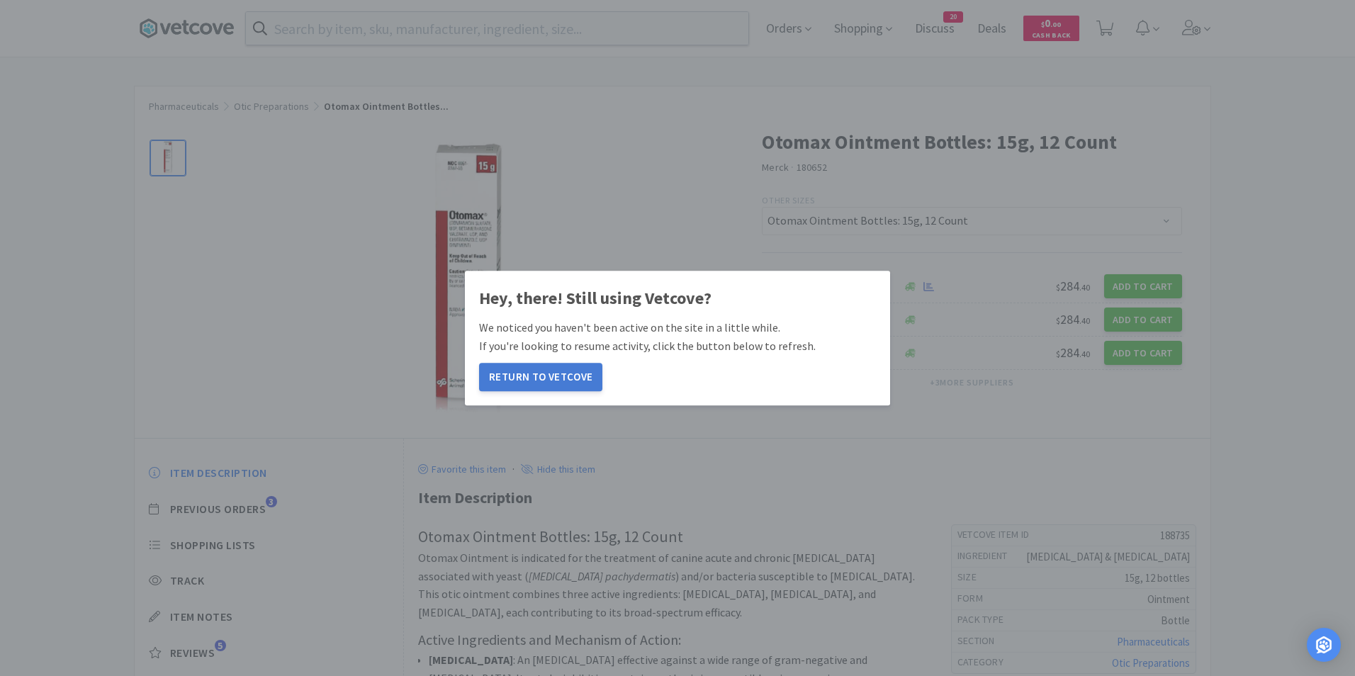
click at [568, 374] on button "Return to Vetcove" at bounding box center [540, 377] width 123 height 28
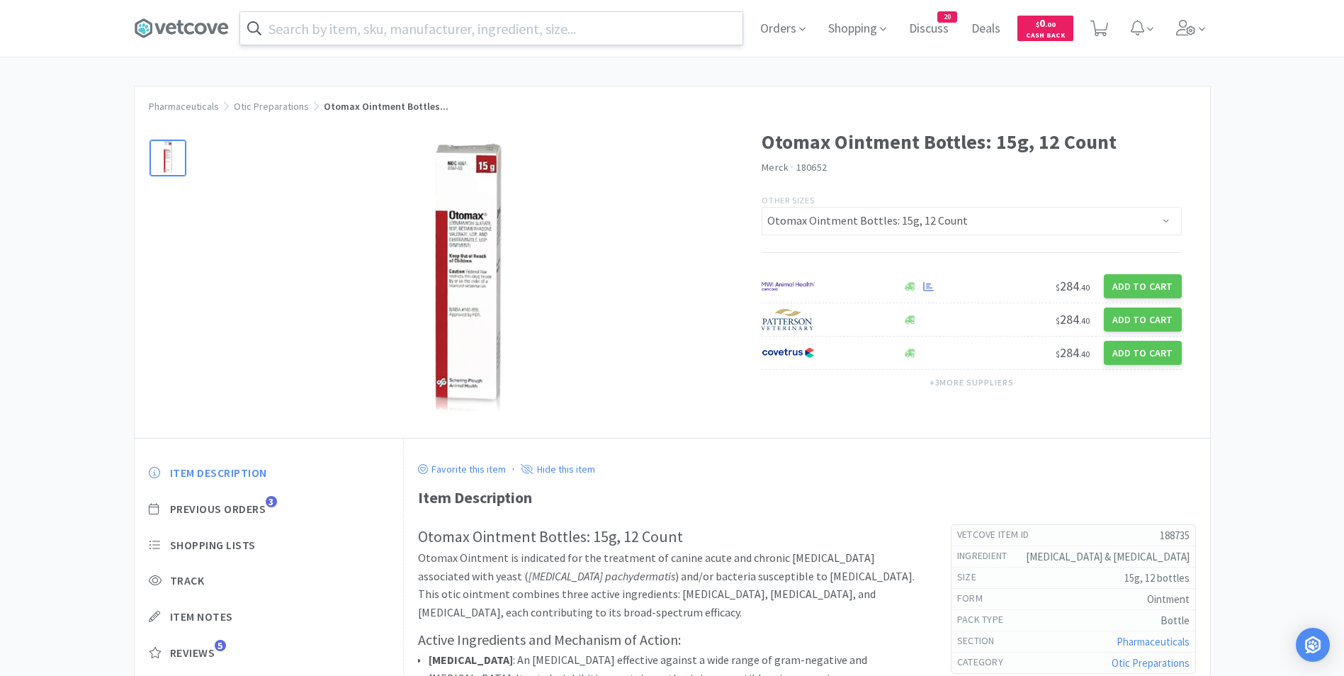
click at [364, 28] on input "text" at bounding box center [491, 28] width 502 height 33
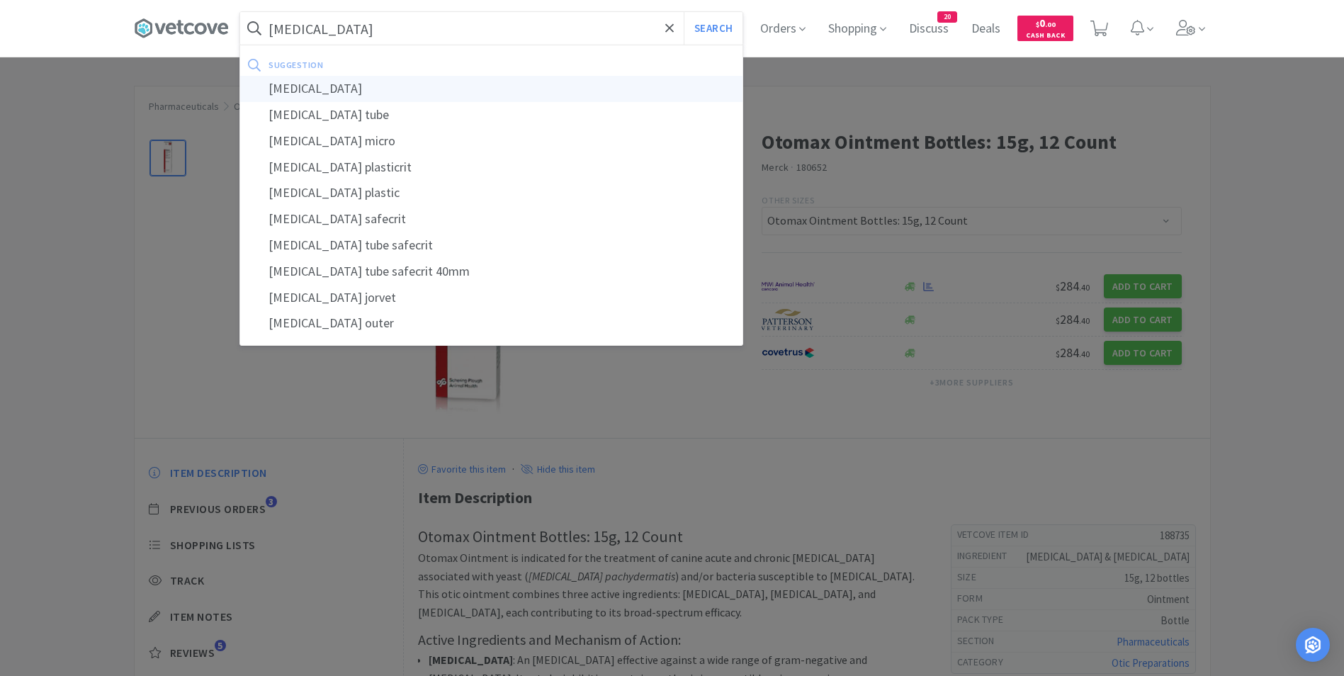
type input "[MEDICAL_DATA]"
click at [344, 86] on div "[MEDICAL_DATA]" at bounding box center [491, 89] width 502 height 26
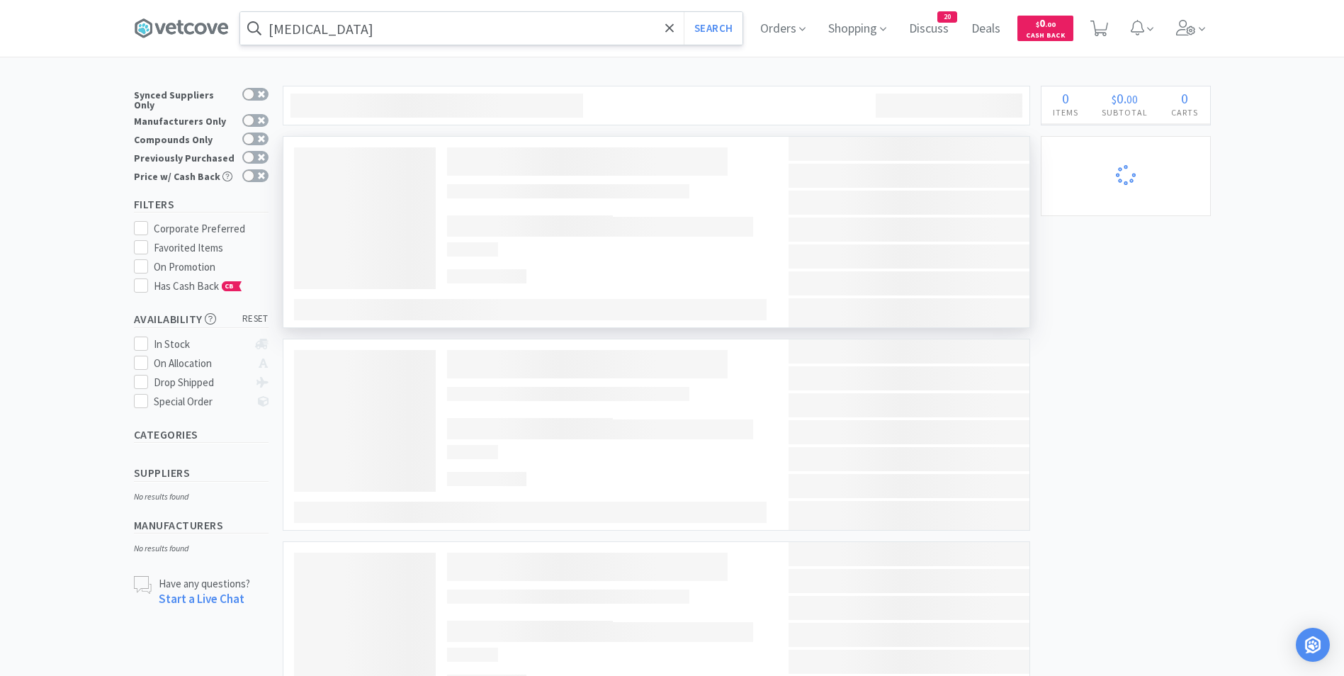
select select "1"
select select "10"
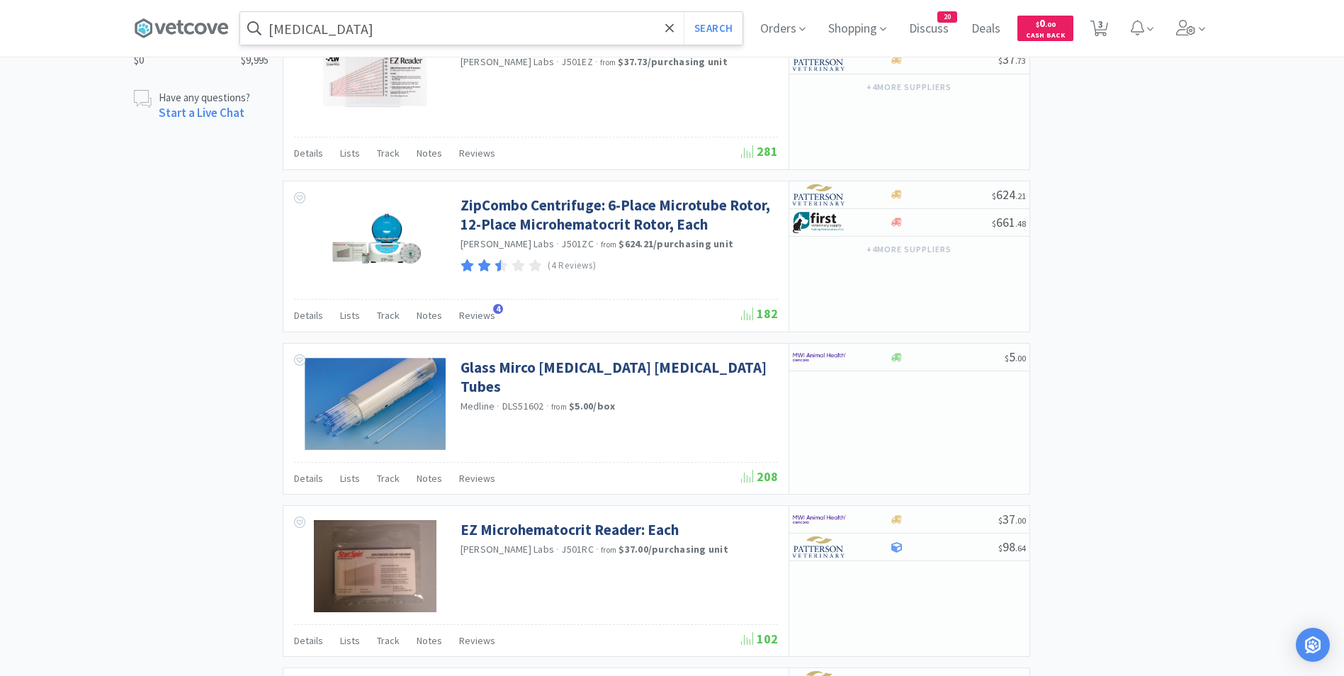
scroll to position [850, 0]
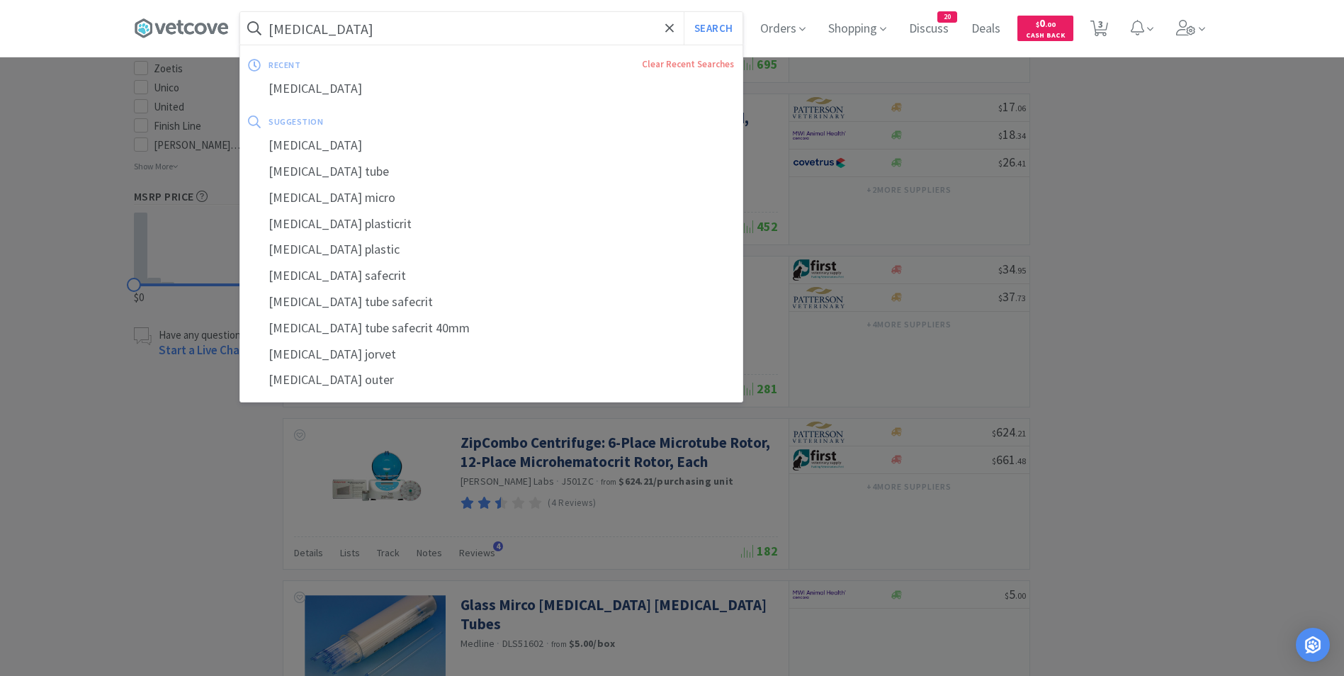
click at [383, 33] on input "[MEDICAL_DATA]" at bounding box center [491, 28] width 502 height 33
click at [383, 32] on input "[MEDICAL_DATA]" at bounding box center [491, 28] width 502 height 33
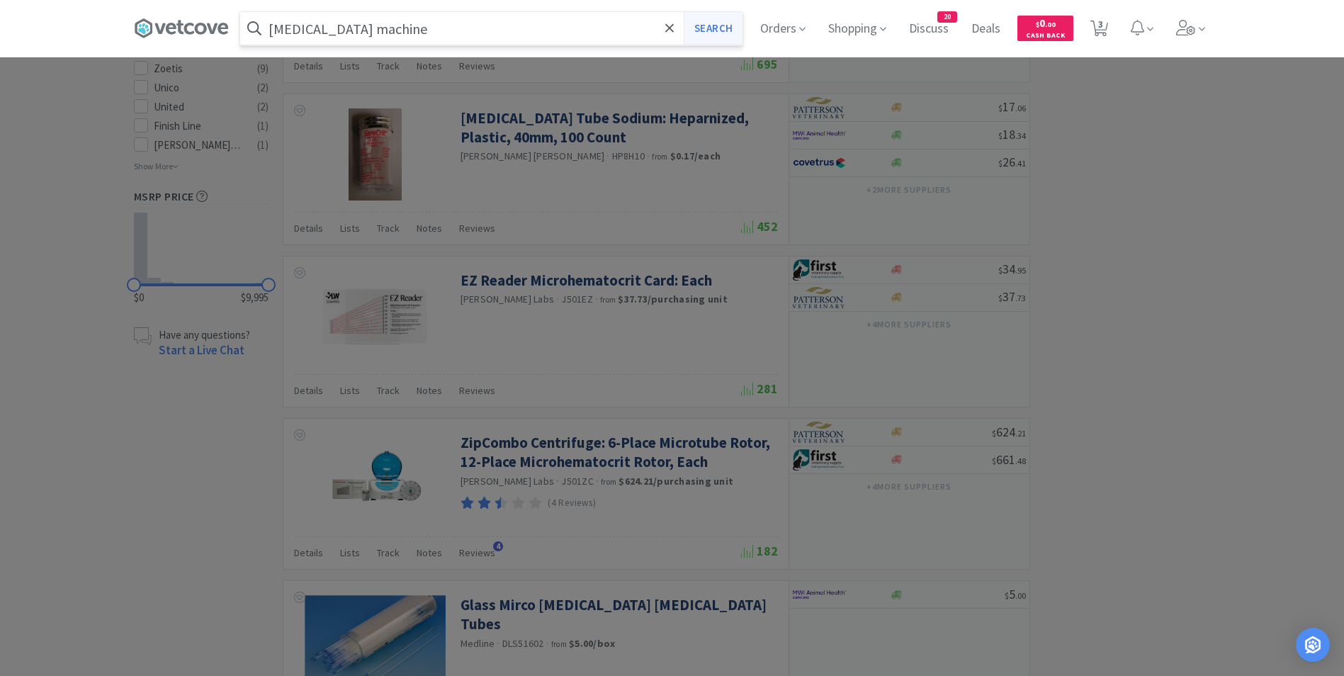
type input "[MEDICAL_DATA] machine"
click at [728, 29] on button "Search" at bounding box center [713, 28] width 59 height 33
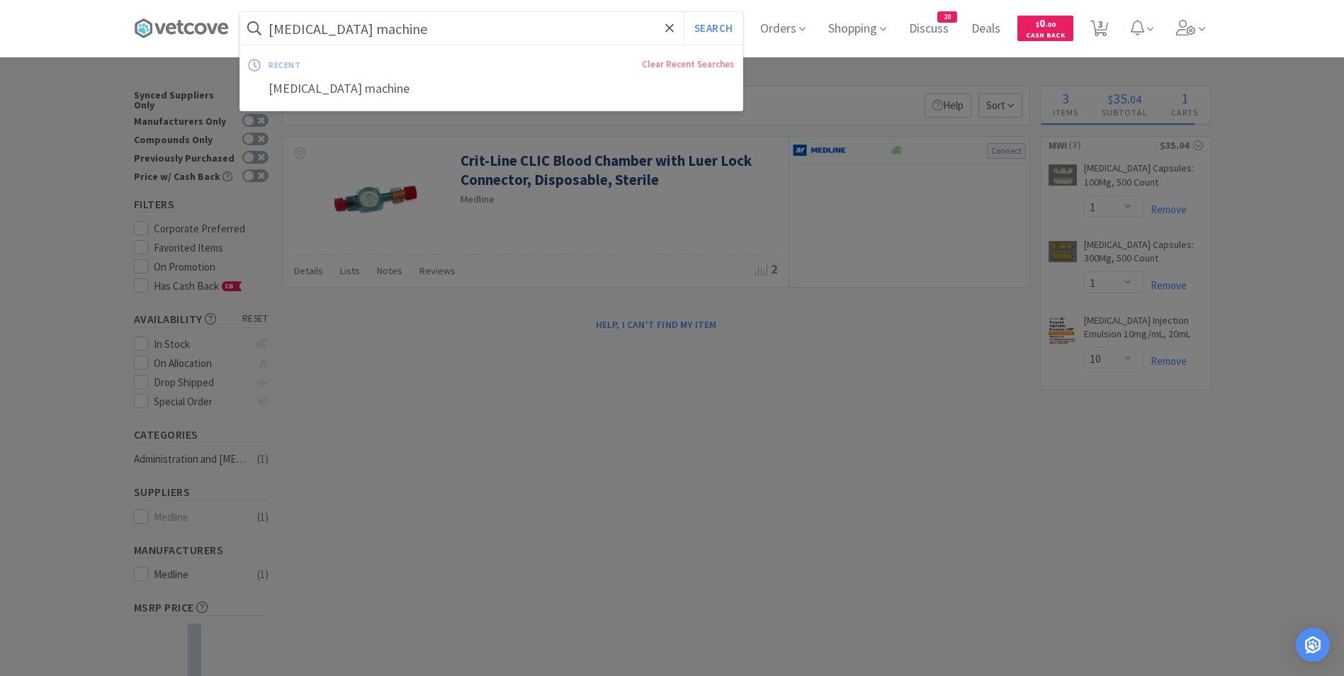
click at [442, 26] on input "[MEDICAL_DATA] machine" at bounding box center [491, 28] width 502 height 33
click at [667, 28] on span at bounding box center [670, 28] width 16 height 30
